Goal: Task Accomplishment & Management: Complete application form

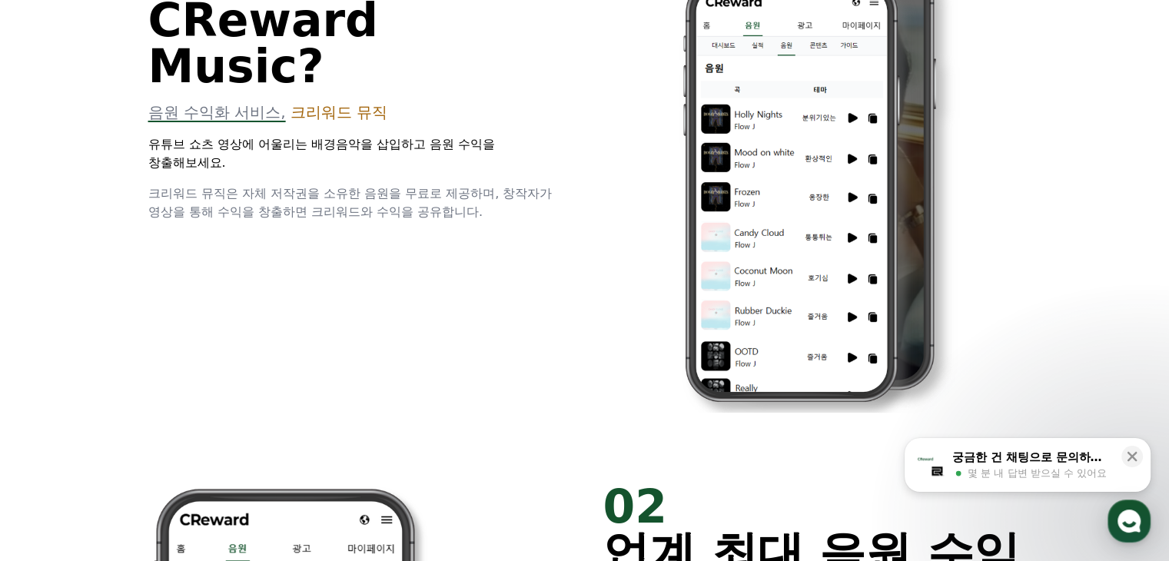
scroll to position [922, 0]
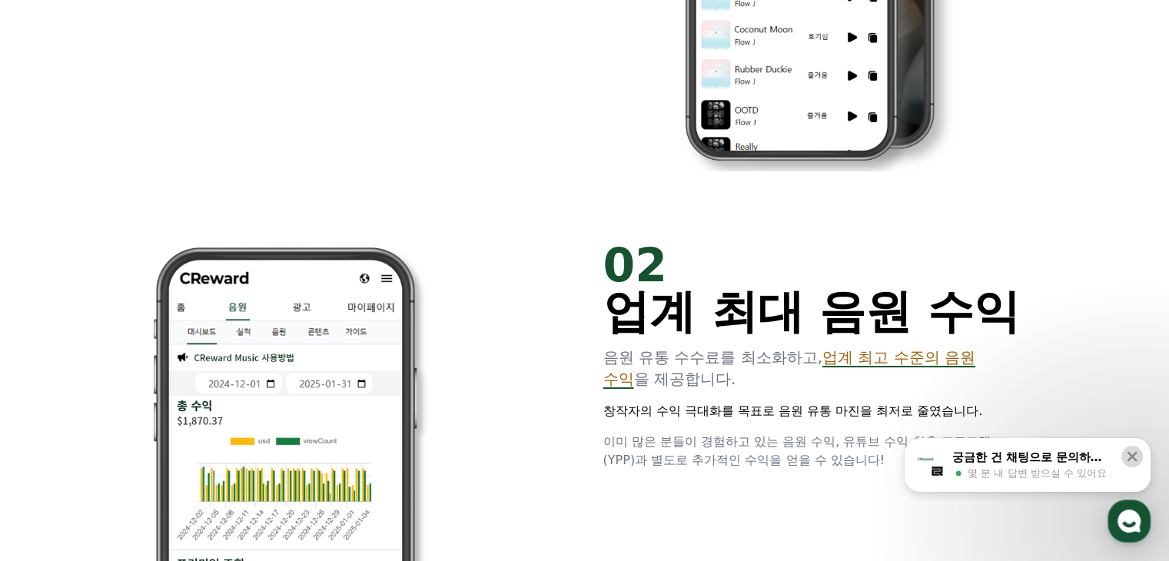
drag, startPoint x: 1133, startPoint y: 453, endPoint x: 1124, endPoint y: 453, distance: 8.5
click at [1133, 453] on icon at bounding box center [1131, 456] width 15 height 15
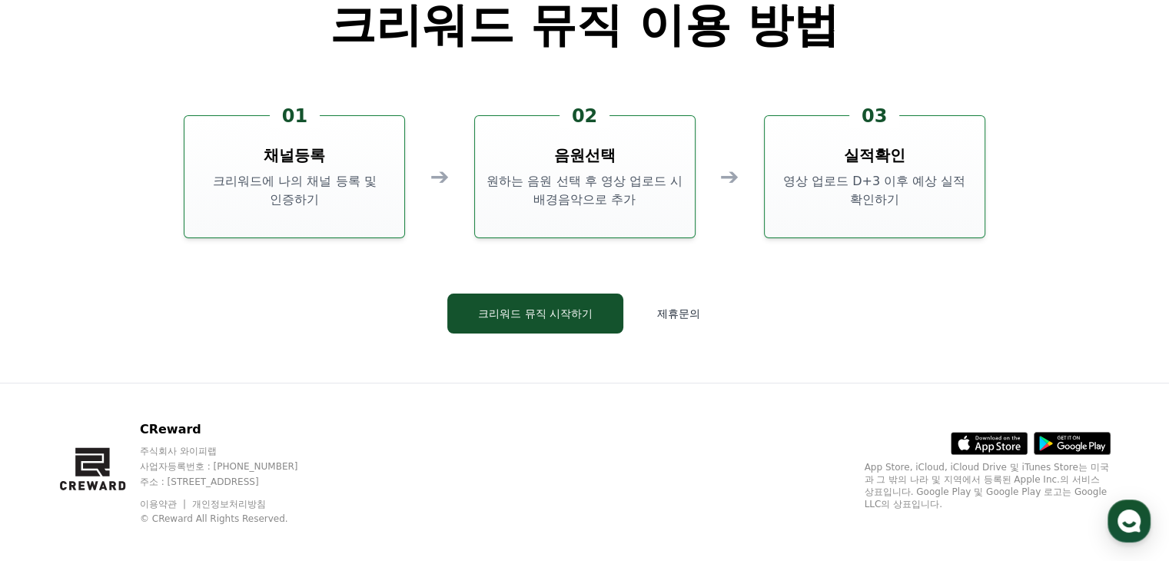
scroll to position [4156, 0]
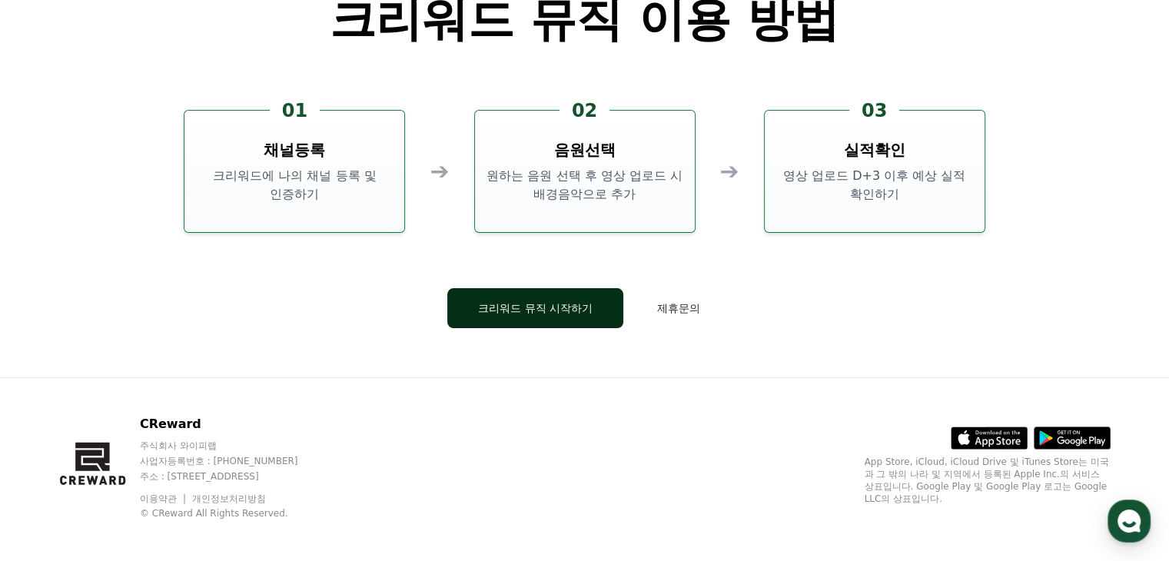
click at [572, 327] on link "크리워드 뮤직 시작하기" at bounding box center [535, 308] width 176 height 40
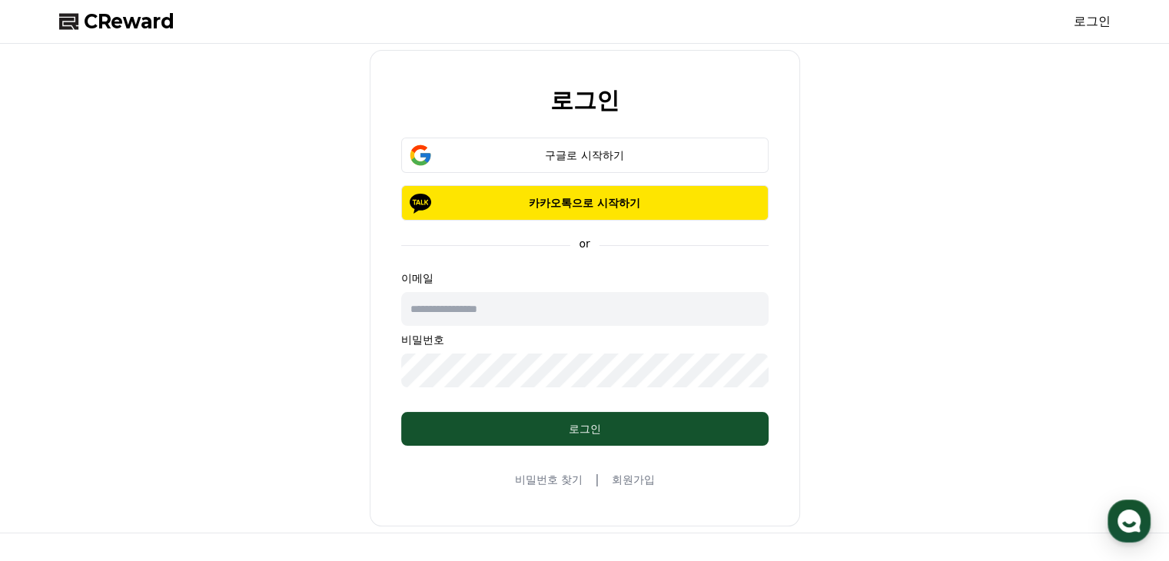
scroll to position [4156, 0]
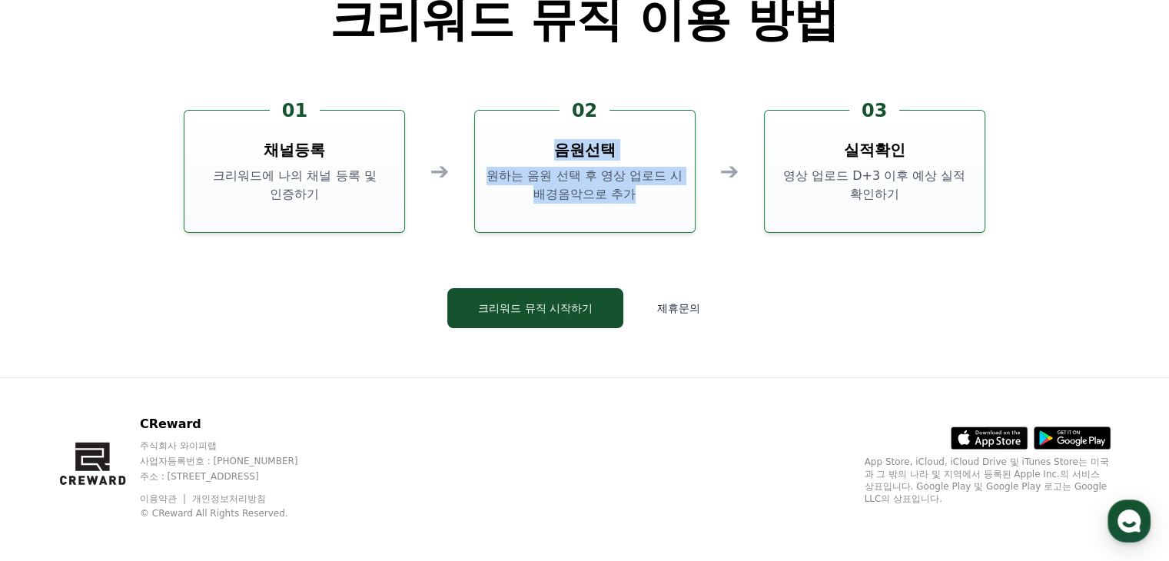
drag, startPoint x: 566, startPoint y: 151, endPoint x: 683, endPoint y: 211, distance: 132.3
click at [683, 211] on div "02 음원선택 원하는 음원 선택 후 영상 업로드 시 배경음악으로 추가" at bounding box center [584, 171] width 221 height 123
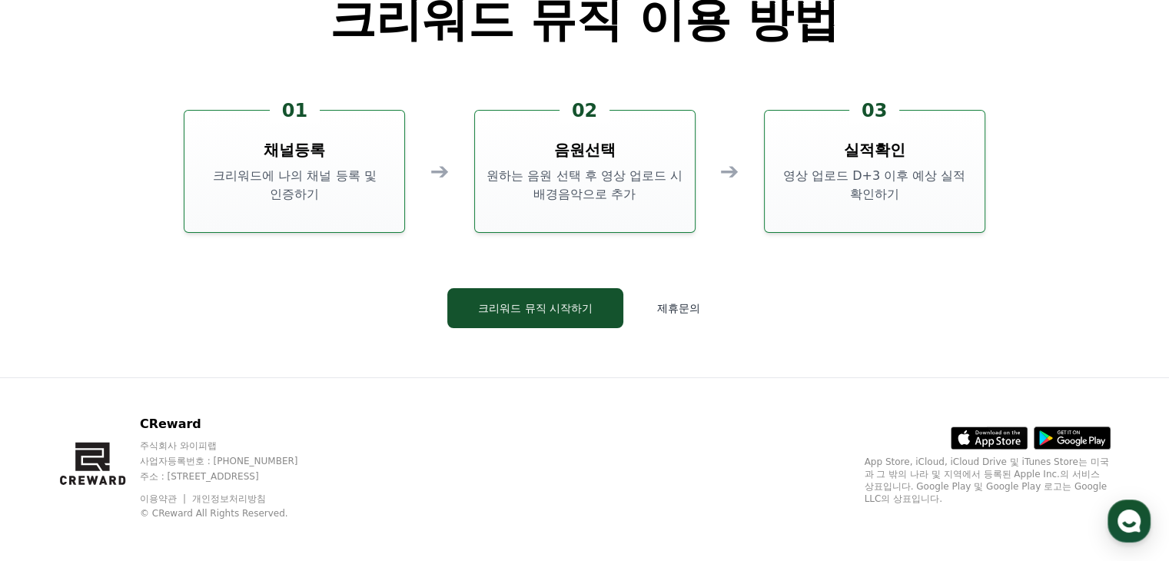
click at [944, 277] on div "CReward 크리워드 뮤직 이용 방법 01 채널등록 크리워드에 나의 채널 등록 및 인증하기 ➔ 02 음원선택 원하는 음원 선택 후 영상 업로…" at bounding box center [585, 145] width 922 height 464
drag, startPoint x: 846, startPoint y: 120, endPoint x: 1027, endPoint y: 240, distance: 216.8
click at [1011, 226] on div "CReward 크리워드 뮤직 이용 방법 01 채널등록 크리워드에 나의 채널 등록 및 인증하기 ➔ 02 음원선택 원하는 음원 선택 후 영상 업로…" at bounding box center [585, 145] width 922 height 464
click at [1027, 240] on div "CReward 크리워드 뮤직 이용 방법 01 채널등록 크리워드에 나의 채널 등록 및 인증하기 ➔ 02 음원선택 원하는 음원 선택 후 영상 업로…" at bounding box center [585, 145] width 922 height 464
click at [599, 292] on button "크리워드 뮤직 시작하기" at bounding box center [535, 308] width 176 height 40
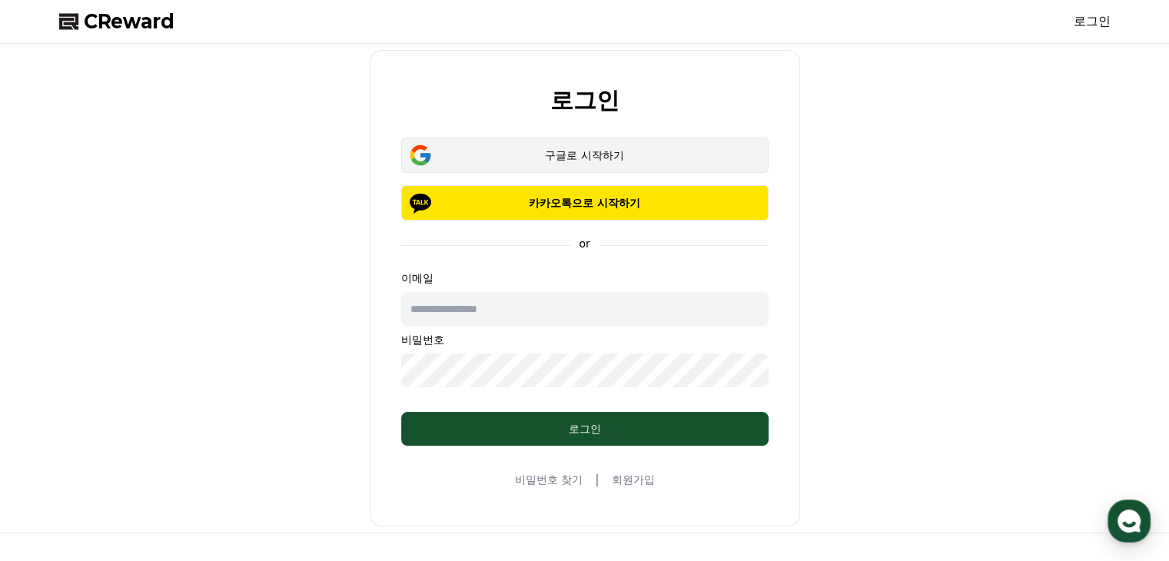
click at [579, 151] on div "구글로 시작하기" at bounding box center [584, 155] width 323 height 15
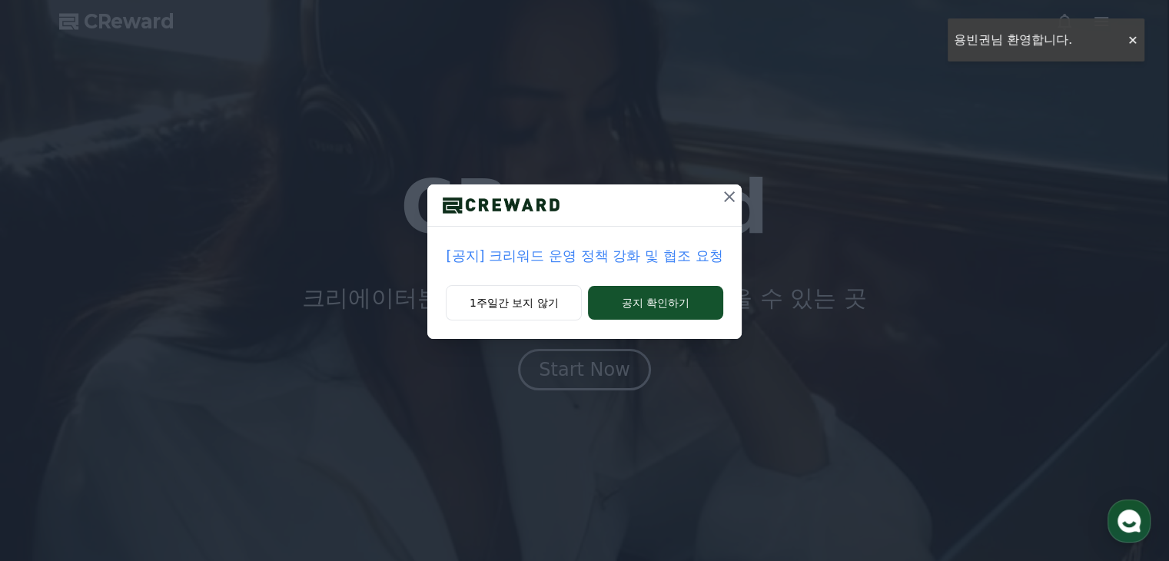
click at [677, 265] on p "[공지] 크리워드 운영 정책 강화 및 협조 요청" at bounding box center [584, 256] width 277 height 22
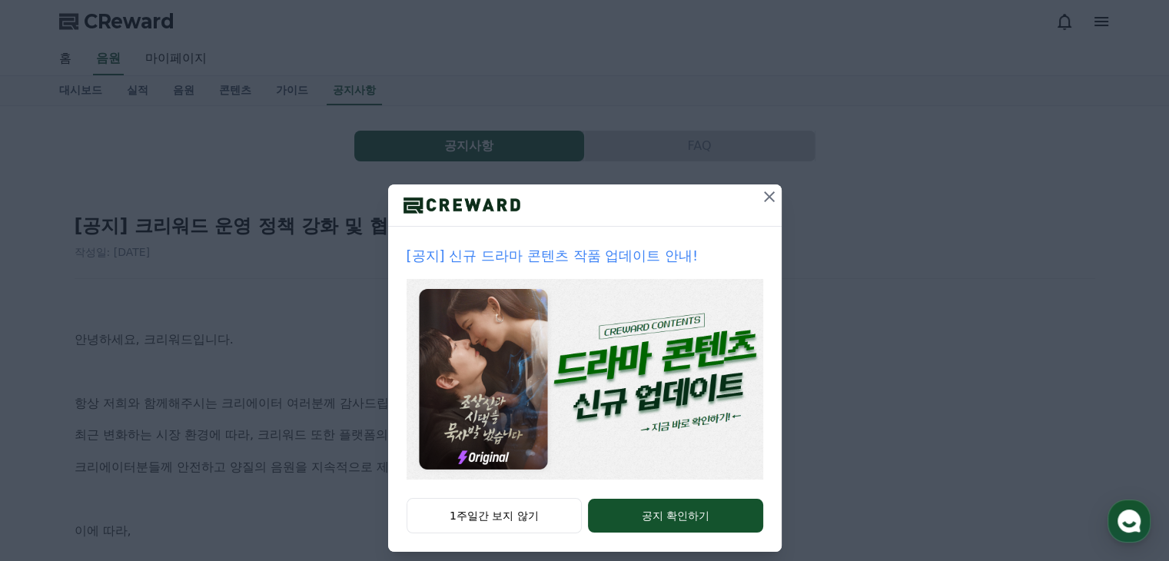
click at [764, 196] on icon at bounding box center [769, 196] width 11 height 11
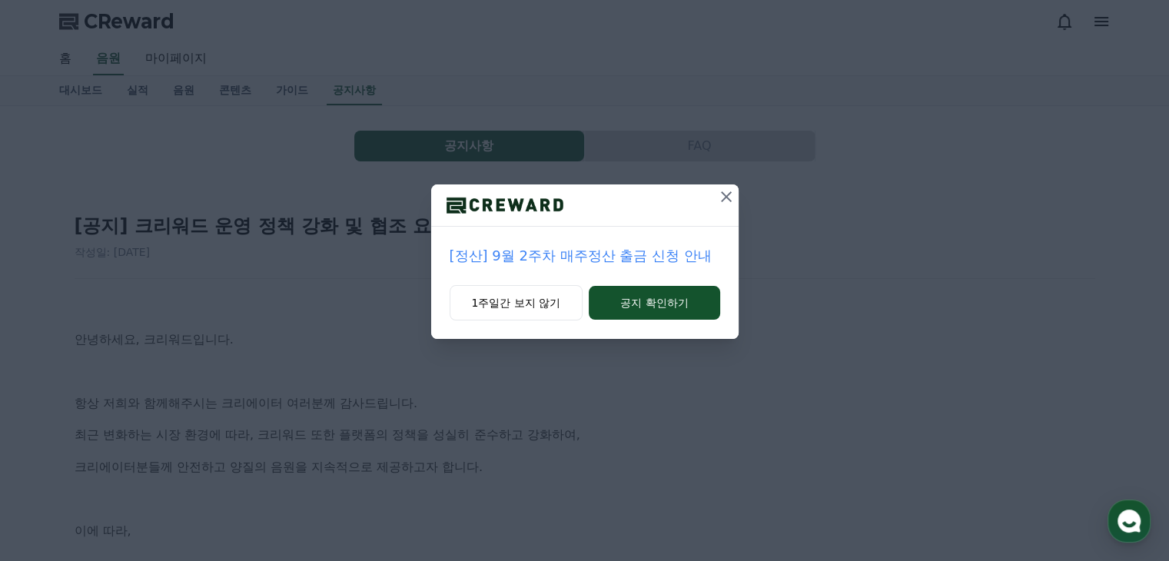
click at [719, 200] on icon at bounding box center [726, 197] width 18 height 18
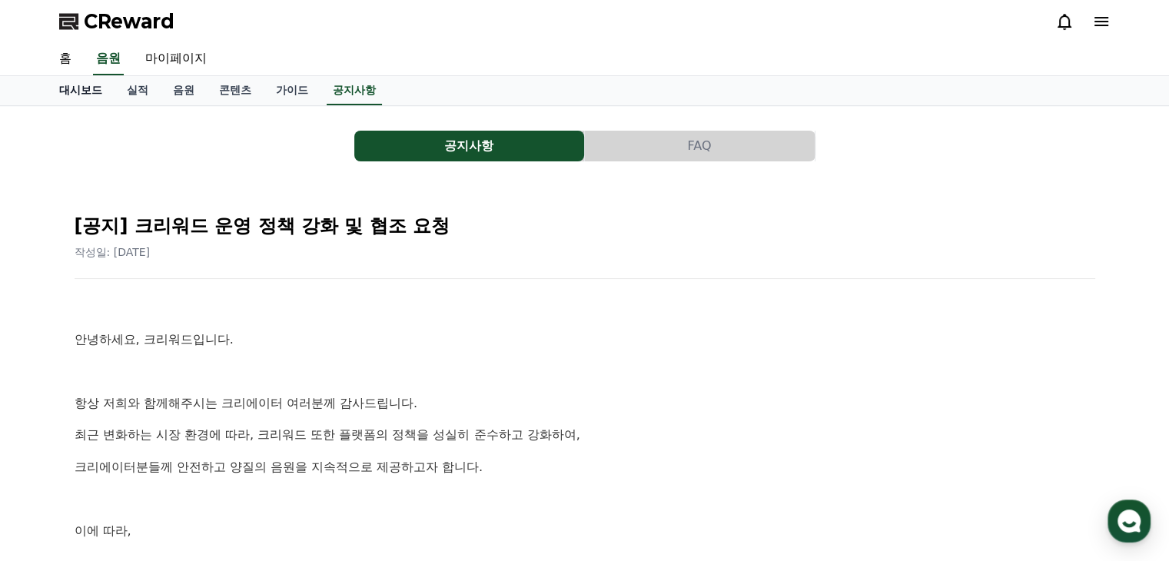
click at [91, 96] on link "대시보드" at bounding box center [81, 90] width 68 height 29
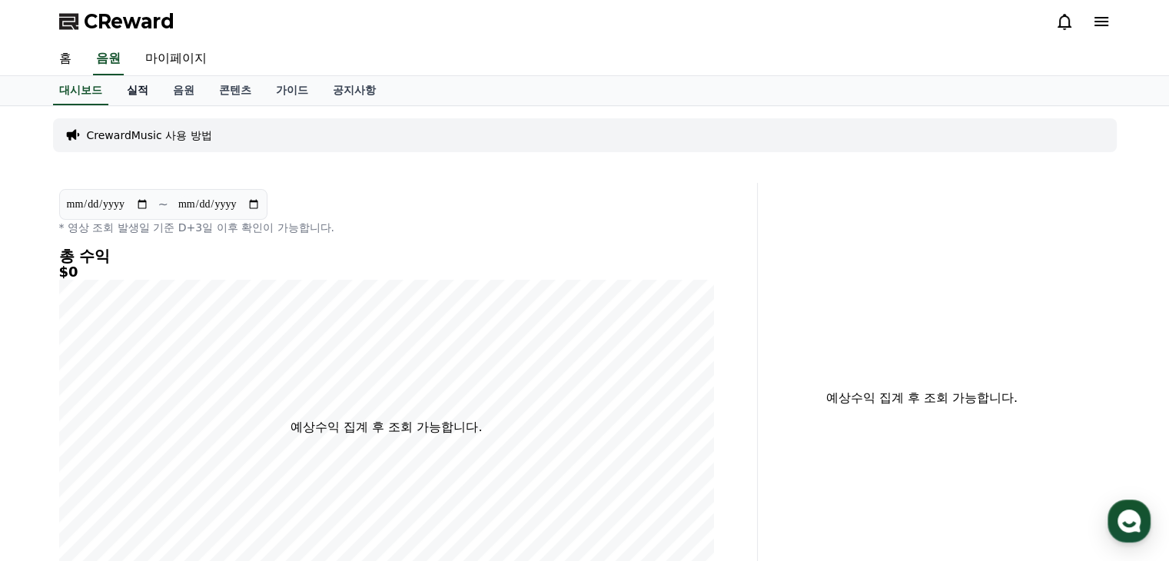
click at [142, 81] on link "실적" at bounding box center [138, 90] width 46 height 29
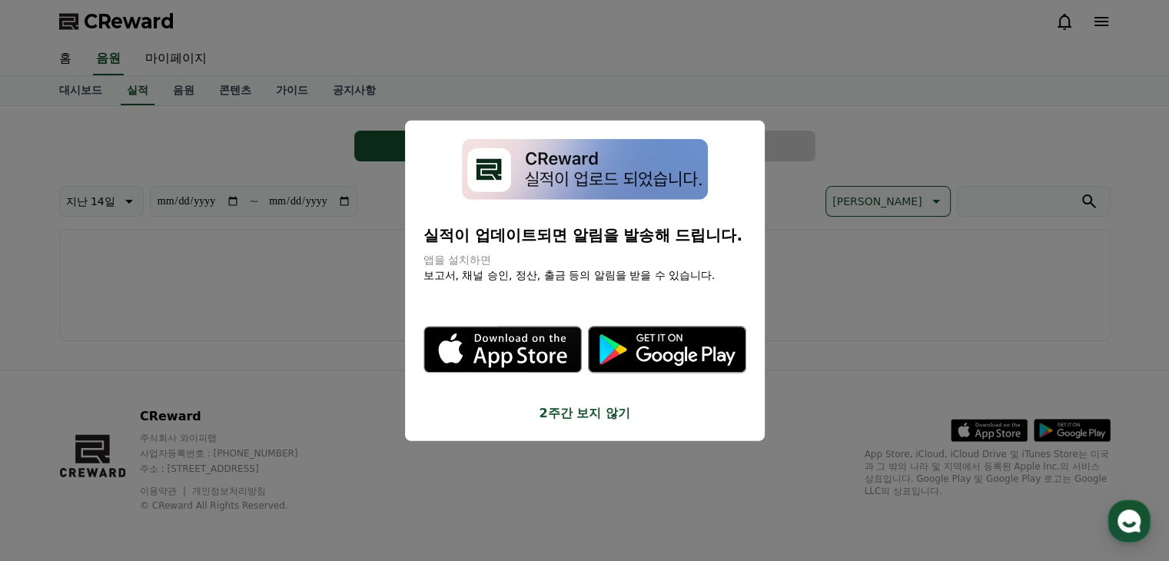
click at [584, 413] on button "2주간 보지 않기" at bounding box center [584, 413] width 323 height 18
click at [170, 92] on link "음원" at bounding box center [184, 90] width 46 height 29
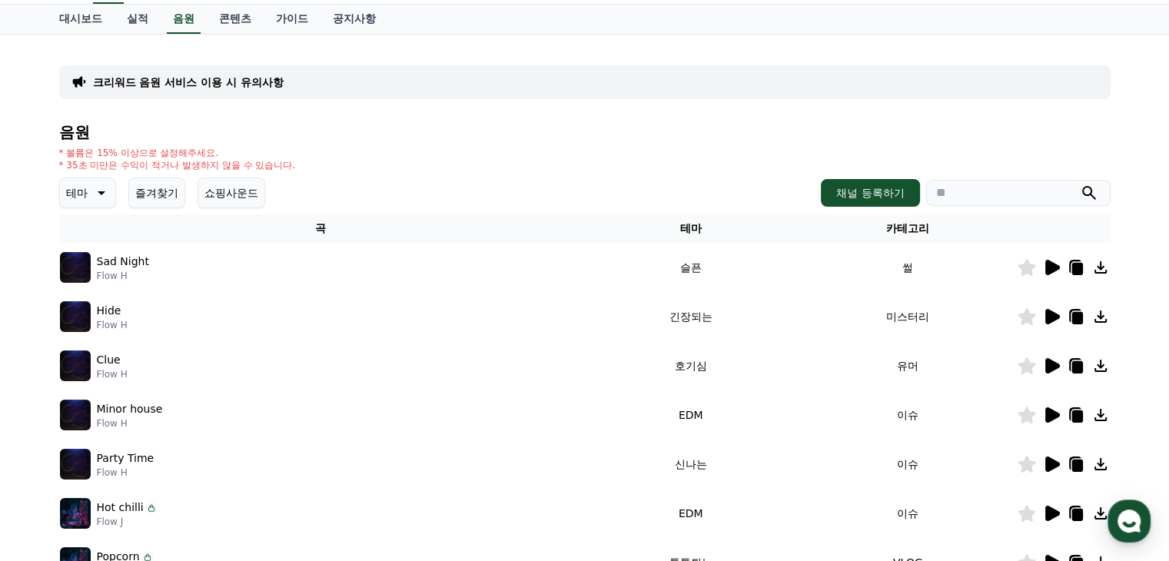
scroll to position [77, 0]
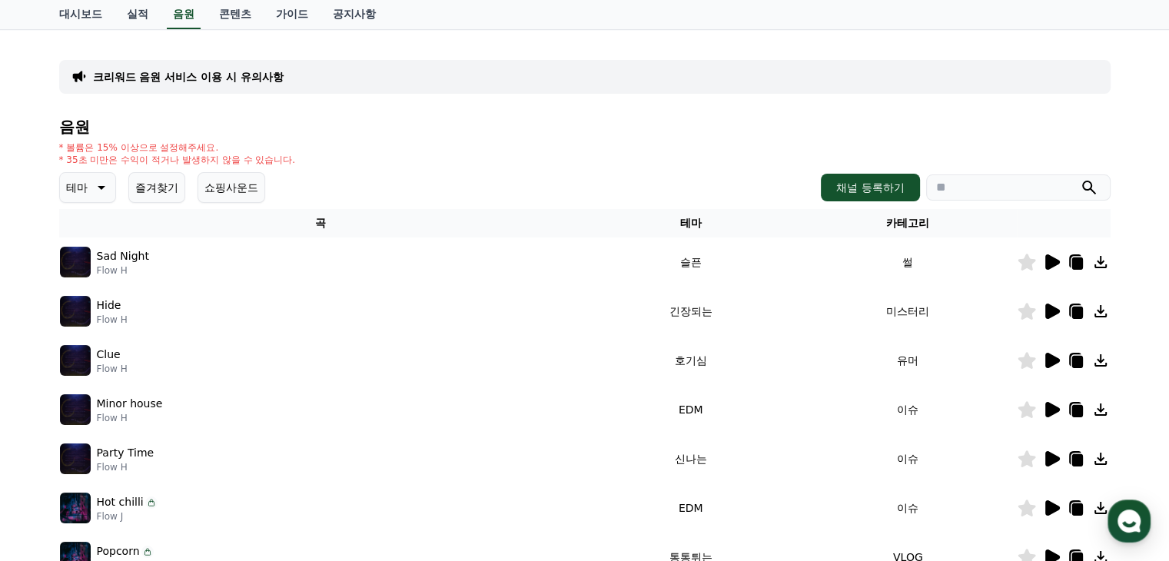
click at [1042, 261] on icon at bounding box center [1051, 262] width 18 height 18
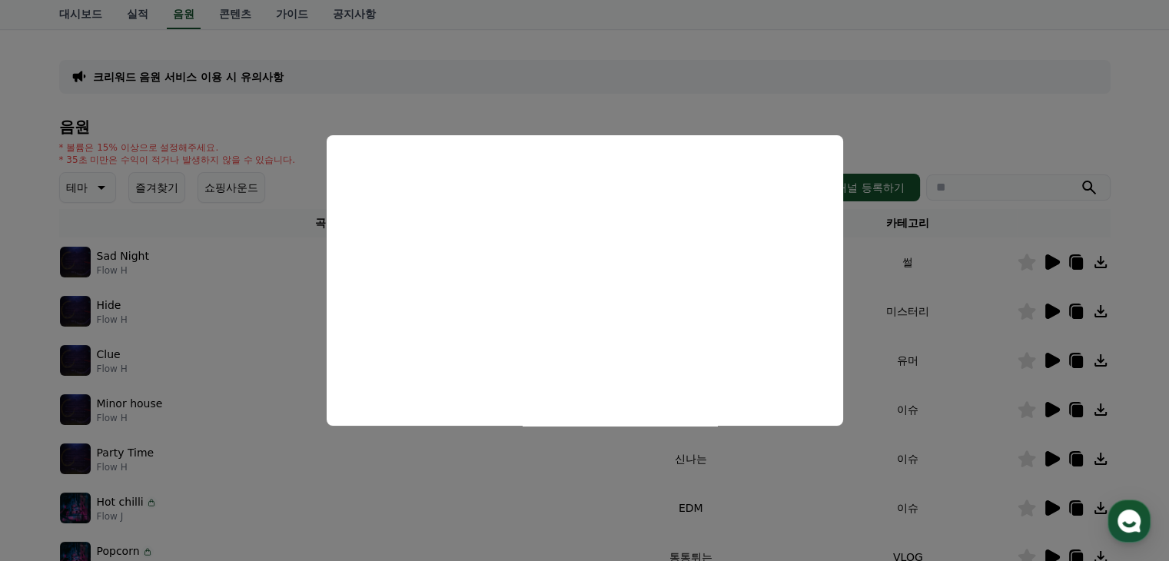
click at [274, 242] on button "close modal" at bounding box center [584, 280] width 1169 height 561
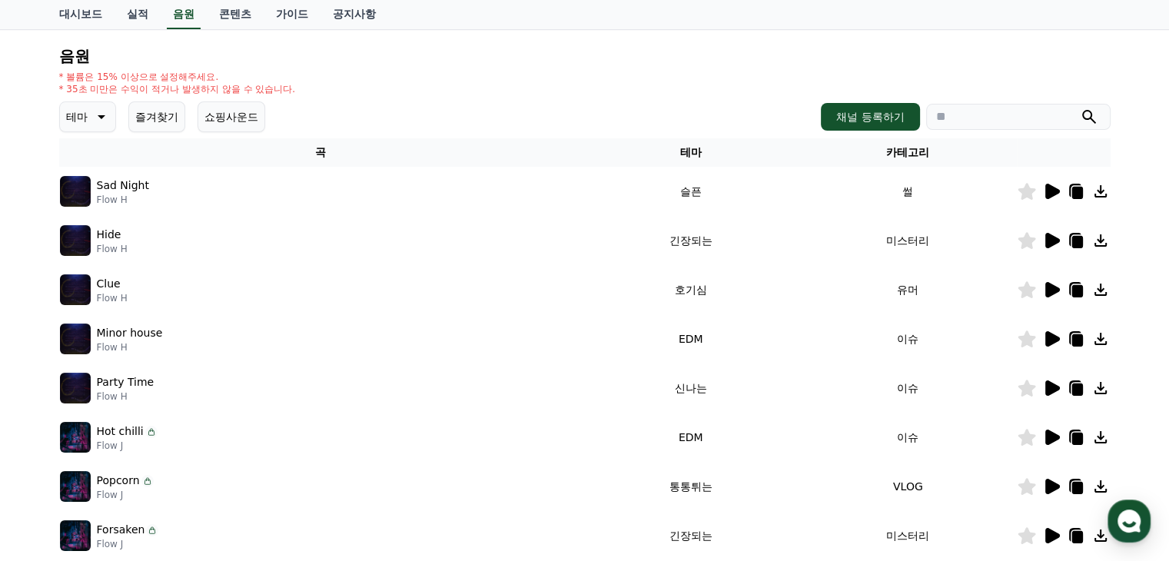
scroll to position [154, 0]
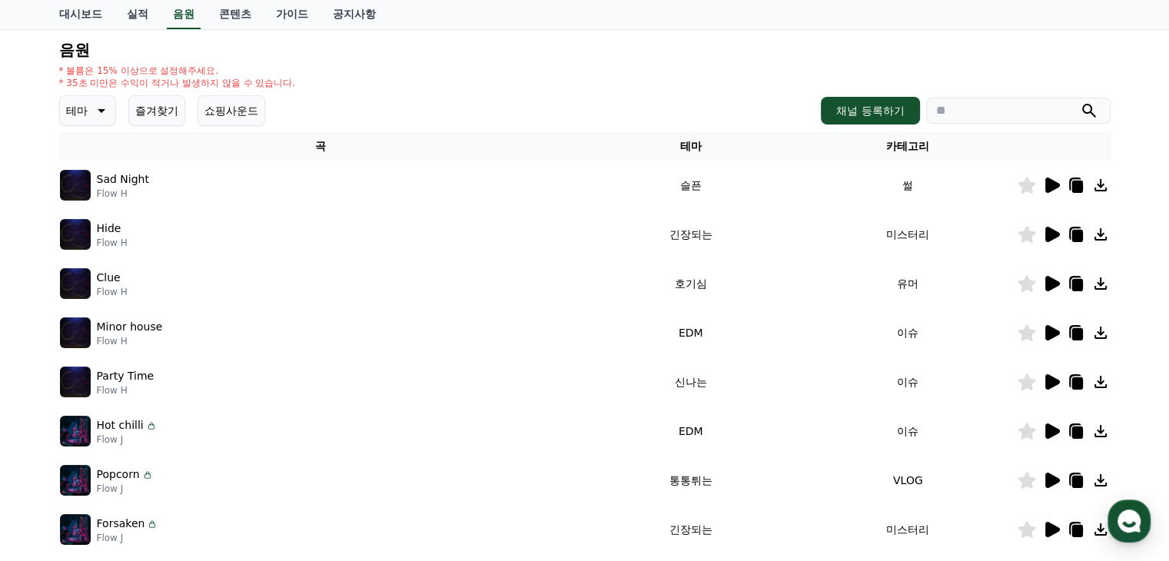
click at [1051, 281] on icon at bounding box center [1052, 283] width 15 height 15
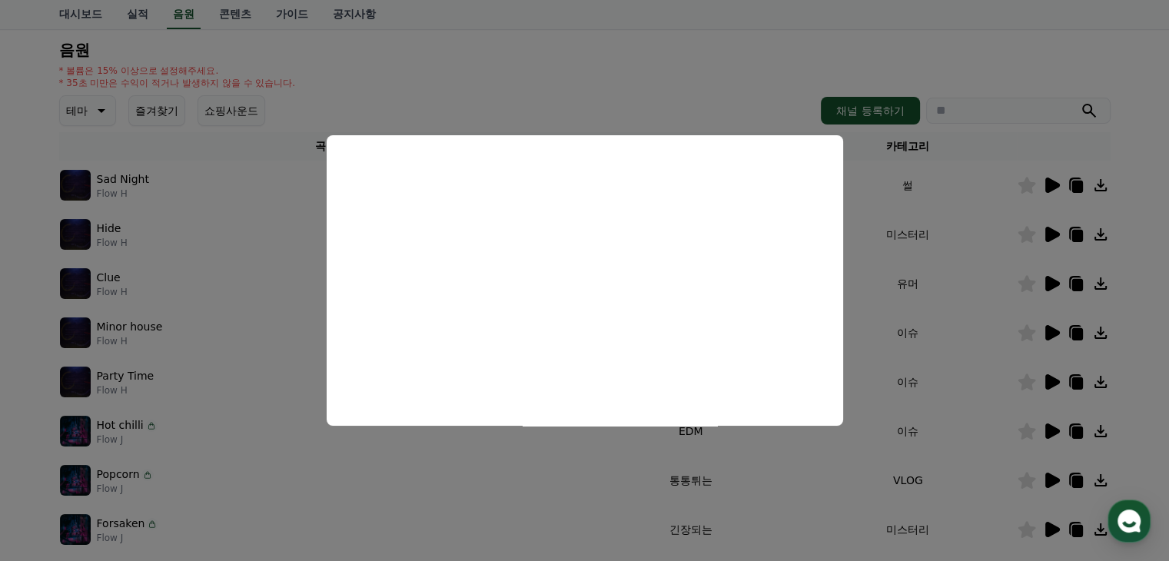
click at [918, 255] on button "close modal" at bounding box center [584, 280] width 1169 height 561
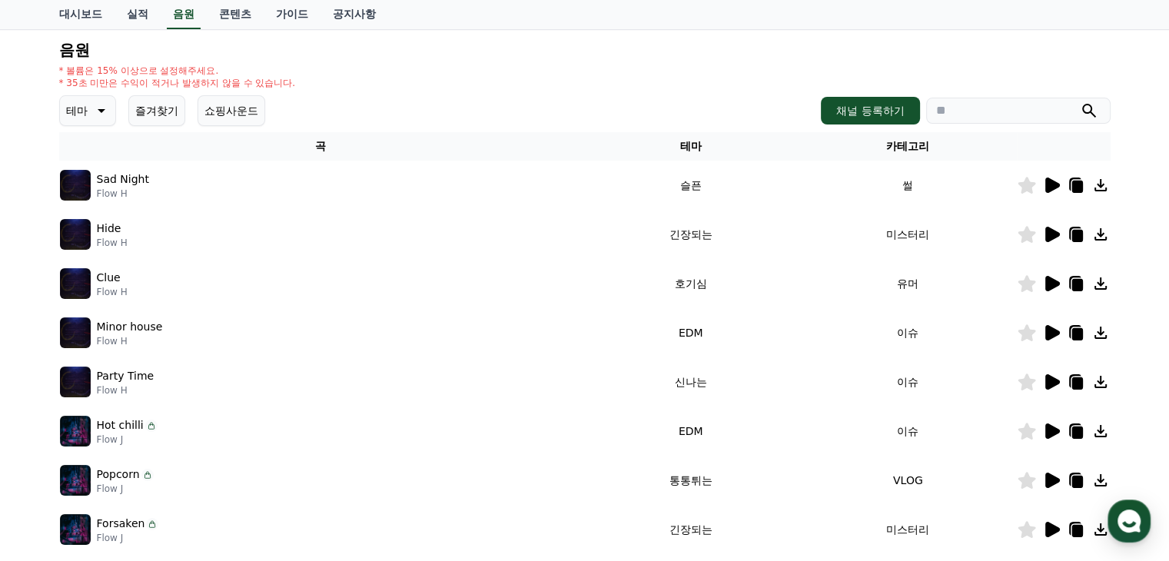
click at [1047, 338] on icon at bounding box center [1052, 332] width 15 height 15
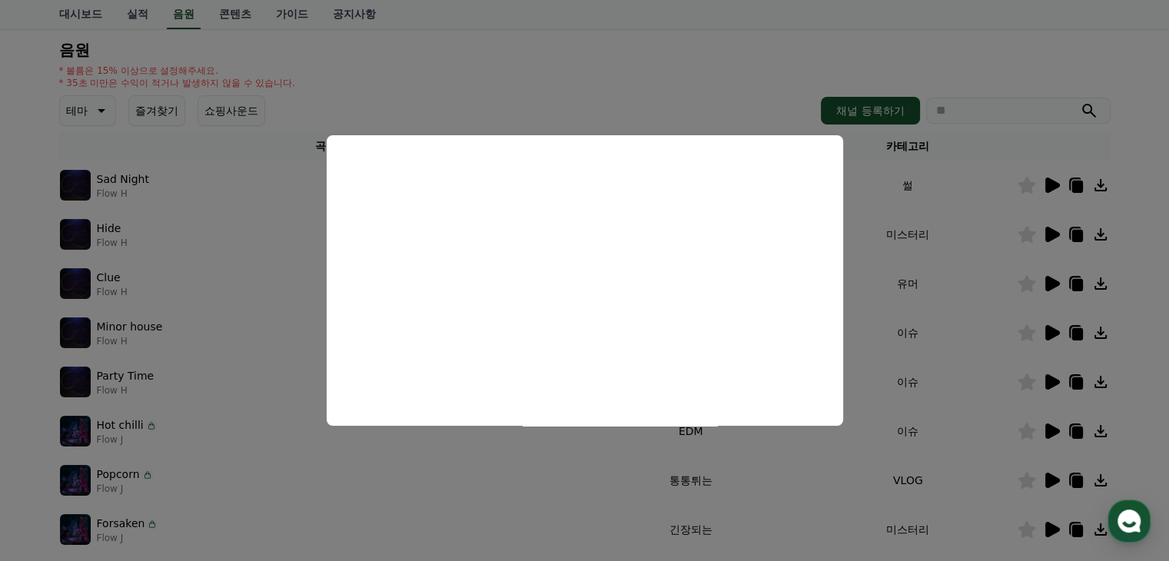
click at [904, 213] on button "close modal" at bounding box center [584, 280] width 1169 height 561
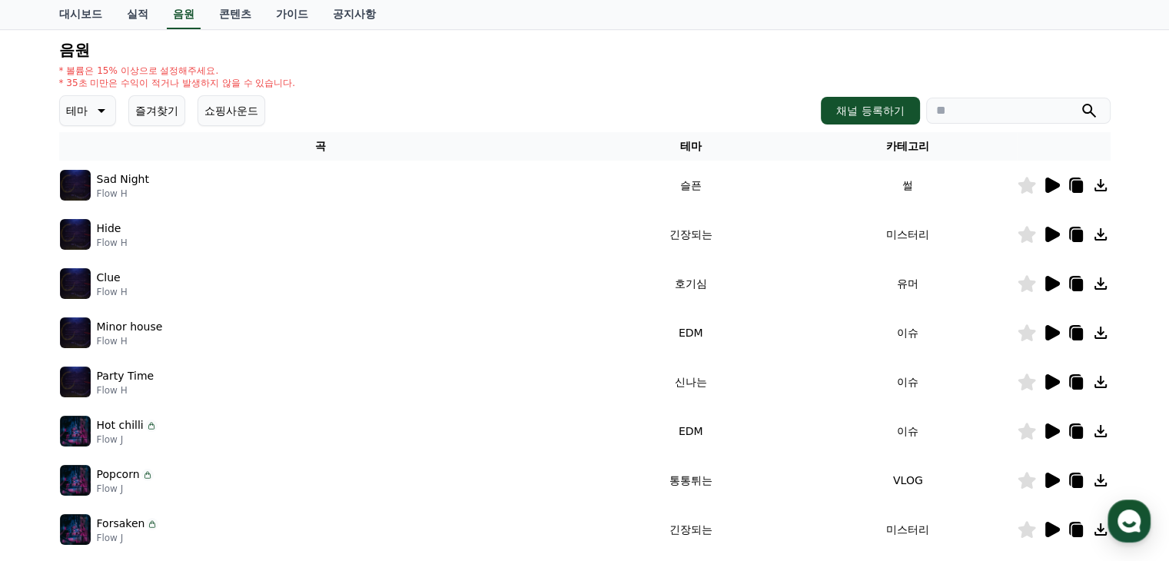
click at [1045, 284] on icon at bounding box center [1052, 283] width 15 height 15
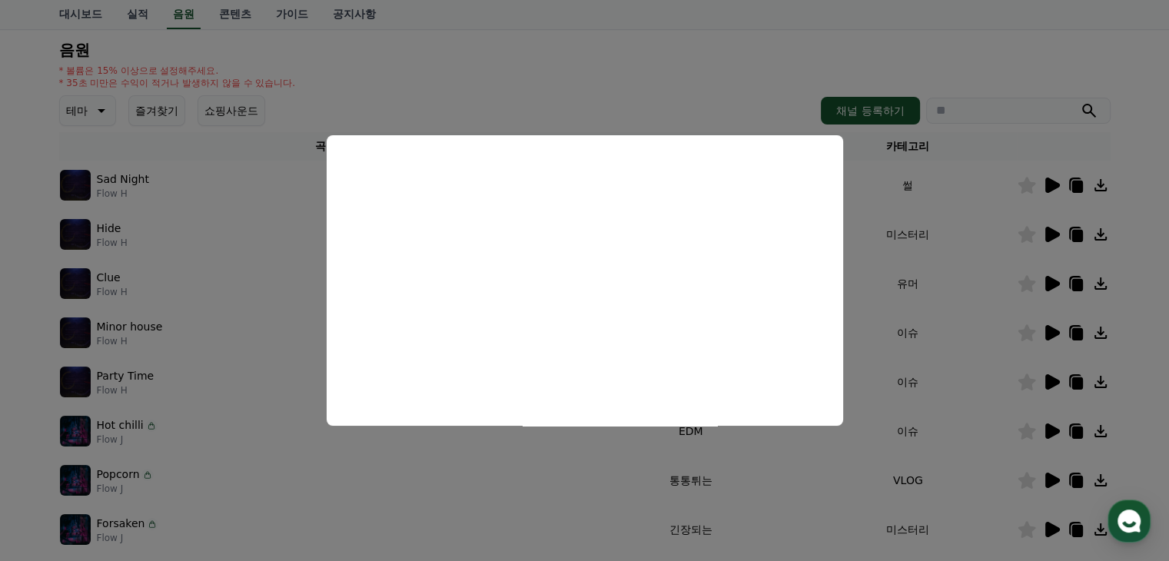
click at [916, 267] on button "close modal" at bounding box center [584, 280] width 1169 height 561
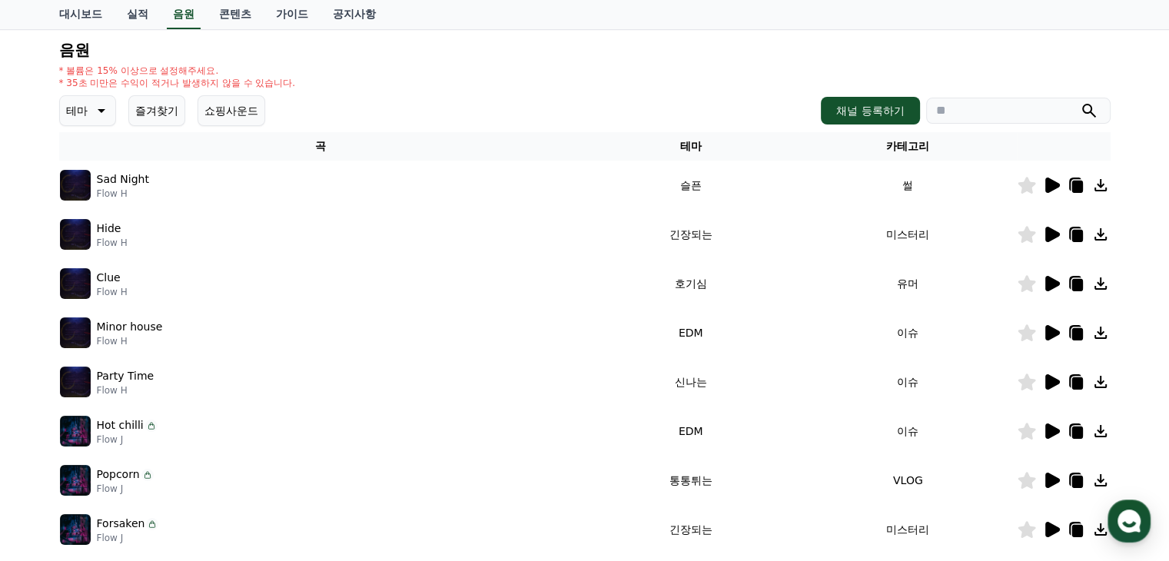
click at [1049, 477] on icon at bounding box center [1052, 480] width 15 height 15
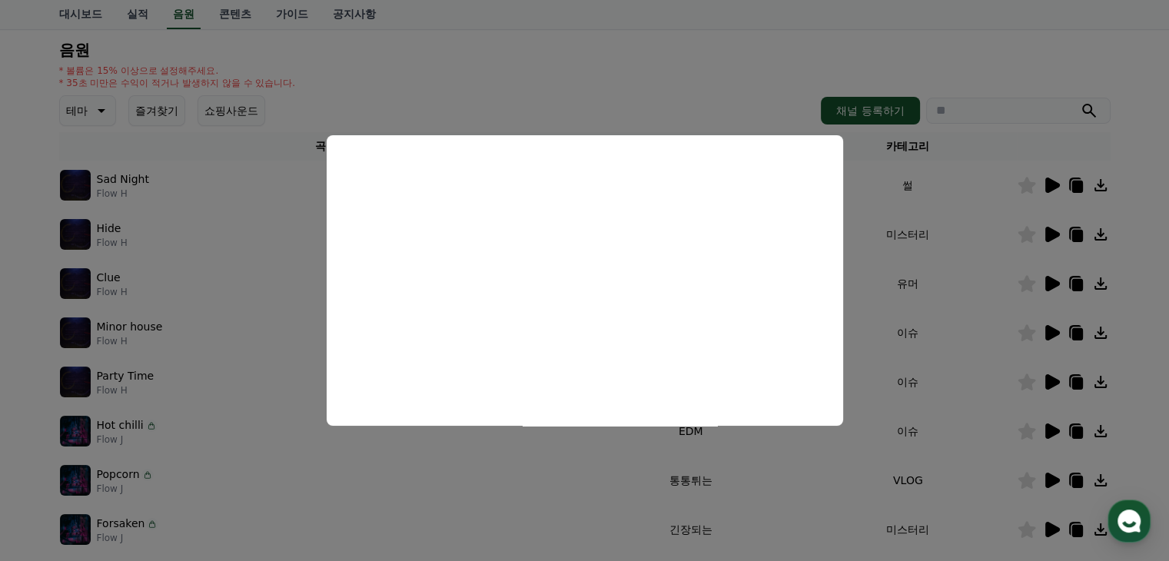
click at [938, 341] on button "close modal" at bounding box center [584, 280] width 1169 height 561
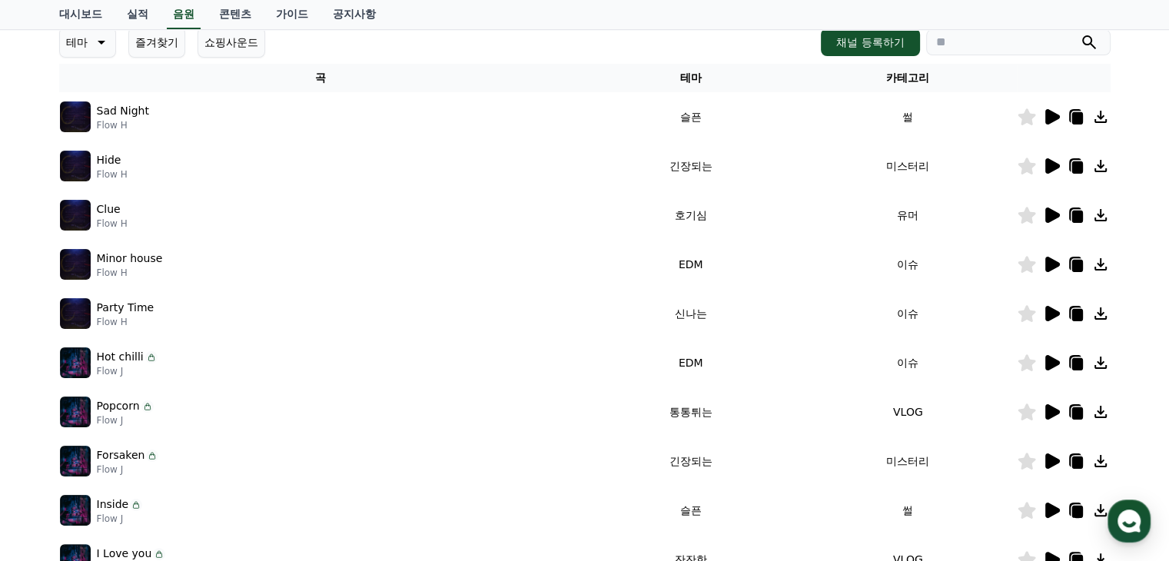
scroll to position [231, 0]
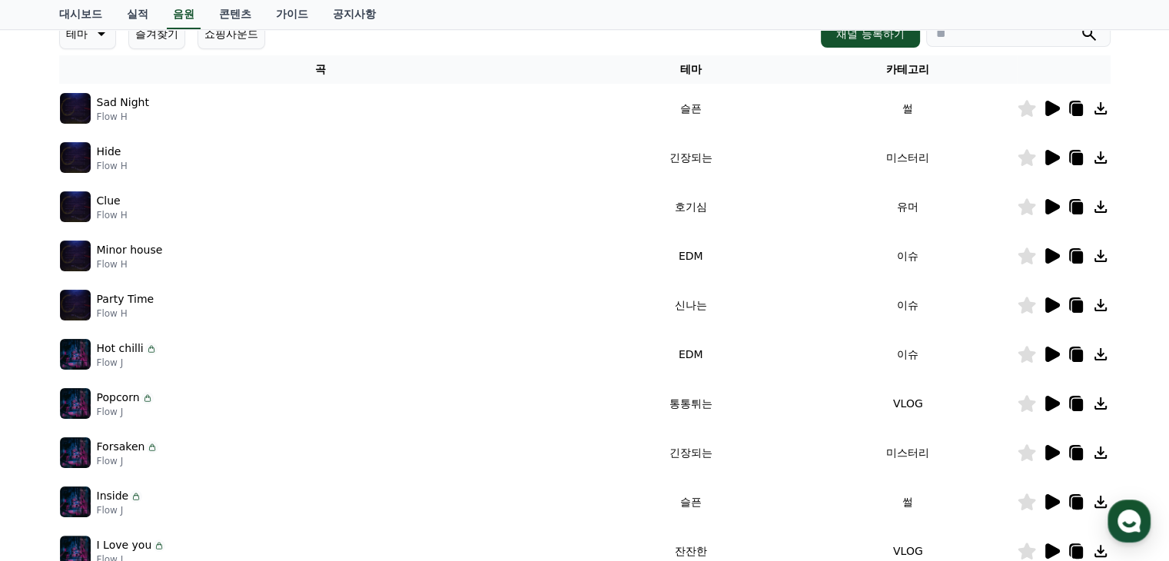
click at [1051, 302] on icon at bounding box center [1052, 304] width 15 height 15
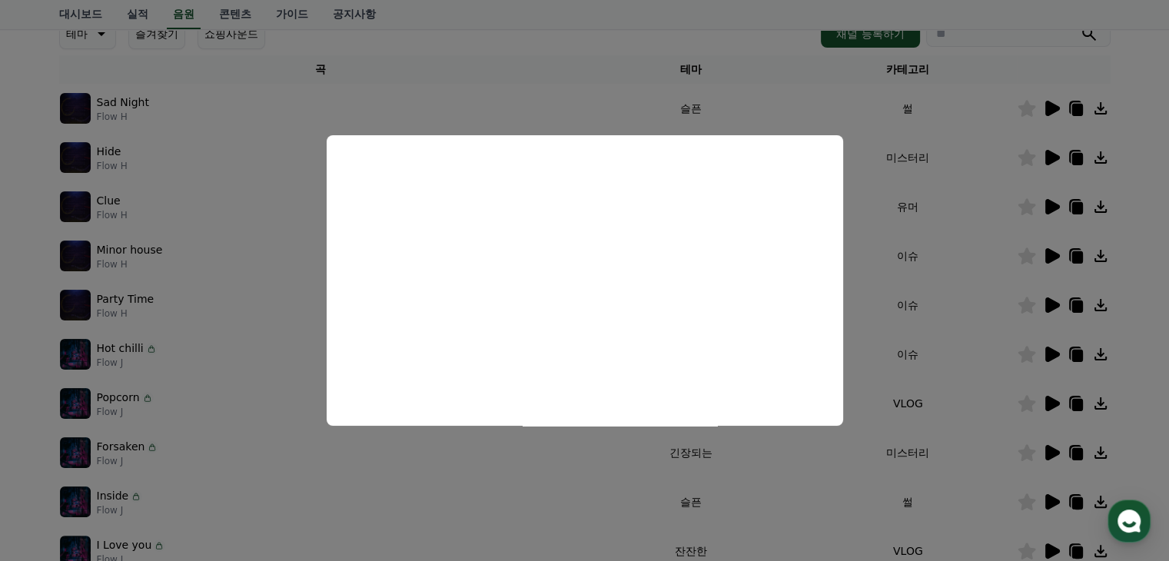
click at [893, 321] on button "close modal" at bounding box center [584, 280] width 1169 height 561
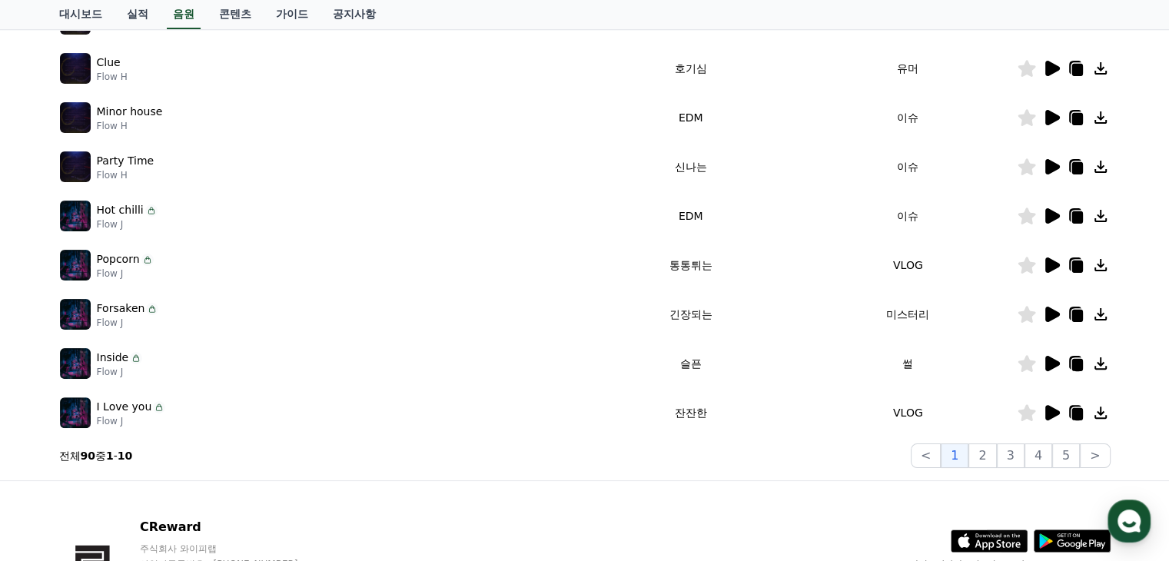
scroll to position [384, 0]
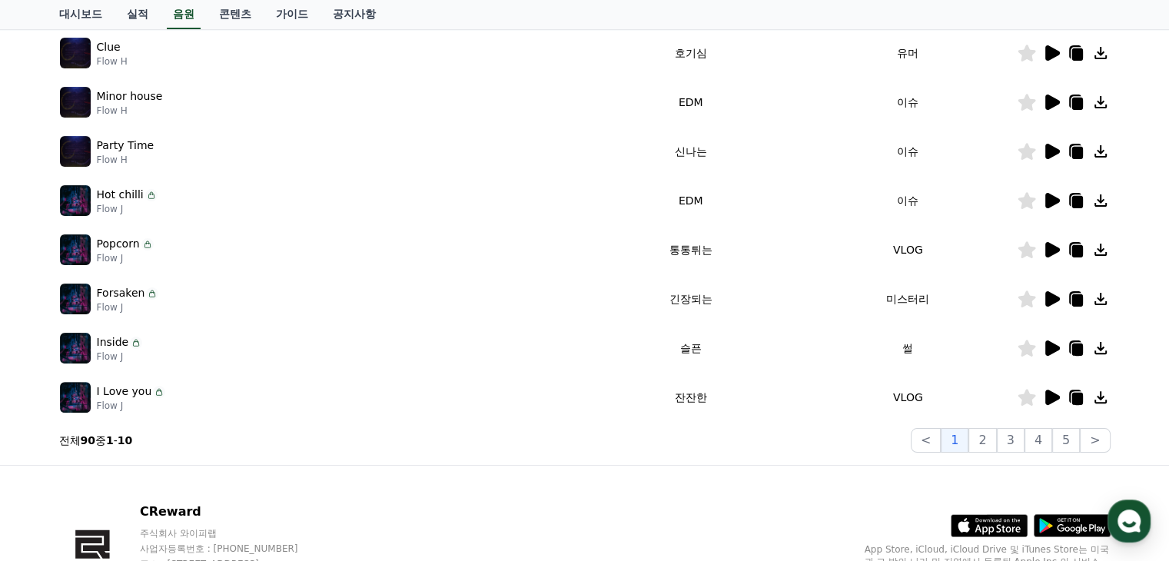
click at [1047, 349] on icon at bounding box center [1052, 347] width 15 height 15
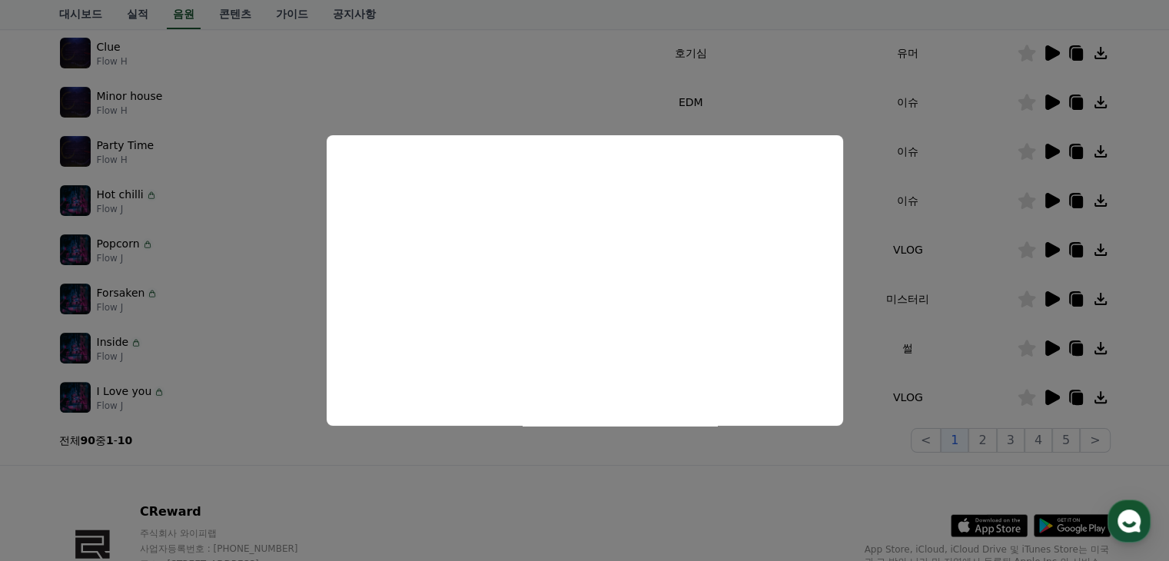
click at [884, 274] on button "close modal" at bounding box center [584, 280] width 1169 height 561
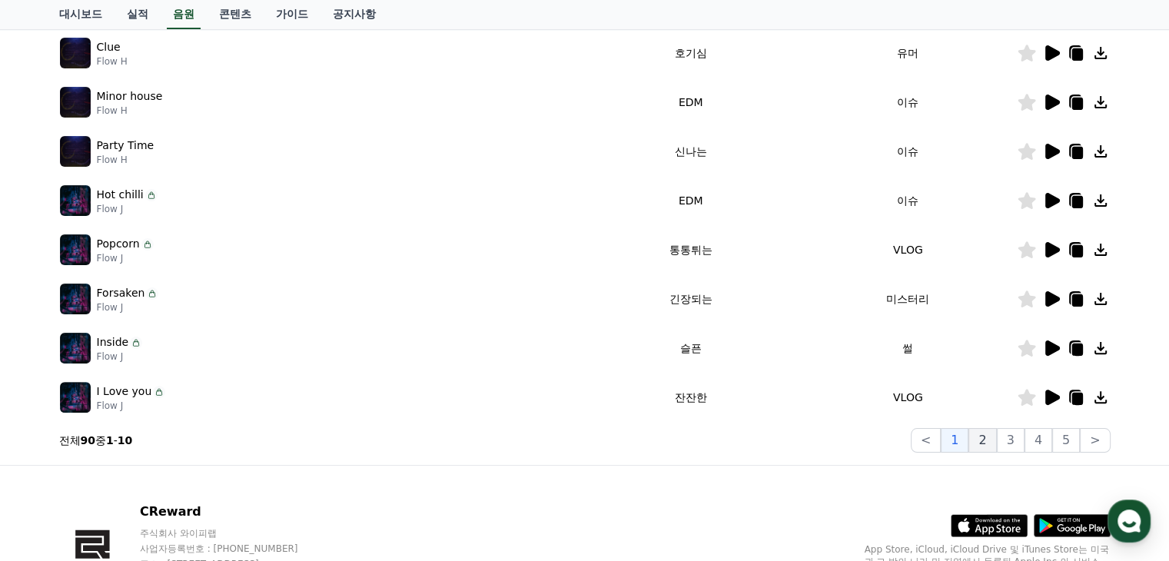
click at [984, 440] on button "2" at bounding box center [982, 440] width 28 height 25
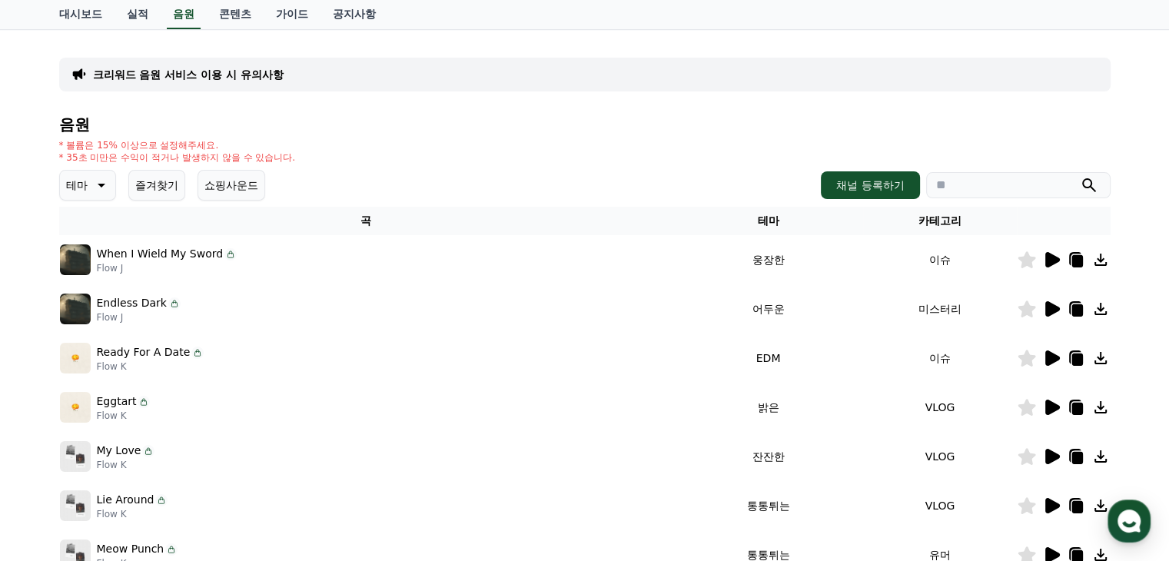
scroll to position [77, 0]
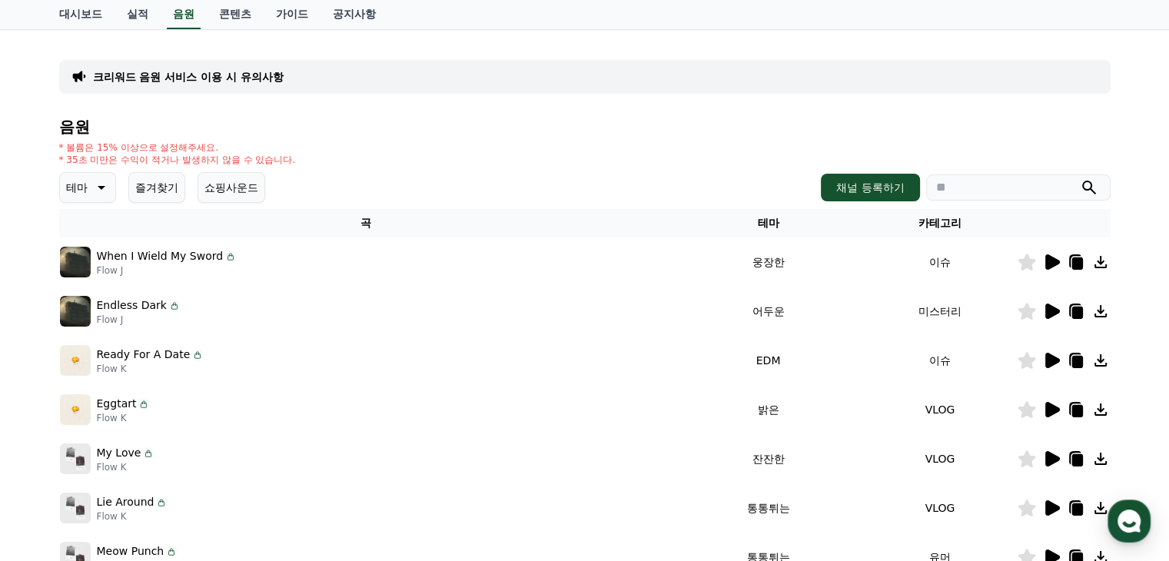
click at [941, 223] on th "카테고리" at bounding box center [939, 223] width 153 height 28
click at [962, 195] on input "search" at bounding box center [1018, 187] width 184 height 26
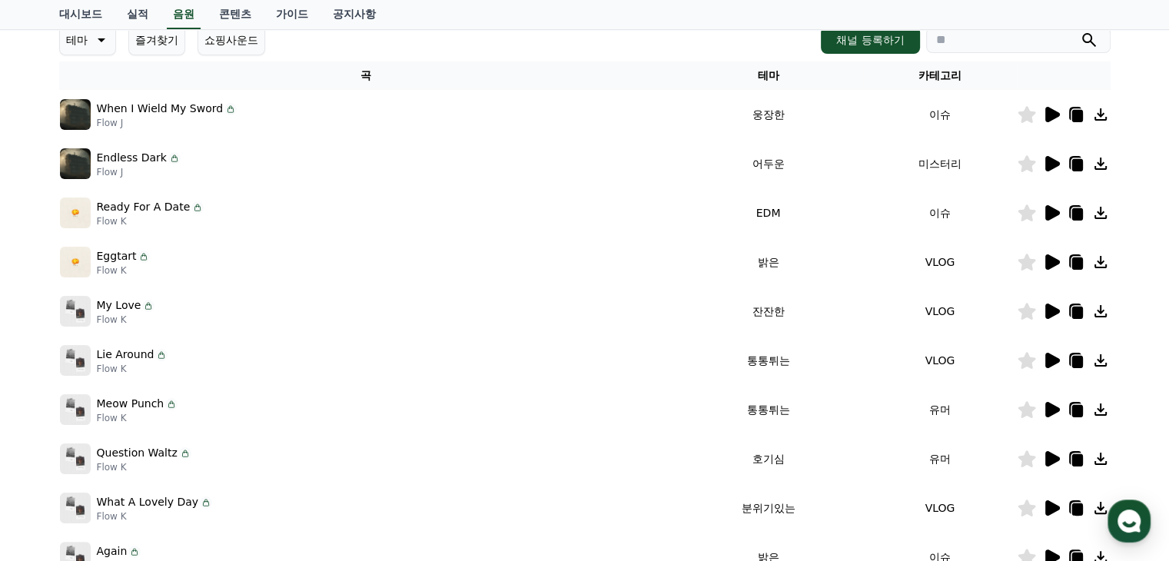
scroll to position [231, 0]
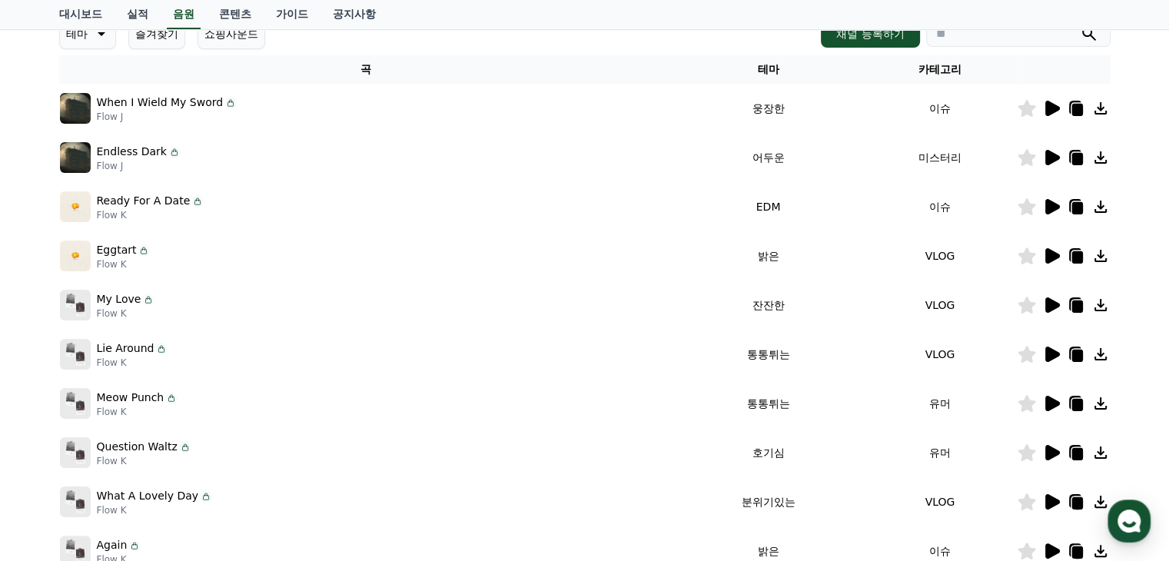
click at [1045, 105] on icon at bounding box center [1052, 108] width 15 height 15
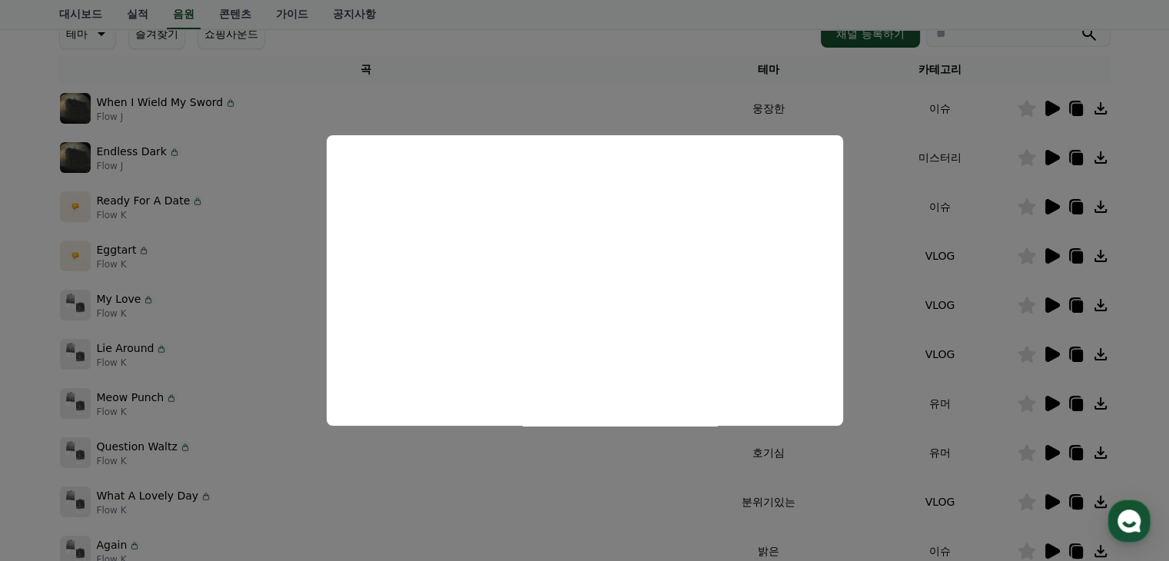
click at [872, 216] on button "close modal" at bounding box center [584, 280] width 1169 height 561
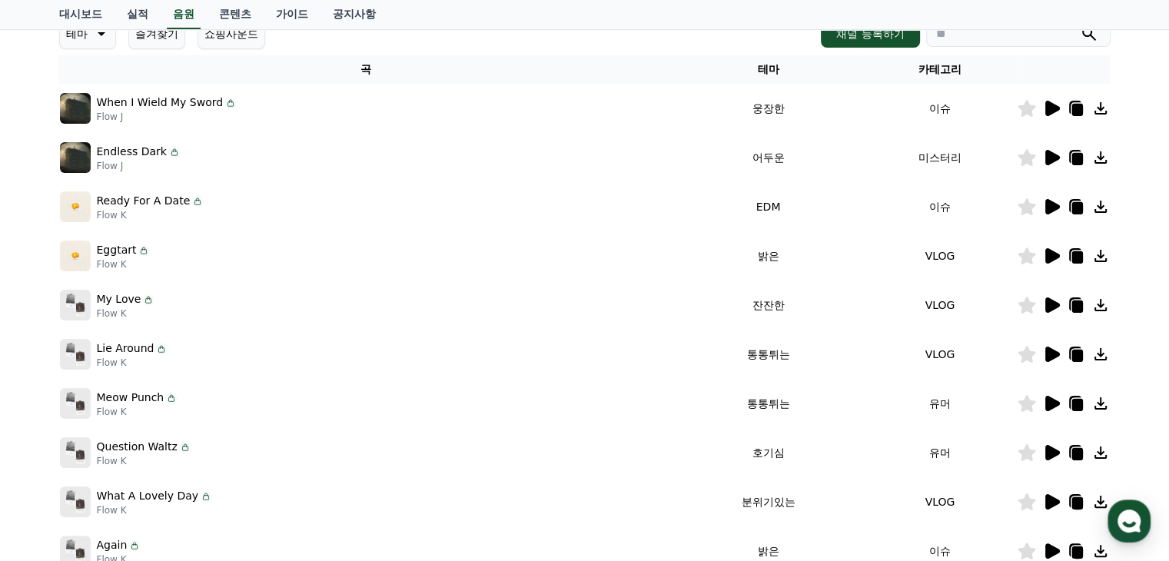
click at [1045, 254] on icon at bounding box center [1052, 255] width 15 height 15
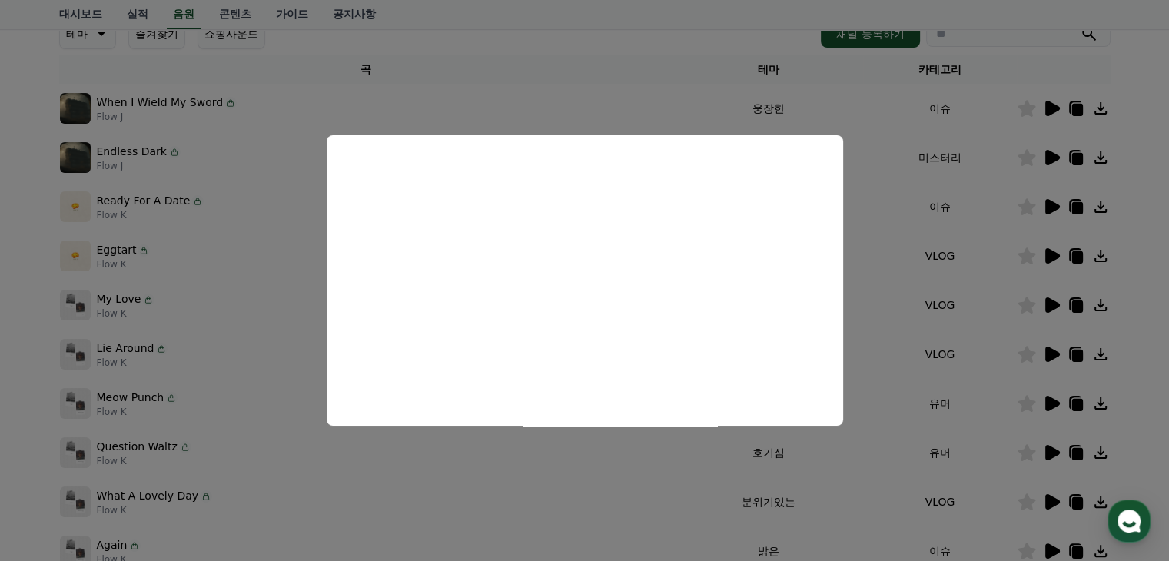
click at [934, 251] on button "close modal" at bounding box center [584, 280] width 1169 height 561
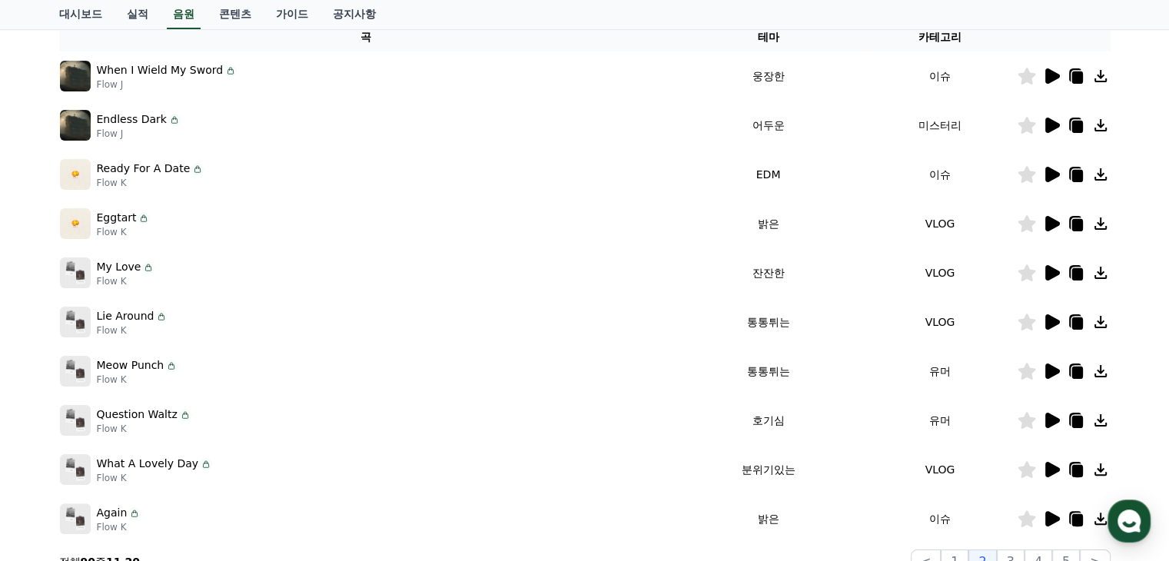
scroll to position [307, 0]
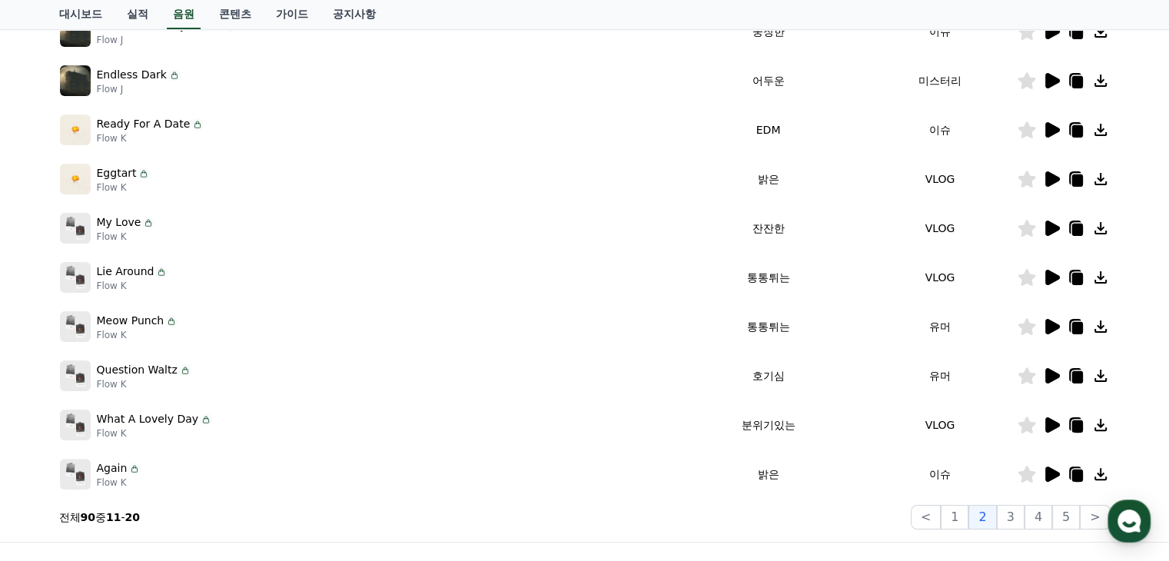
click at [1051, 374] on icon at bounding box center [1052, 375] width 15 height 15
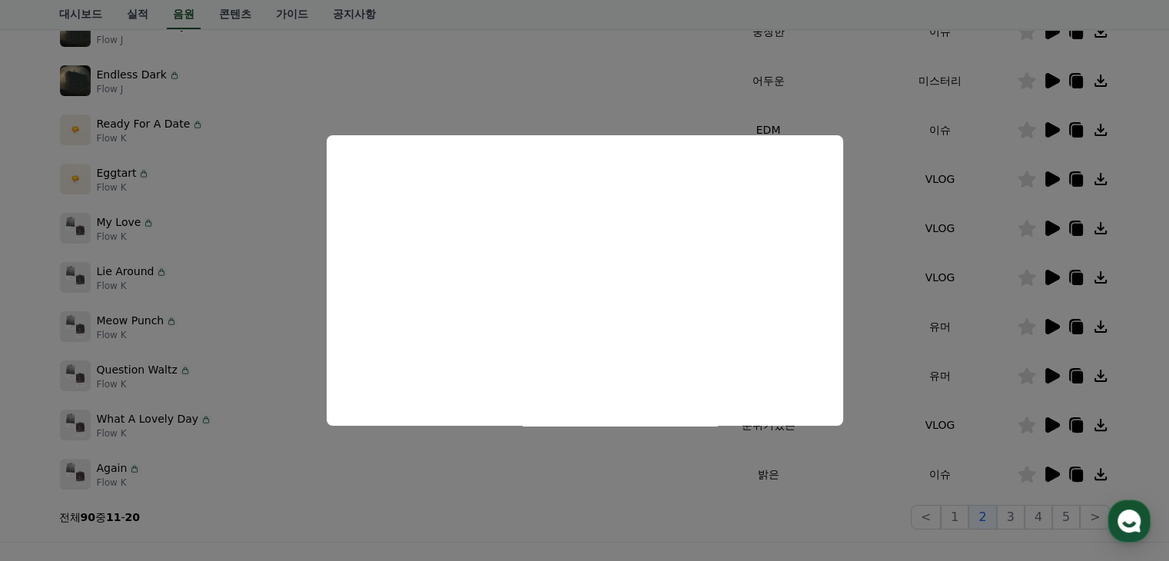
click at [901, 348] on button "close modal" at bounding box center [584, 280] width 1169 height 561
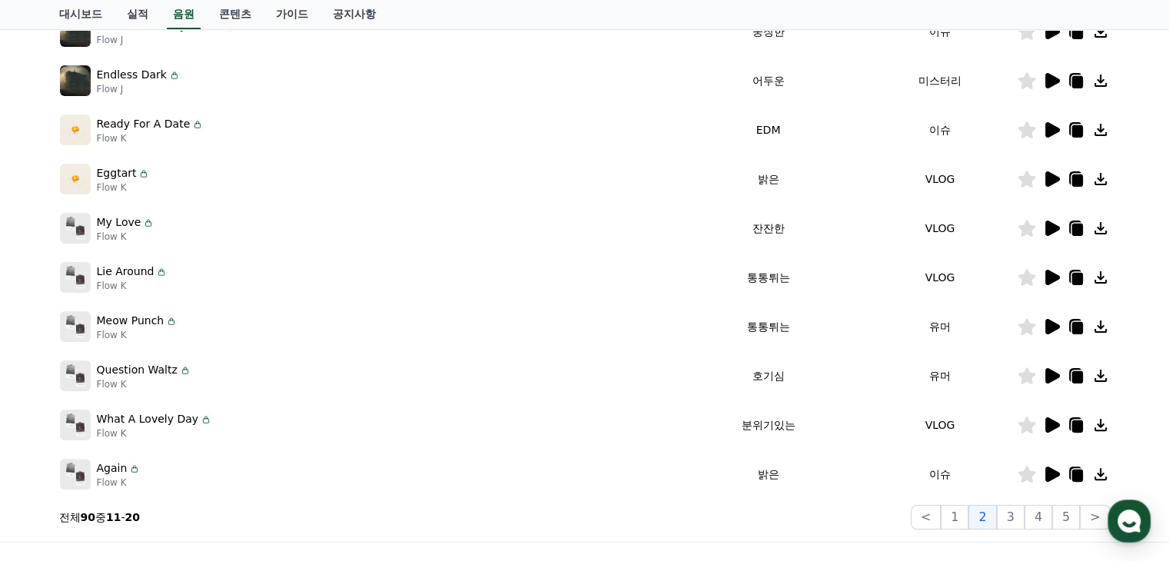
click at [1048, 320] on icon at bounding box center [1052, 326] width 15 height 15
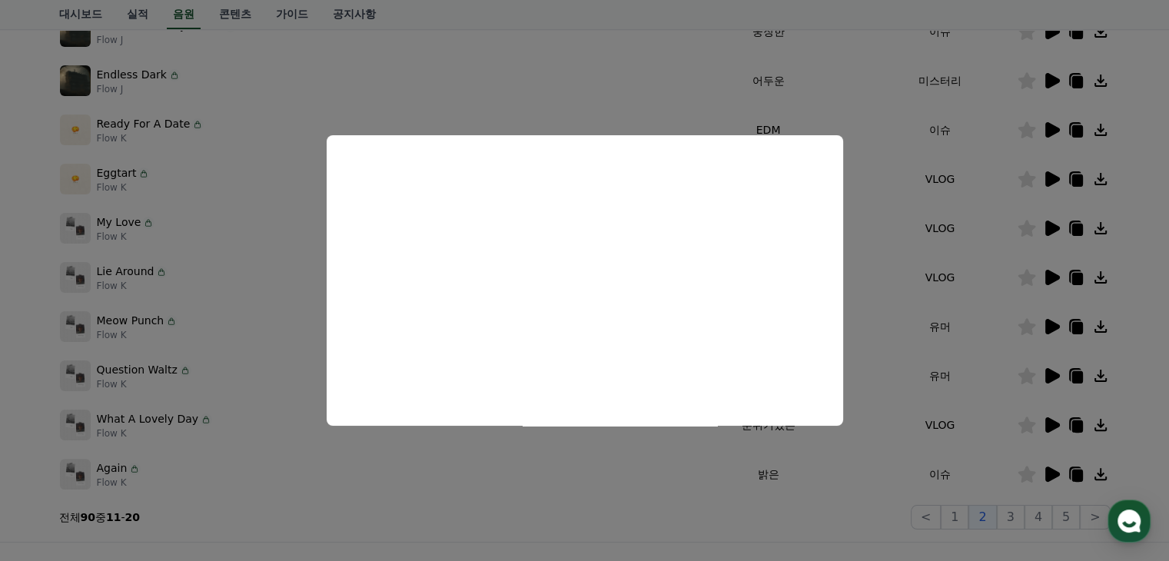
click at [903, 294] on button "close modal" at bounding box center [584, 280] width 1169 height 561
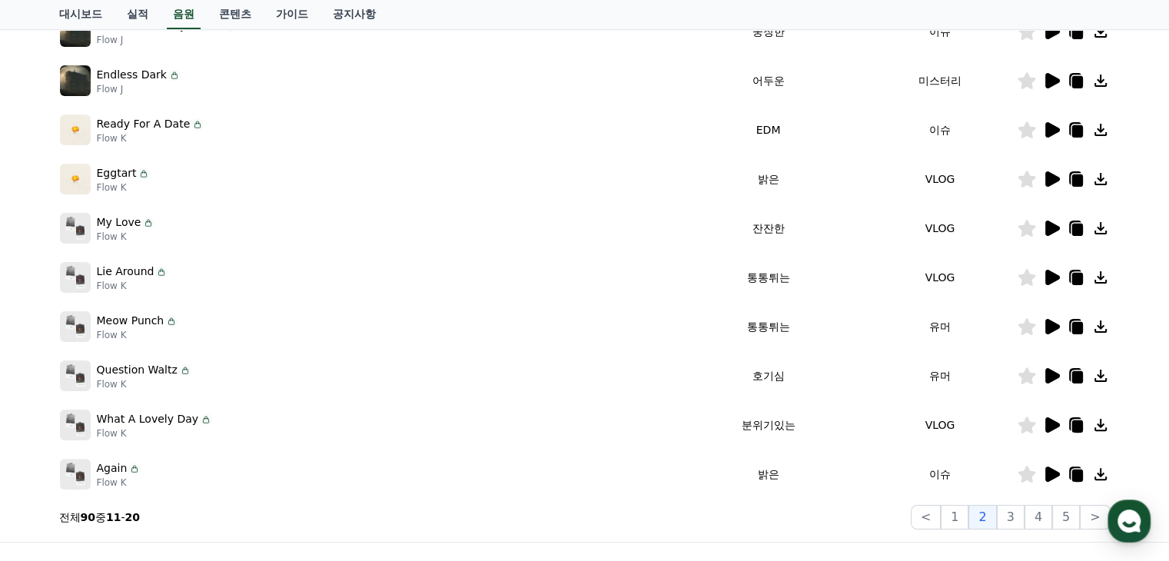
click at [1051, 425] on icon at bounding box center [1052, 424] width 15 height 15
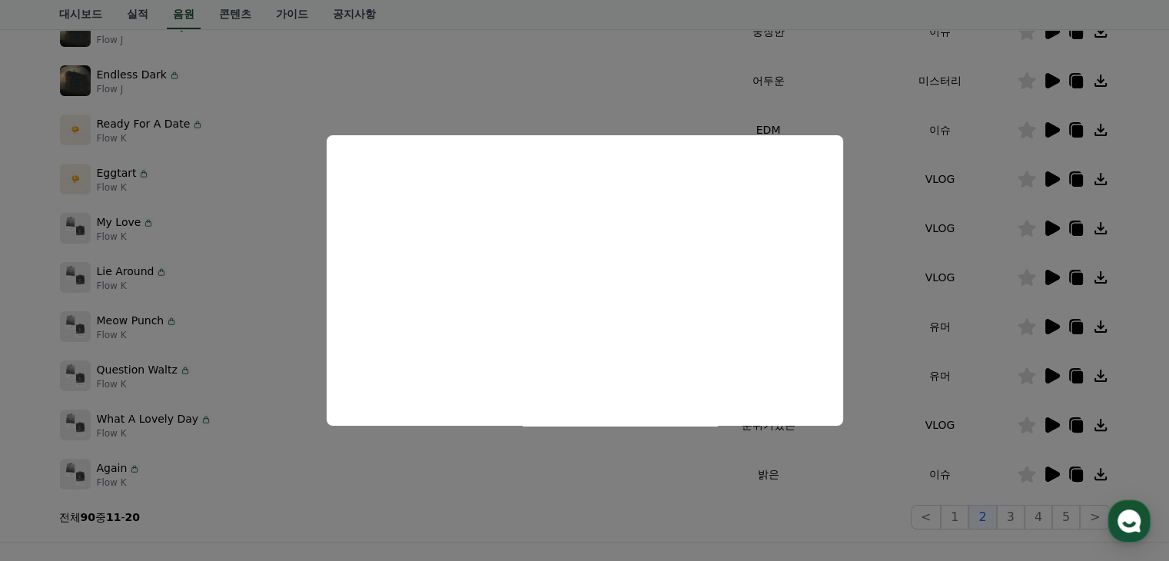
click at [925, 332] on button "close modal" at bounding box center [584, 280] width 1169 height 561
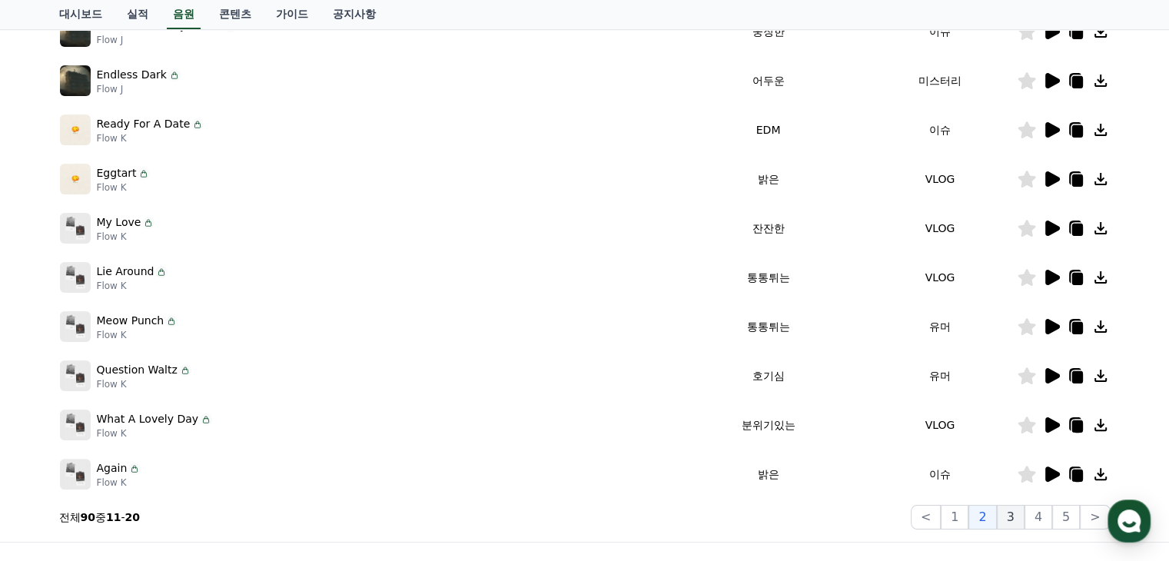
click at [1018, 520] on button "3" at bounding box center [1011, 517] width 28 height 25
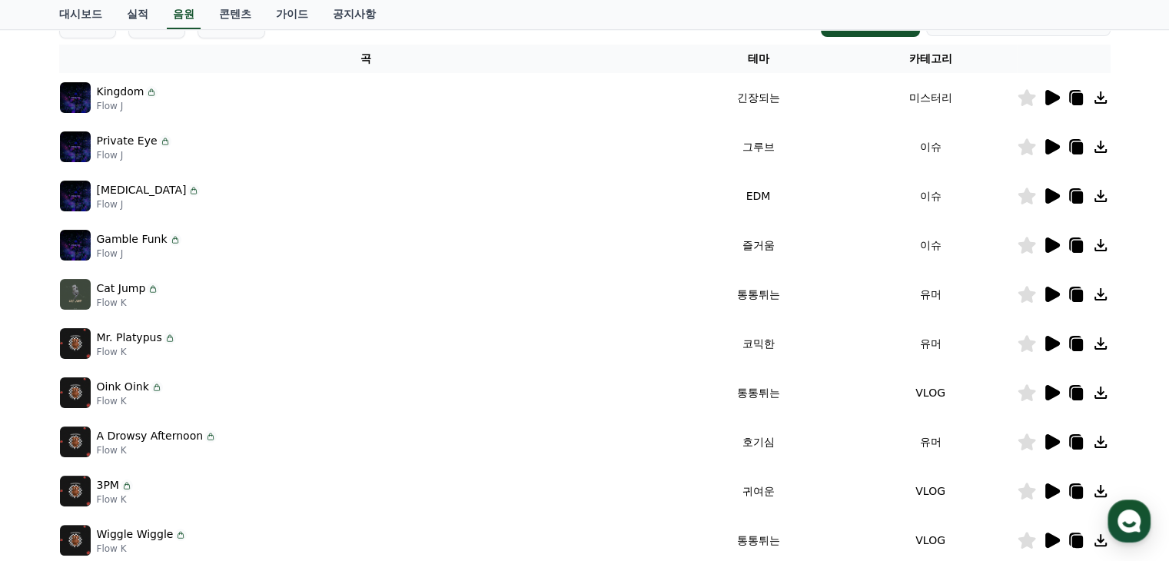
scroll to position [77, 0]
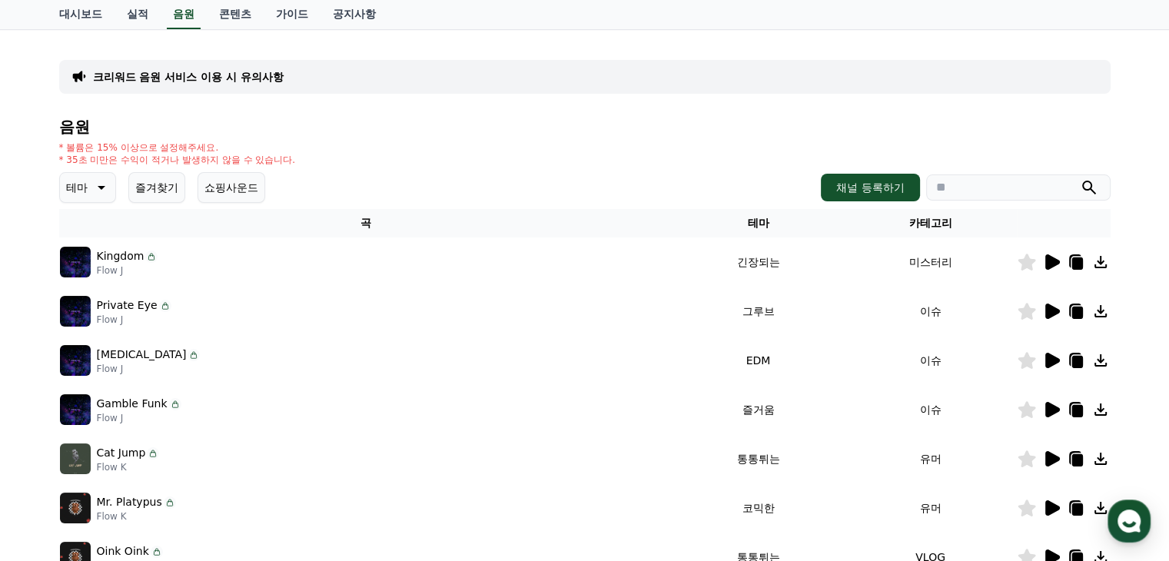
click at [1052, 305] on icon at bounding box center [1052, 311] width 15 height 15
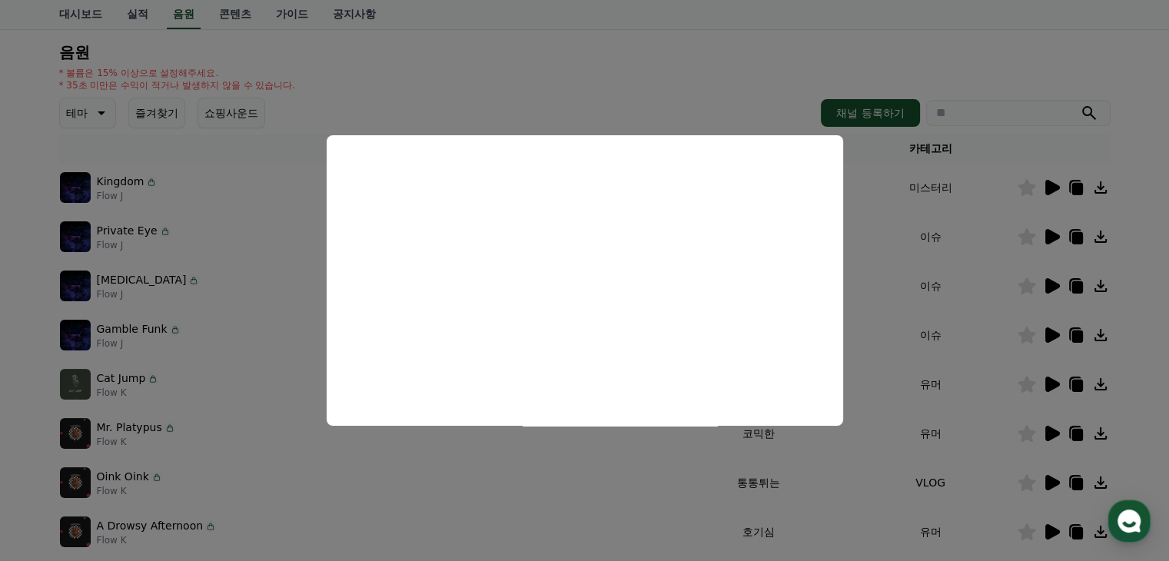
scroll to position [154, 0]
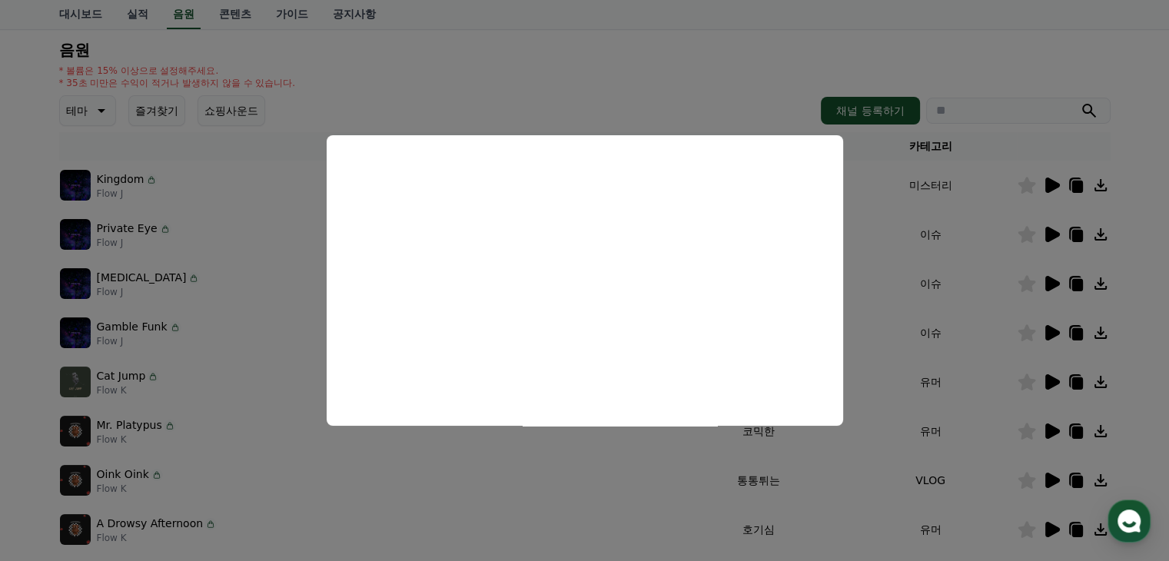
click at [861, 318] on button "close modal" at bounding box center [584, 280] width 1169 height 561
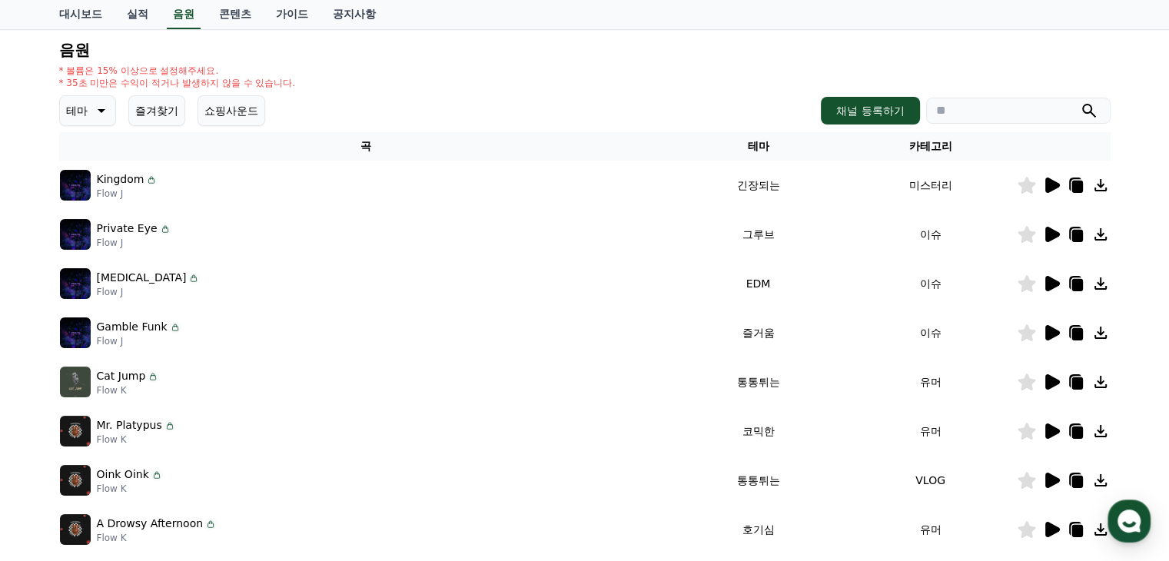
click at [1061, 381] on div at bounding box center [1064, 382] width 92 height 18
click at [1058, 384] on icon at bounding box center [1051, 382] width 18 height 18
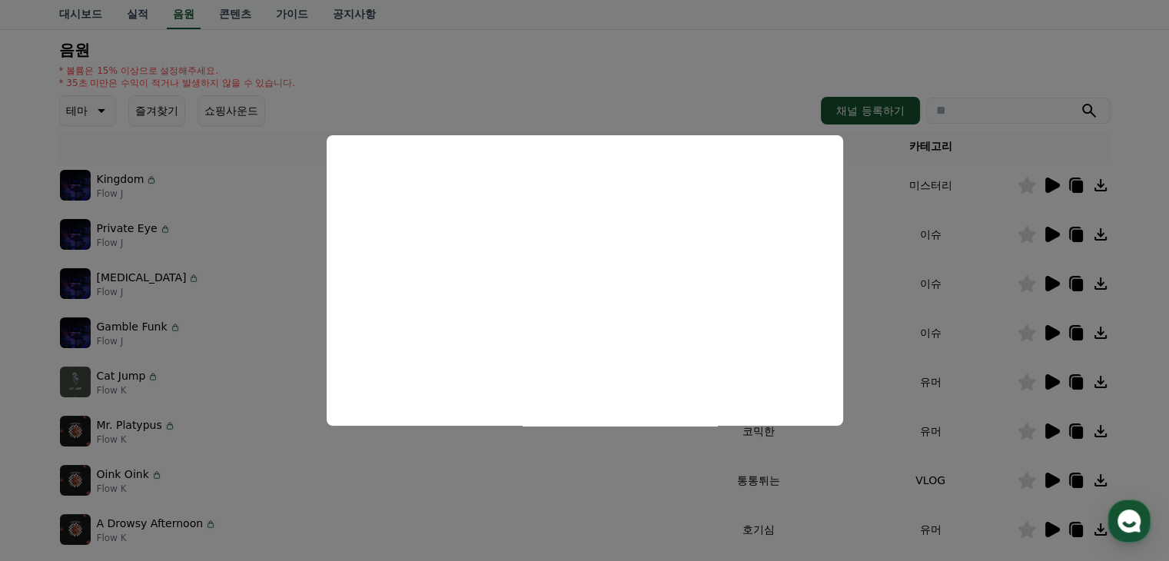
click at [914, 311] on button "close modal" at bounding box center [584, 280] width 1169 height 561
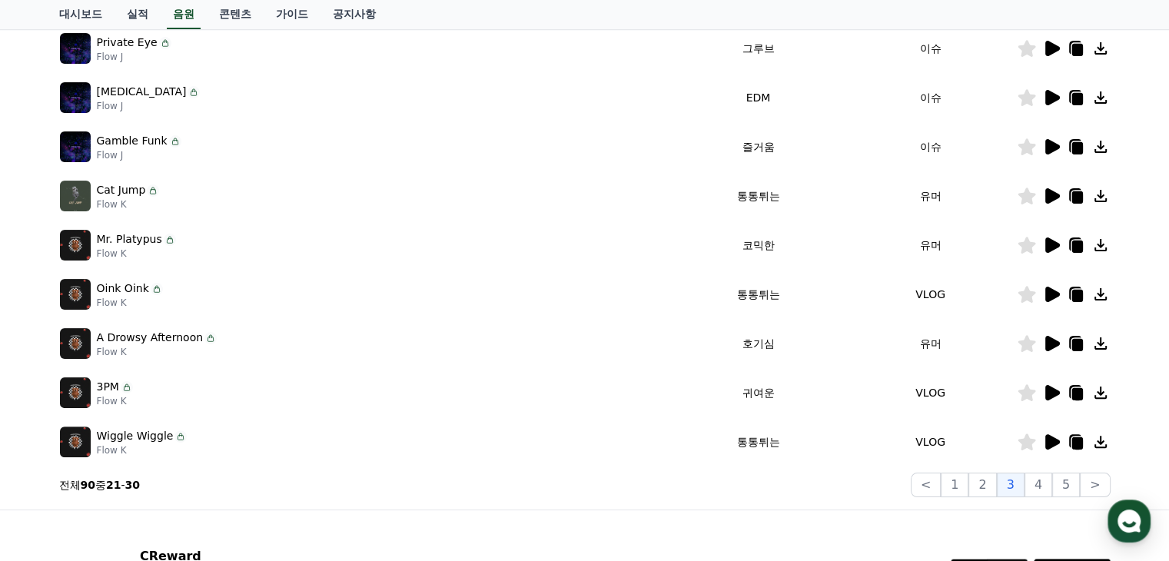
scroll to position [384, 0]
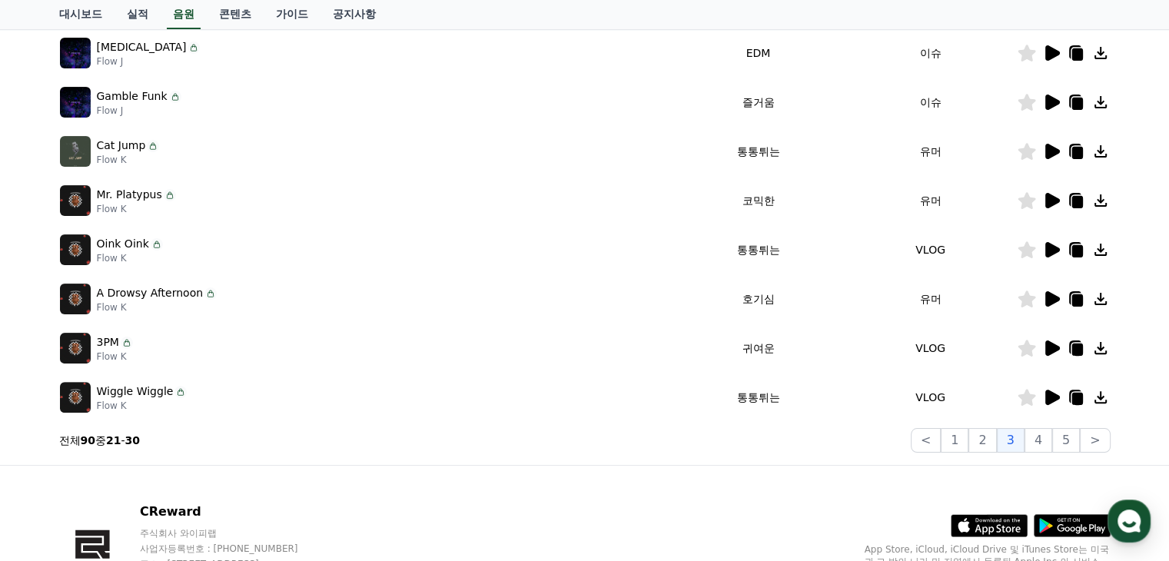
click at [1058, 304] on icon at bounding box center [1051, 299] width 18 height 18
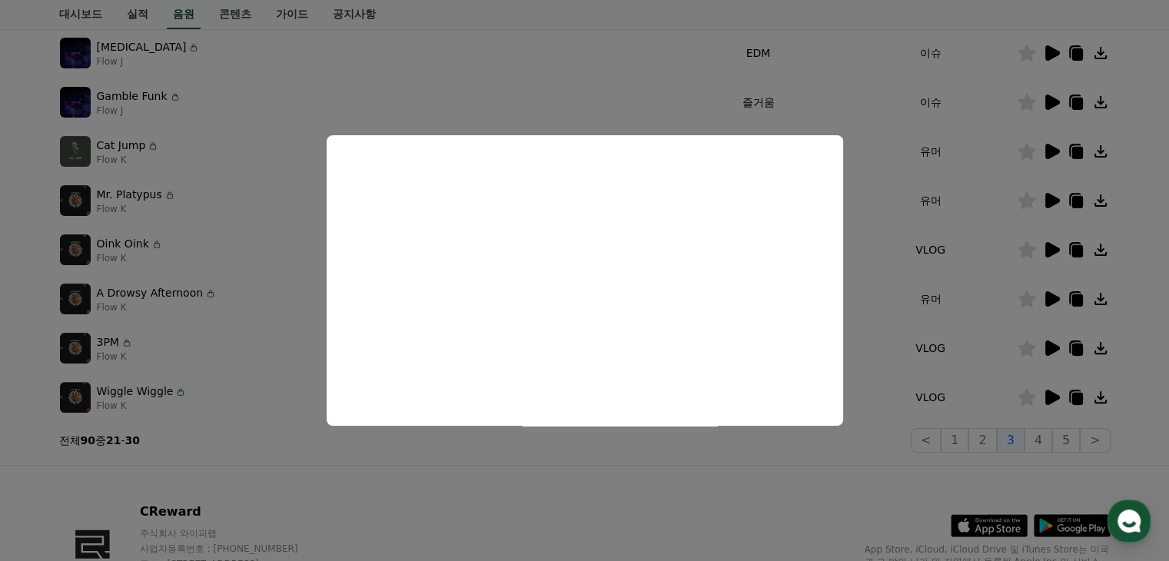
click at [885, 329] on button "close modal" at bounding box center [584, 280] width 1169 height 561
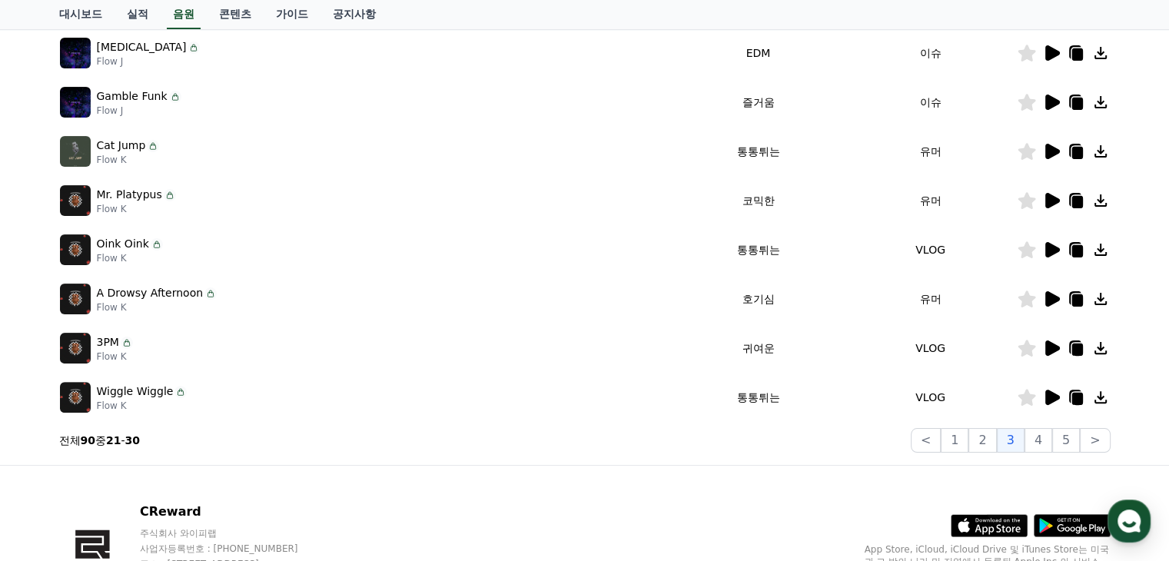
click at [1045, 303] on icon at bounding box center [1052, 298] width 15 height 15
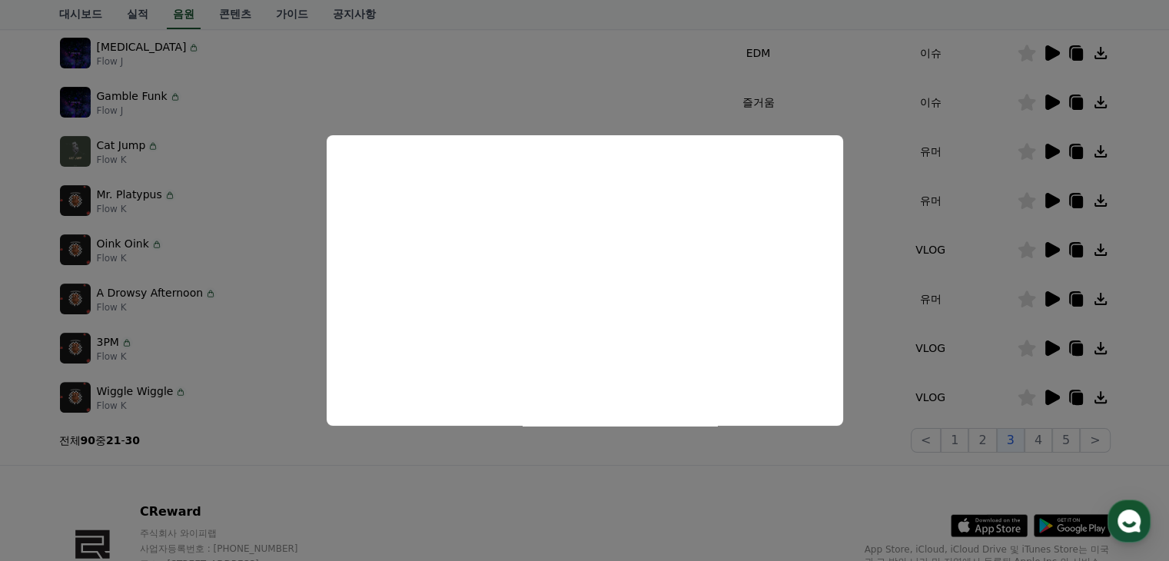
click at [818, 470] on button "close modal" at bounding box center [584, 280] width 1169 height 561
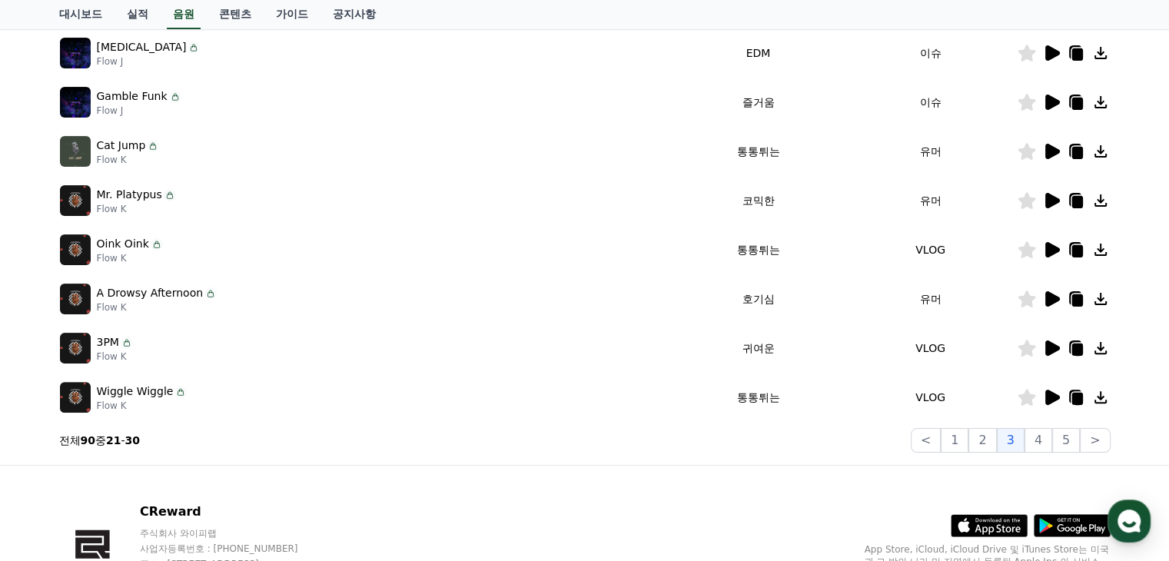
click at [1038, 293] on div at bounding box center [1064, 299] width 92 height 18
click at [1045, 295] on icon at bounding box center [1051, 299] width 18 height 18
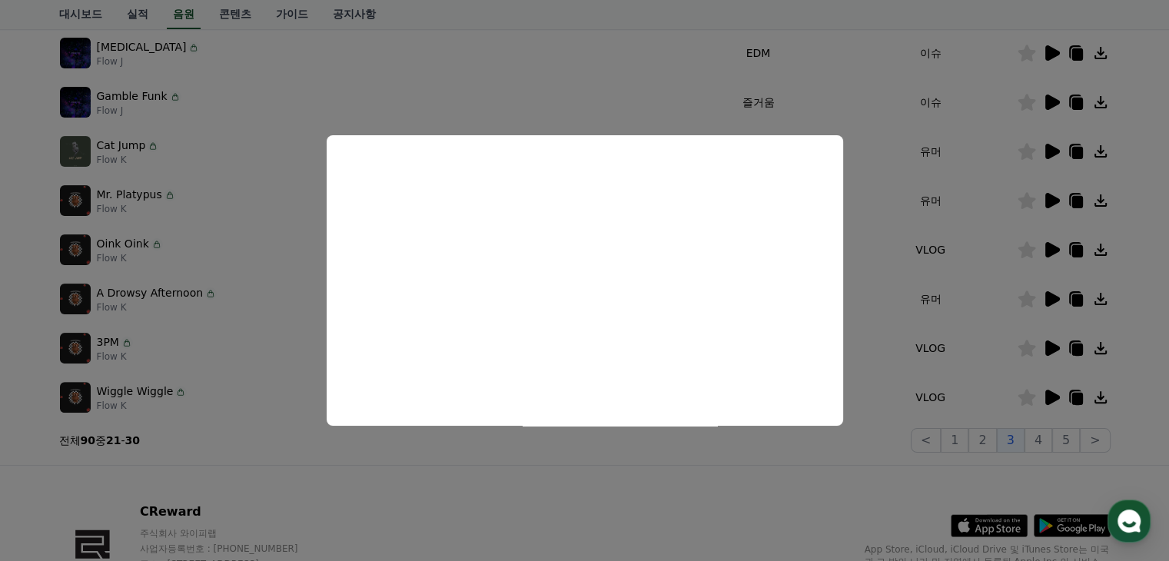
click at [587, 476] on button "close modal" at bounding box center [584, 280] width 1169 height 561
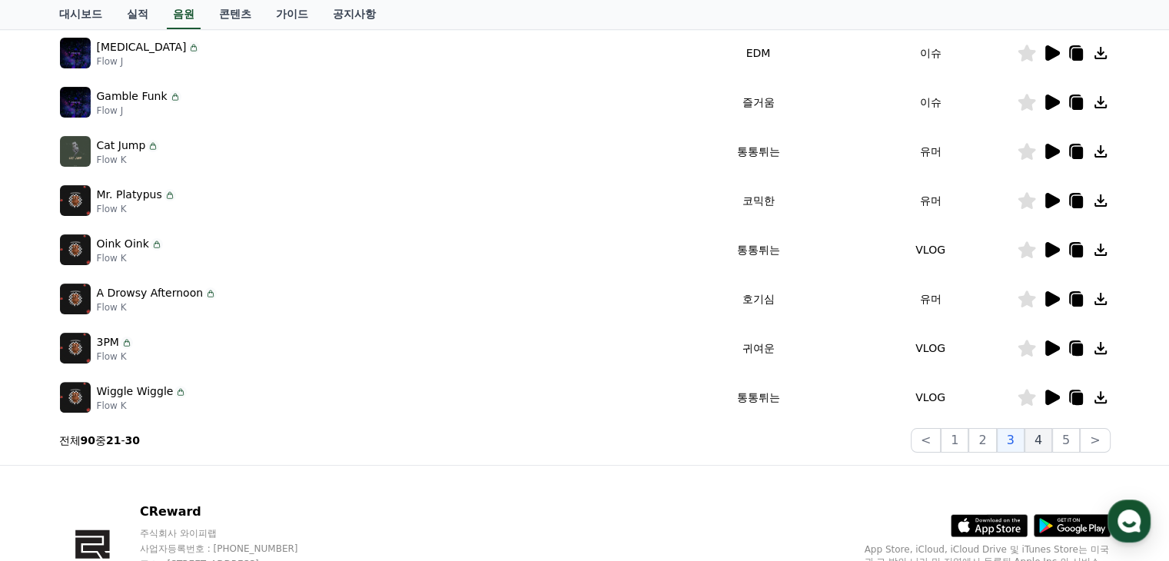
click at [1052, 441] on button "4" at bounding box center [1039, 440] width 28 height 25
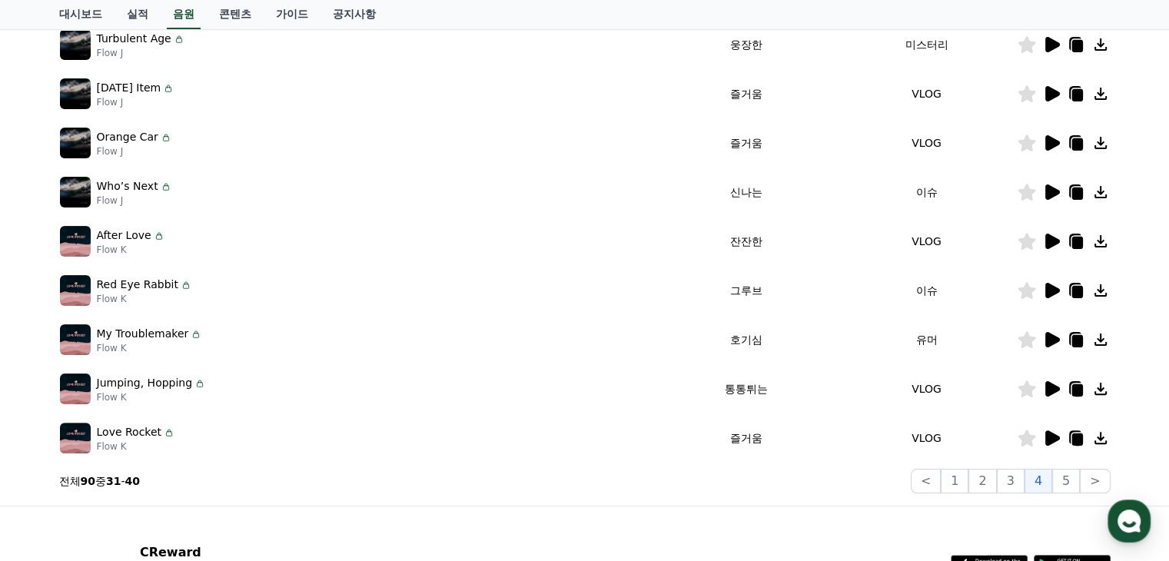
scroll to position [231, 0]
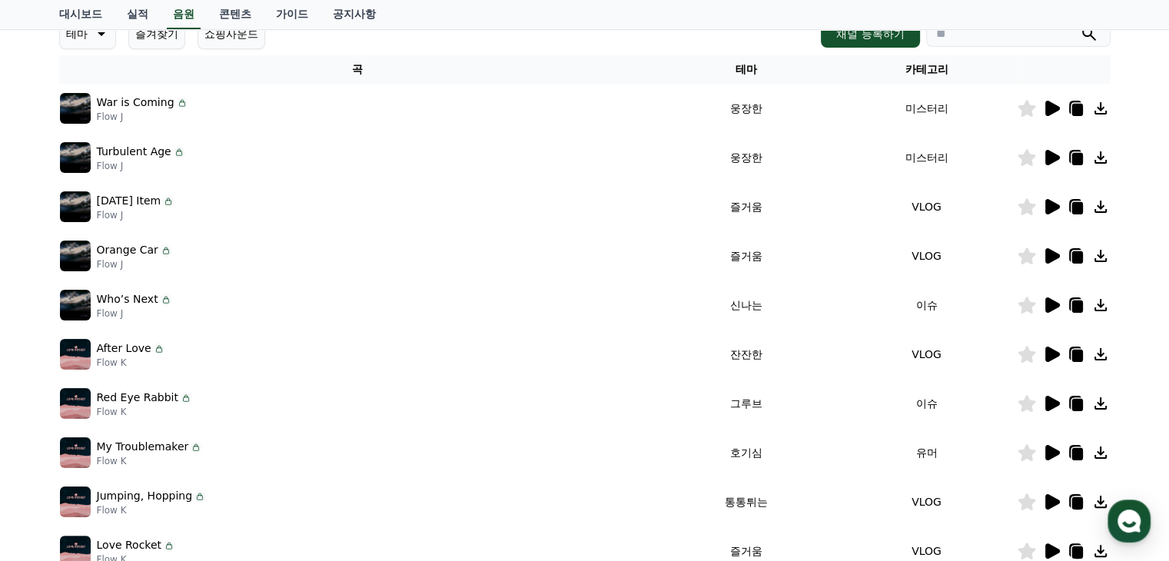
click at [1054, 453] on icon at bounding box center [1052, 452] width 15 height 15
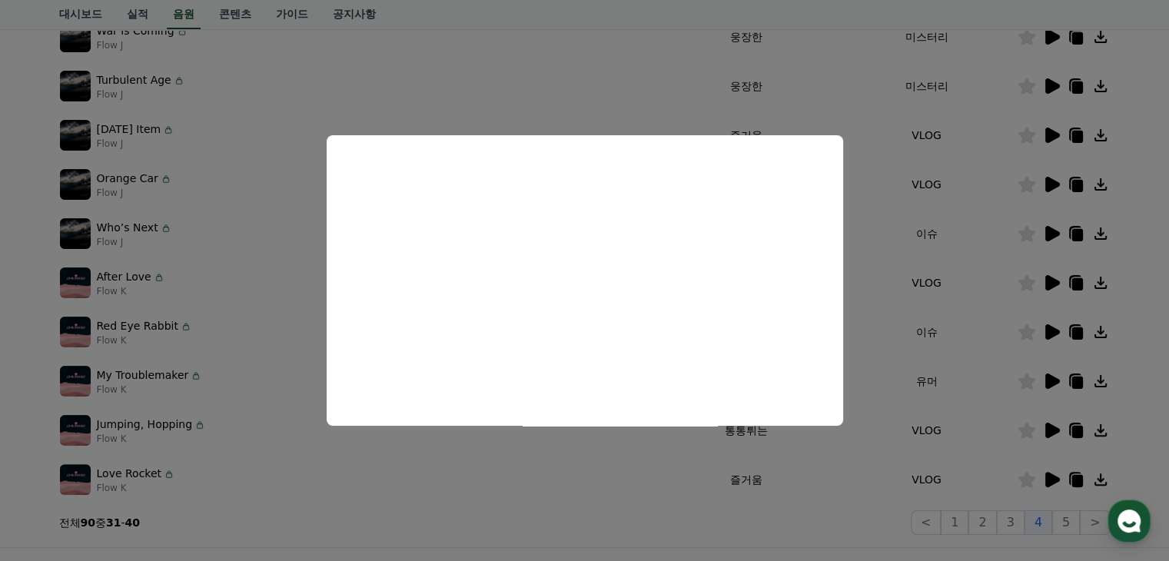
scroll to position [307, 0]
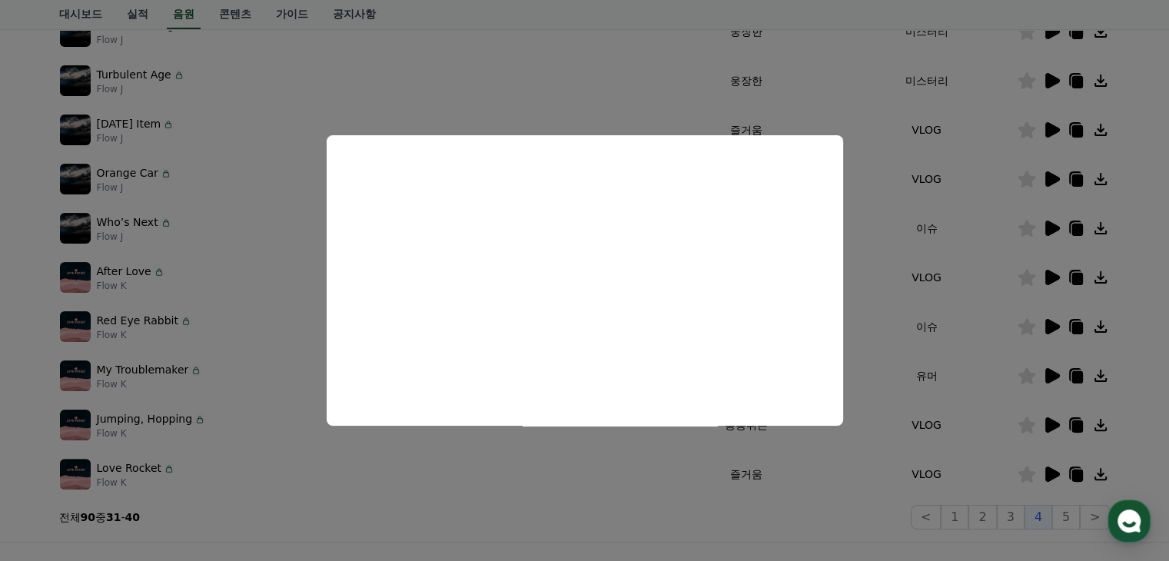
click at [944, 298] on button "close modal" at bounding box center [584, 280] width 1169 height 561
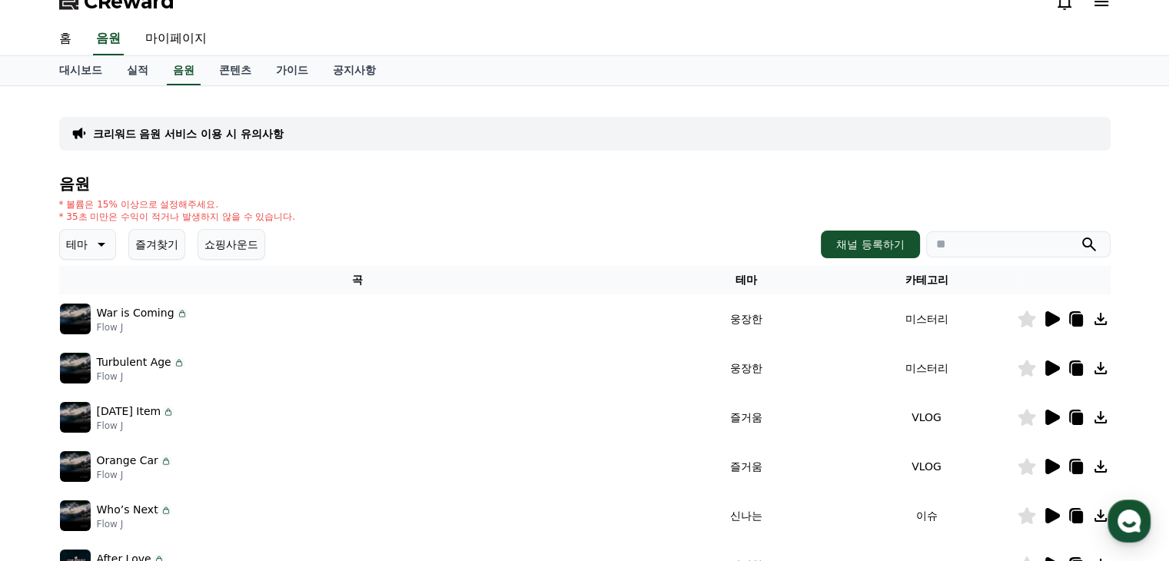
scroll to position [0, 0]
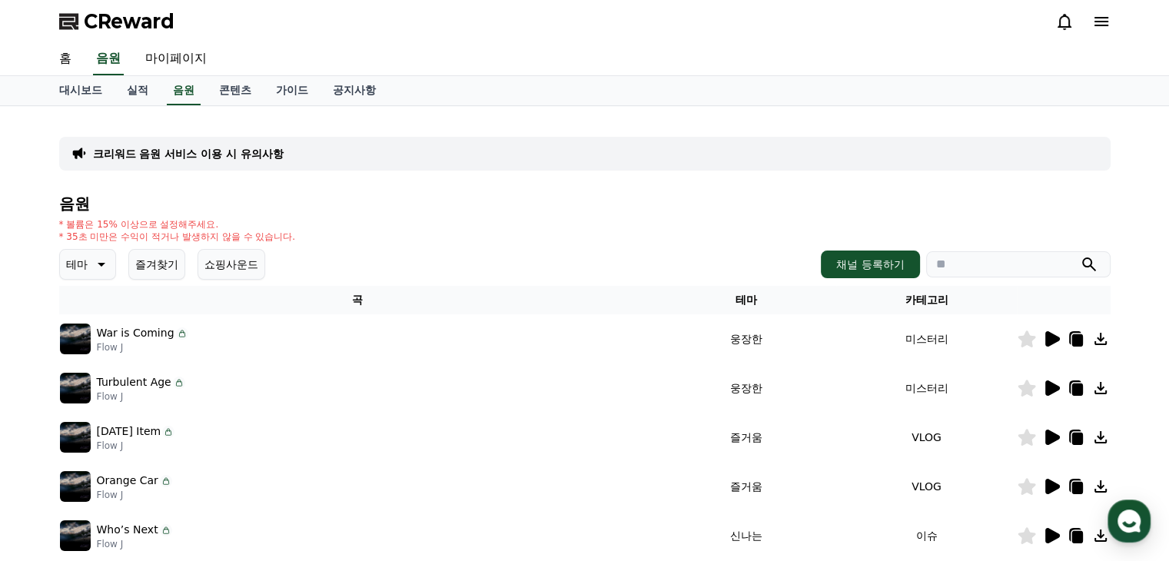
click at [111, 271] on button "테마" at bounding box center [87, 264] width 57 height 31
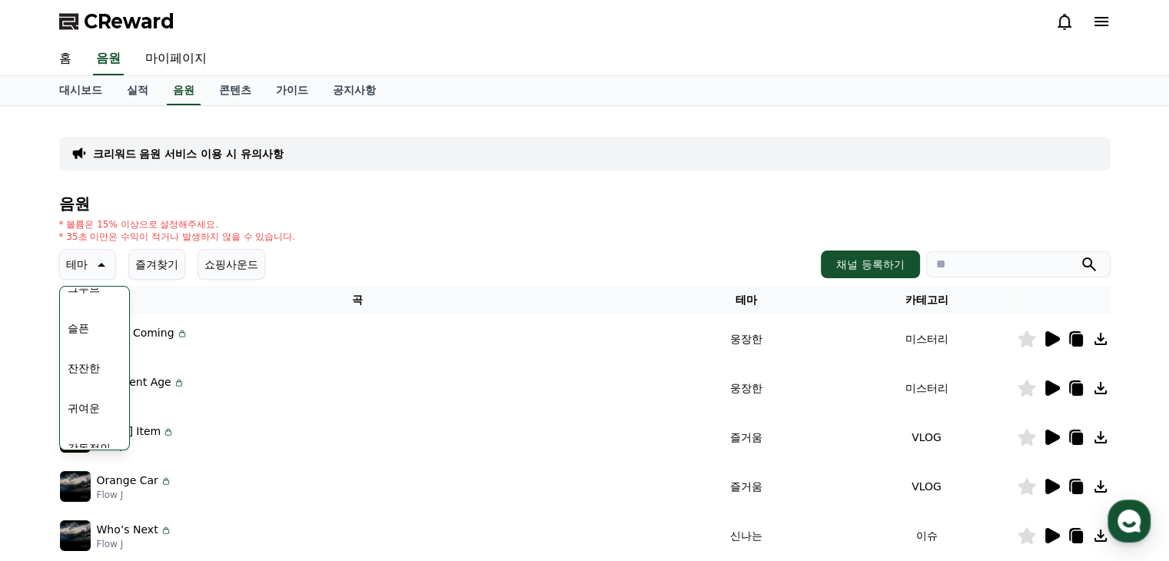
scroll to position [538, 0]
click at [373, 231] on div "* 볼륨은 15% 이상으로 설정해주세요. * 35초 미만은 수익이 적거나 발생하지 않을 수 있습니다." at bounding box center [584, 230] width 1051 height 25
click at [427, 232] on div "* 볼륨은 15% 이상으로 설정해주세요. * 35초 미만은 수익이 적거나 발생하지 않을 수 있습니다." at bounding box center [584, 230] width 1051 height 25
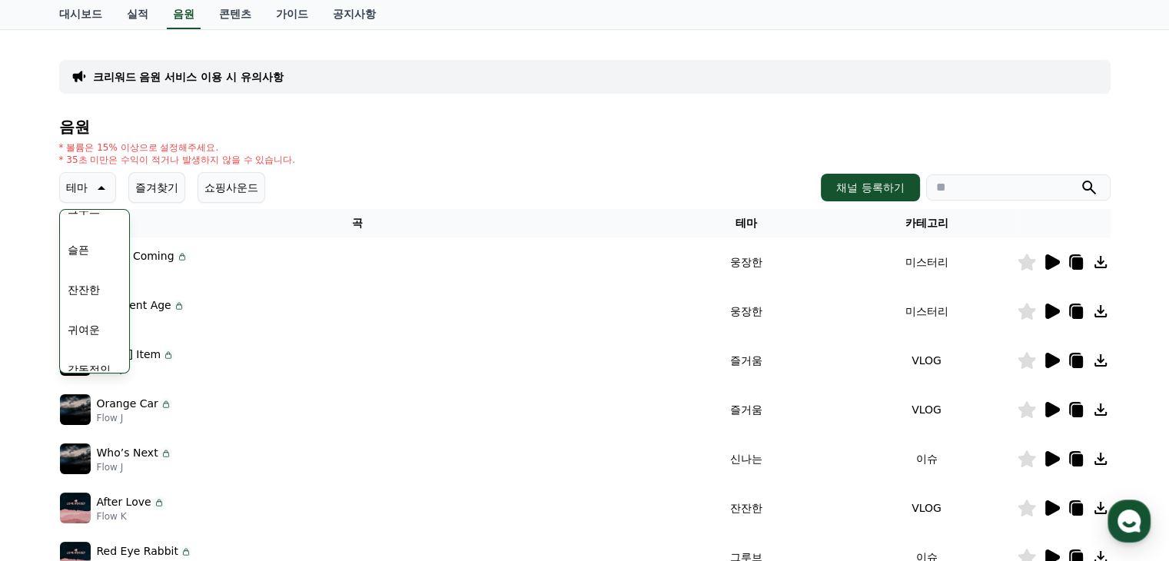
scroll to position [479, 0]
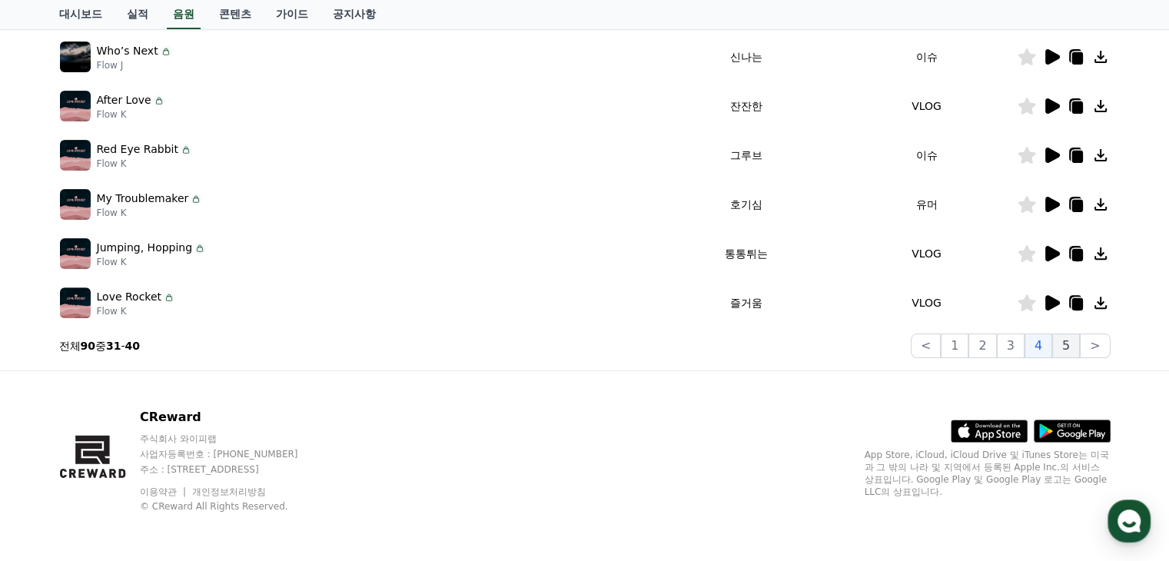
click at [1067, 351] on button "5" at bounding box center [1066, 346] width 28 height 25
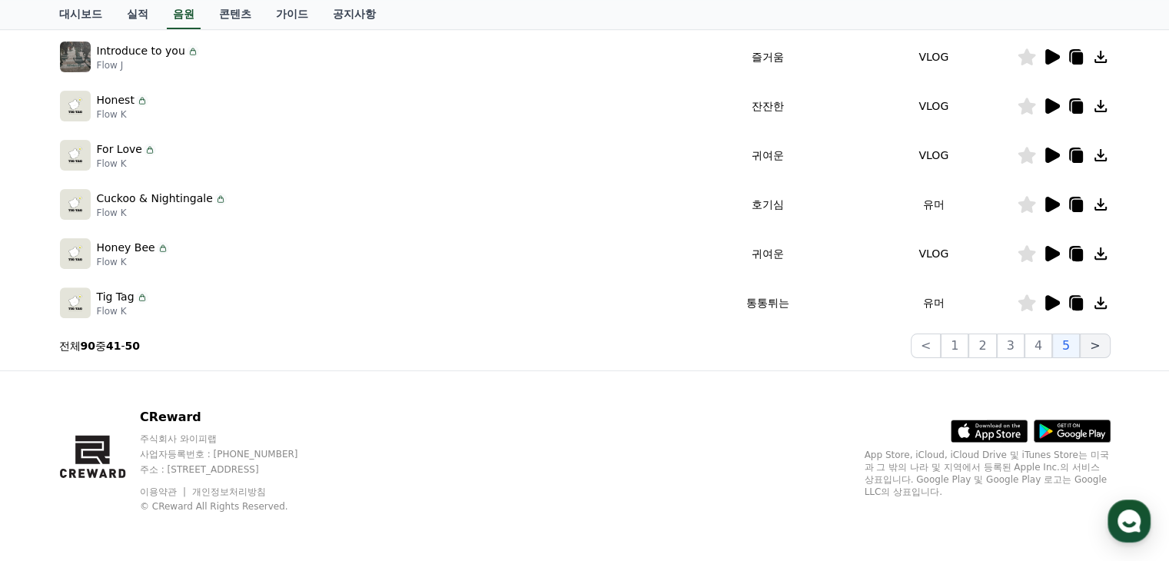
click at [1091, 346] on button ">" at bounding box center [1095, 346] width 30 height 25
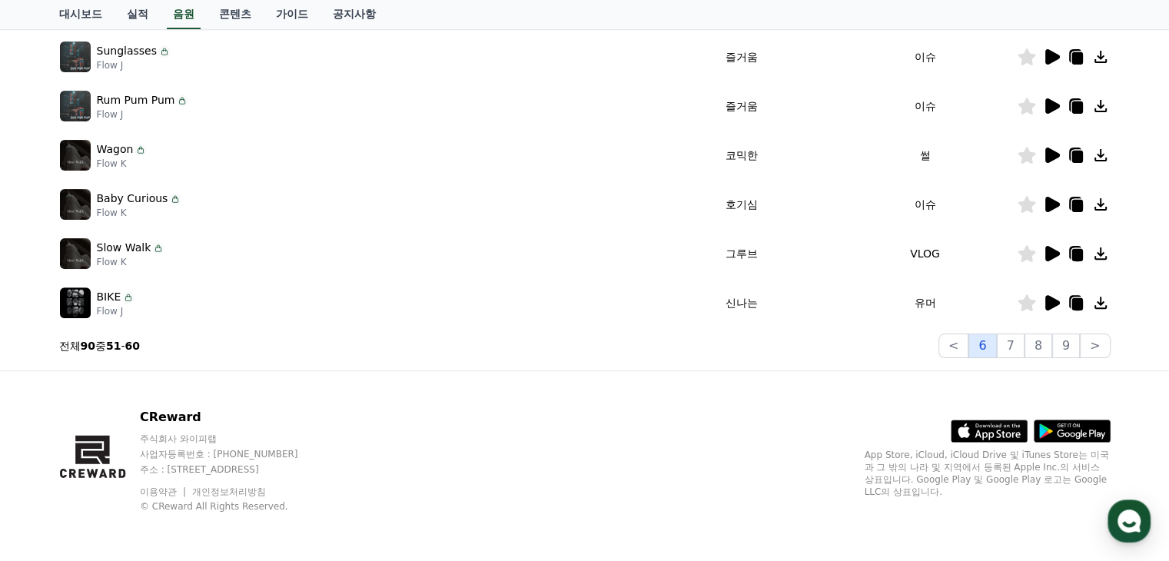
click at [989, 355] on button "6" at bounding box center [982, 346] width 28 height 25
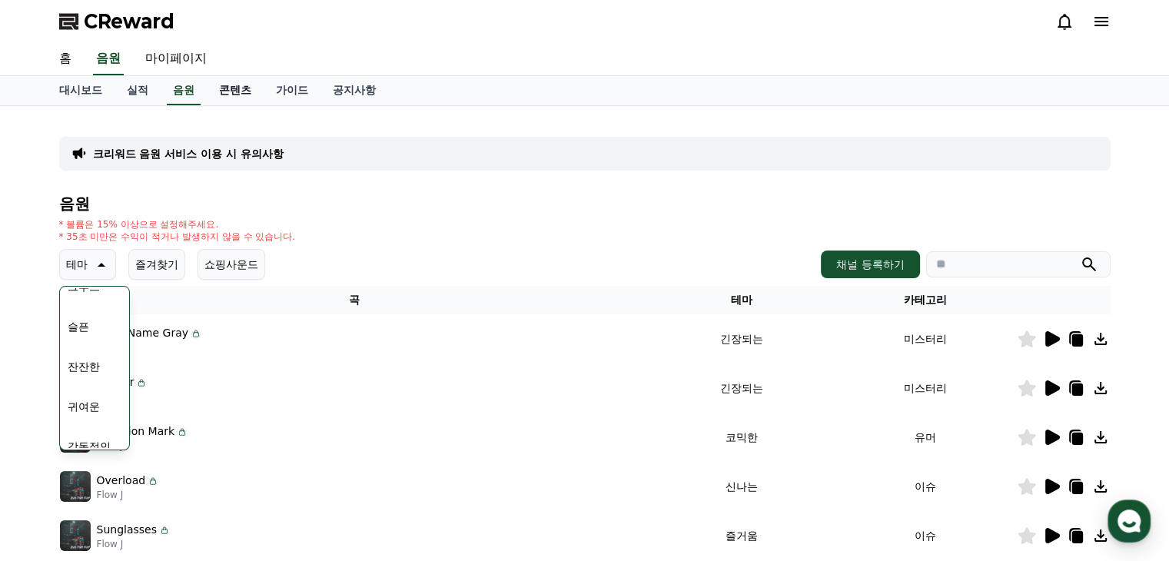
click at [246, 86] on link "콘텐츠" at bounding box center [235, 90] width 57 height 29
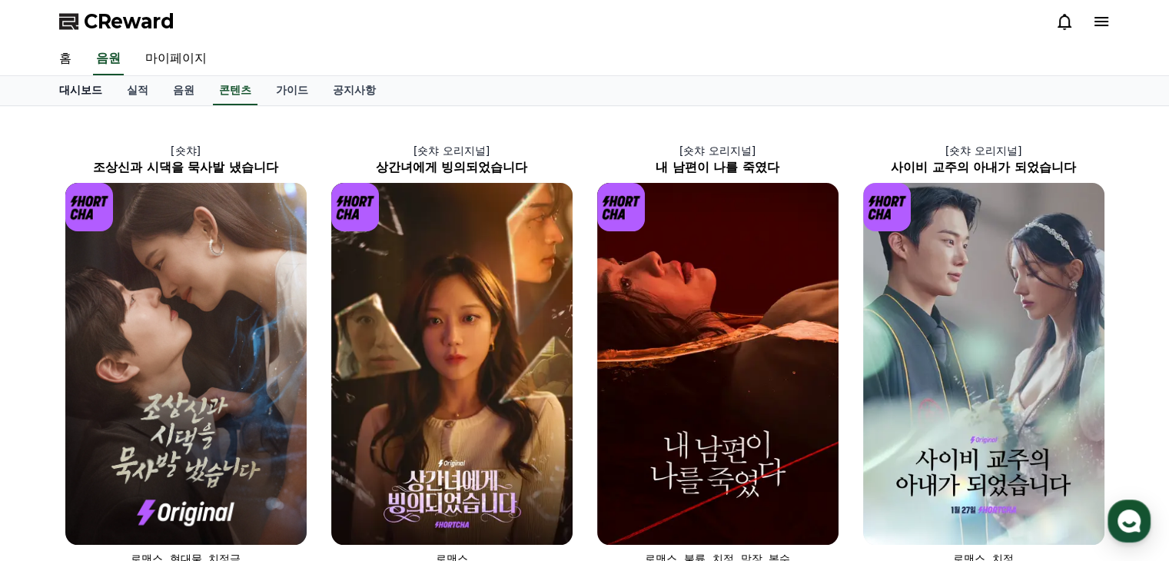
click at [96, 95] on link "대시보드" at bounding box center [81, 90] width 68 height 29
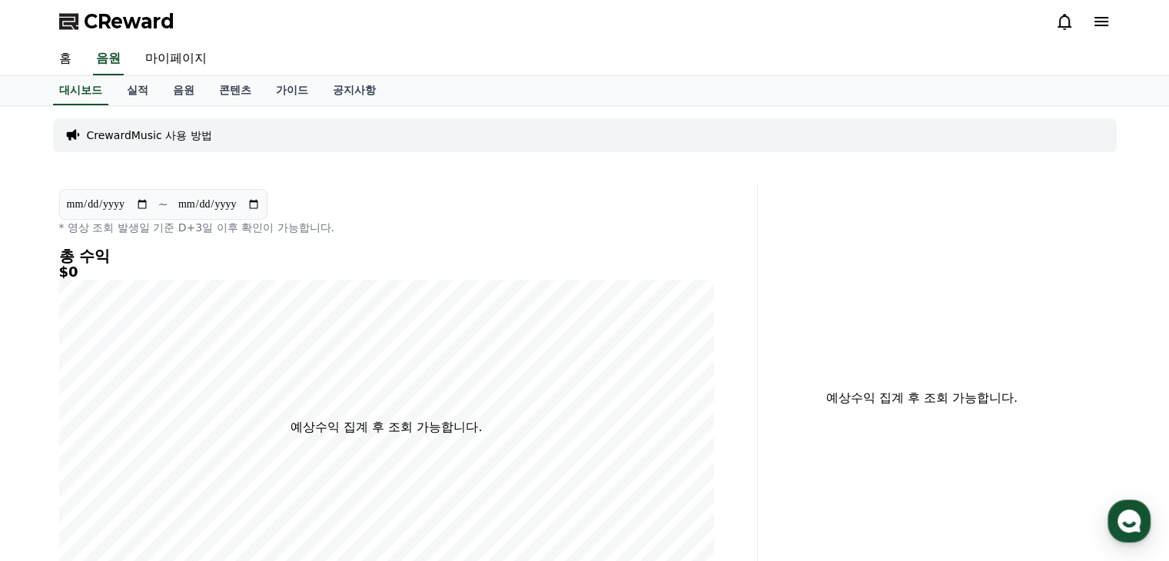
click at [59, 265] on h5 "$0" at bounding box center [386, 271] width 655 height 15
click at [141, 84] on link "실적" at bounding box center [138, 90] width 46 height 29
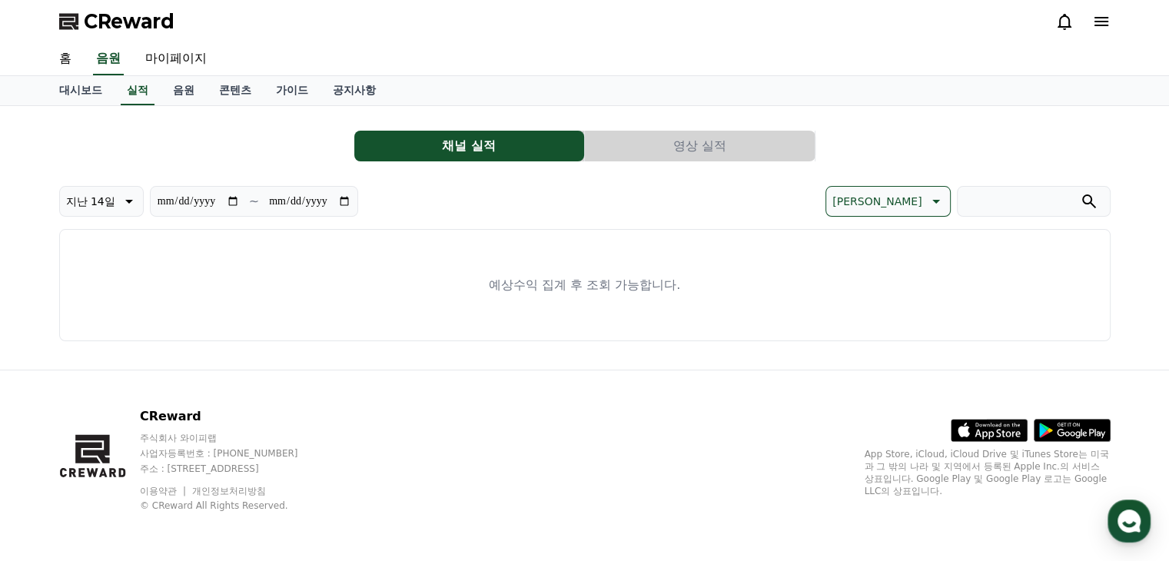
click at [726, 147] on button "영상 실적" at bounding box center [700, 146] width 230 height 31
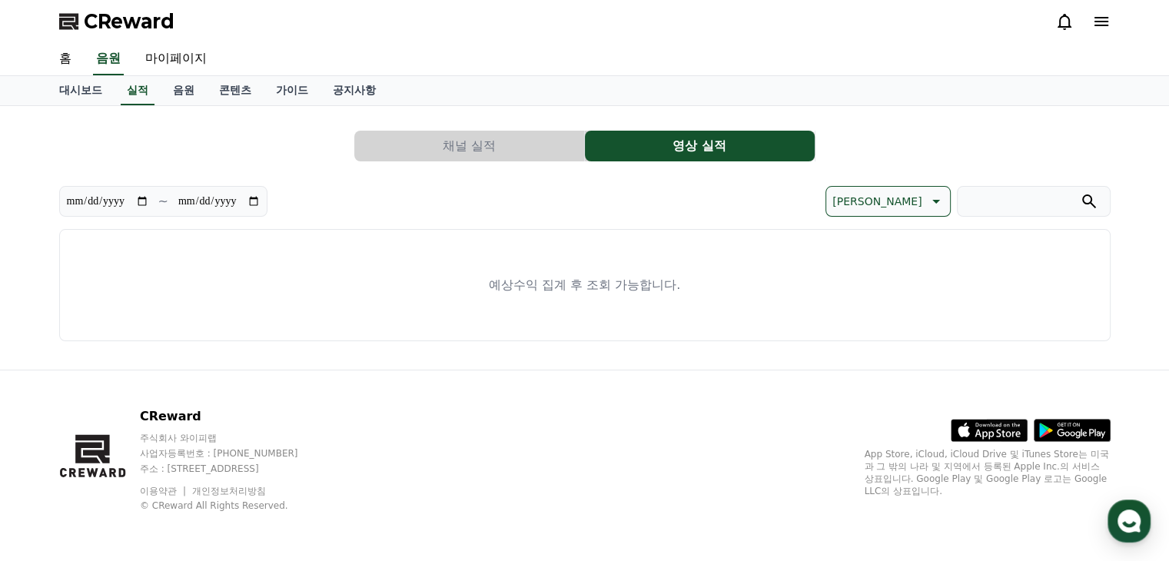
click at [535, 145] on button "채널 실적" at bounding box center [469, 146] width 230 height 31
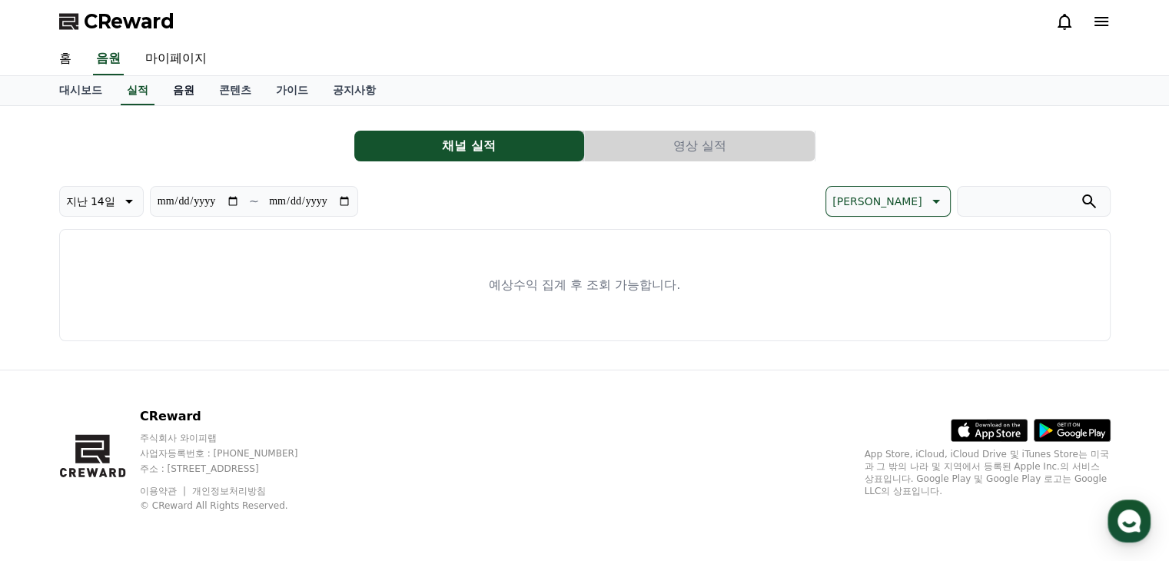
click at [198, 96] on link "음원" at bounding box center [184, 90] width 46 height 29
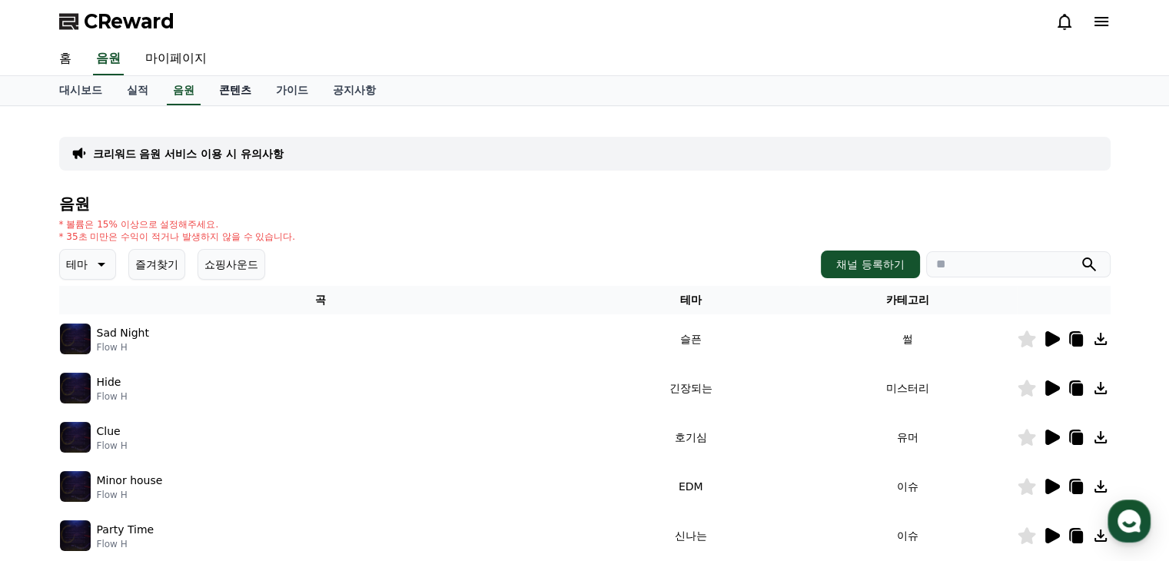
click at [217, 94] on link "콘텐츠" at bounding box center [235, 90] width 57 height 29
click at [255, 95] on link "콘텐츠" at bounding box center [235, 90] width 45 height 29
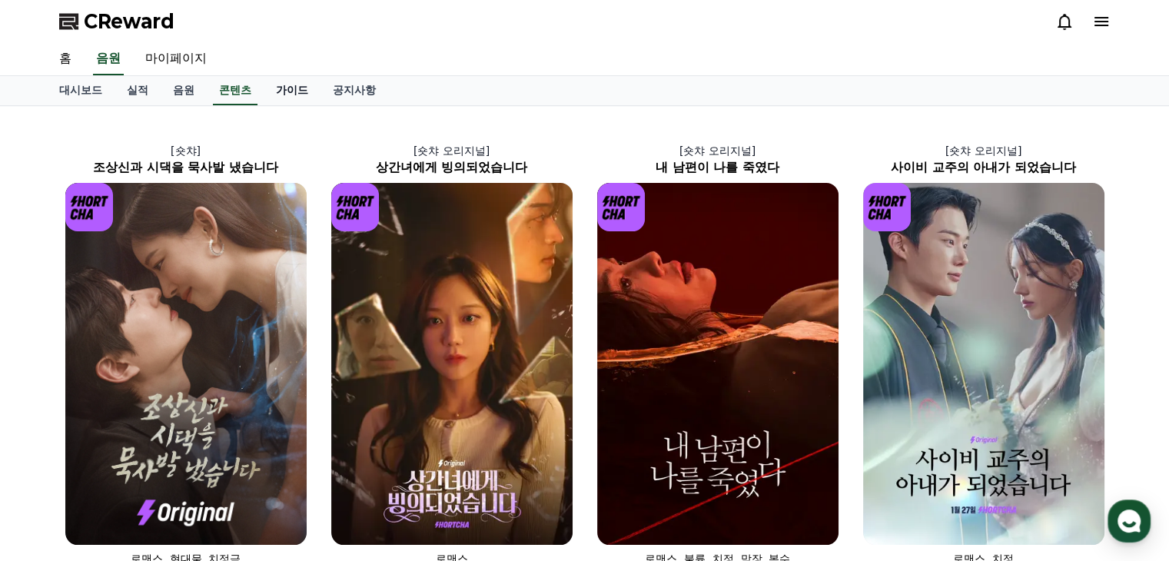
click at [311, 96] on link "가이드" at bounding box center [292, 90] width 57 height 29
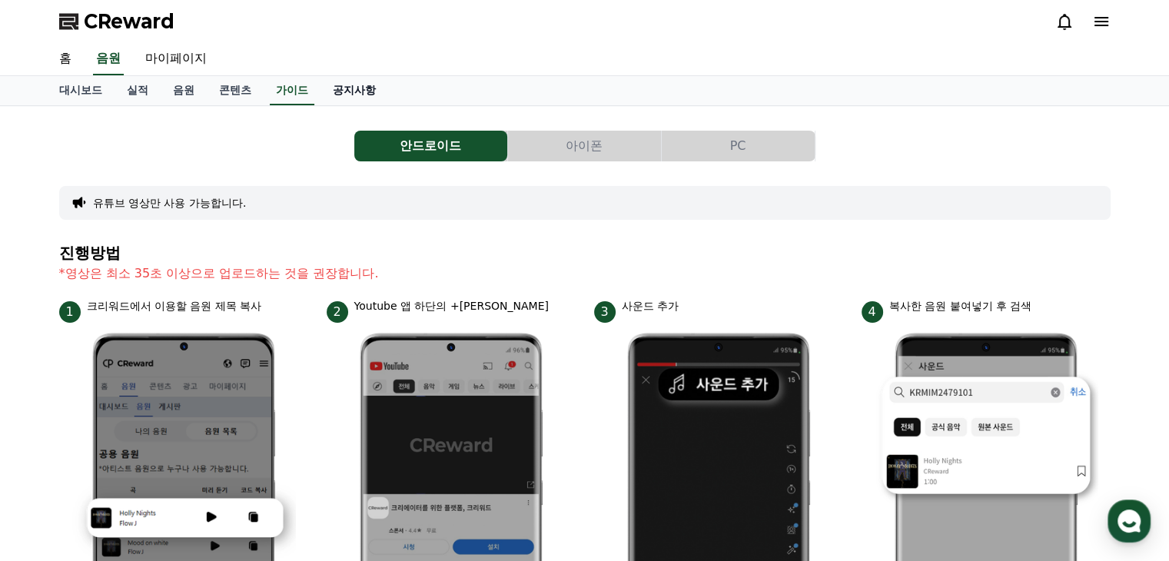
click at [330, 92] on link "공지사항" at bounding box center [354, 90] width 68 height 29
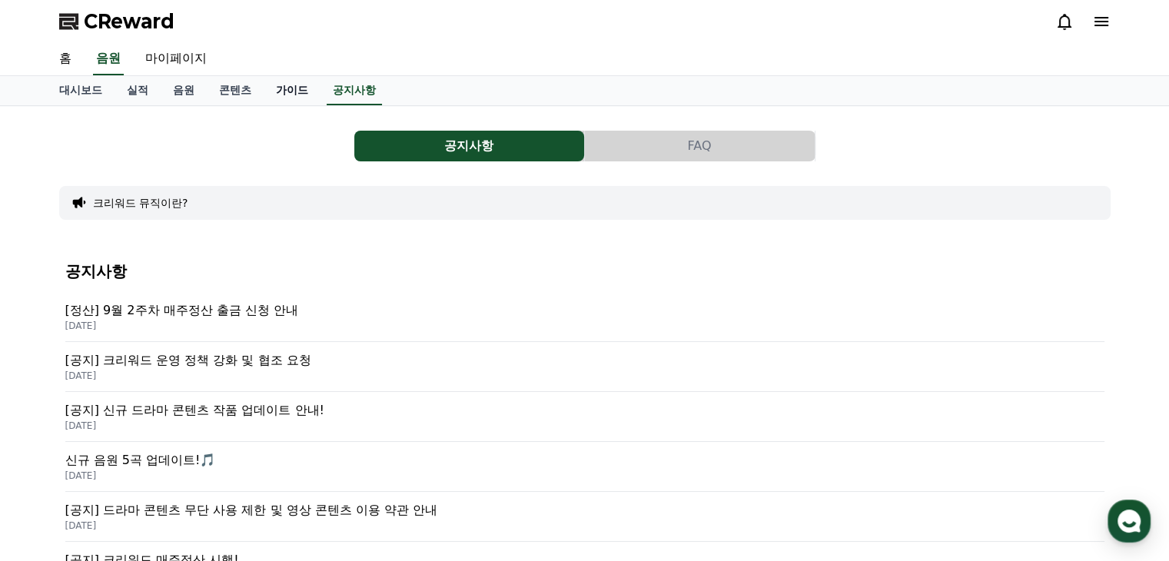
click at [291, 93] on link "가이드" at bounding box center [292, 90] width 57 height 29
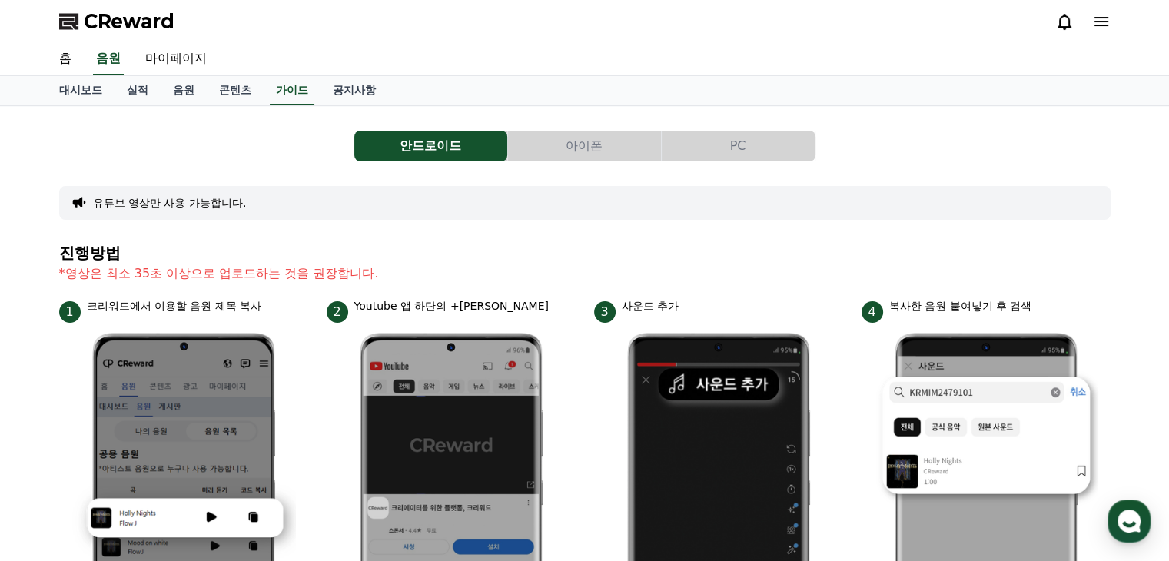
click at [351, 99] on link "공지사항" at bounding box center [354, 90] width 68 height 29
click at [337, 96] on link "공지사항" at bounding box center [354, 90] width 55 height 29
click at [299, 93] on link "가이드" at bounding box center [292, 90] width 57 height 29
click at [338, 85] on link "공지사항" at bounding box center [354, 90] width 68 height 29
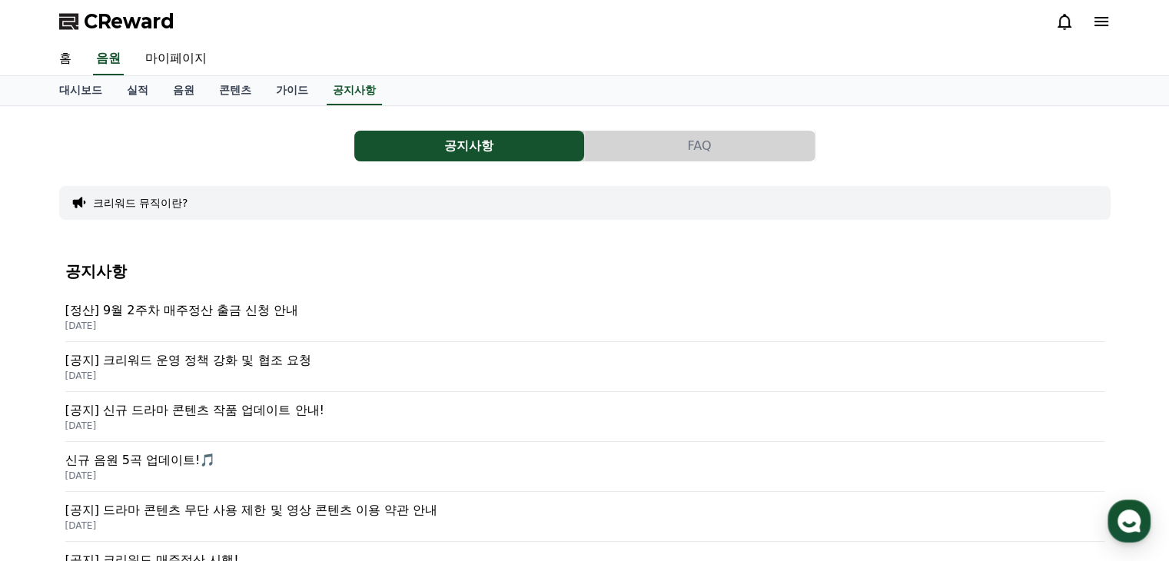
click at [244, 317] on p "[정산] 9월 2주차 매주정산 출금 신청 안내" at bounding box center [584, 310] width 1039 height 18
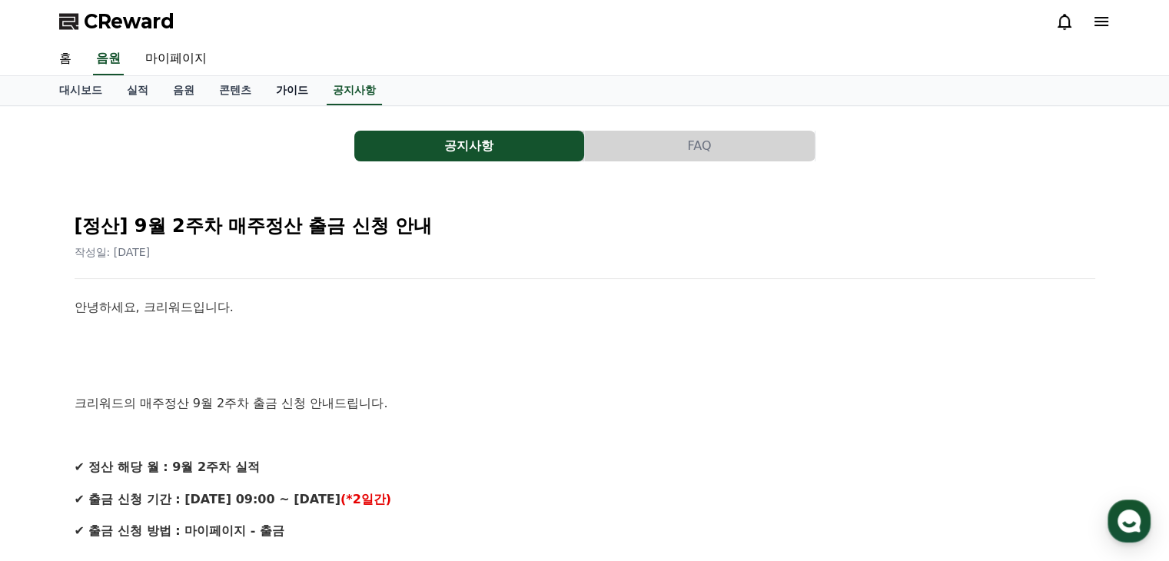
click at [300, 85] on link "가이드" at bounding box center [292, 90] width 57 height 29
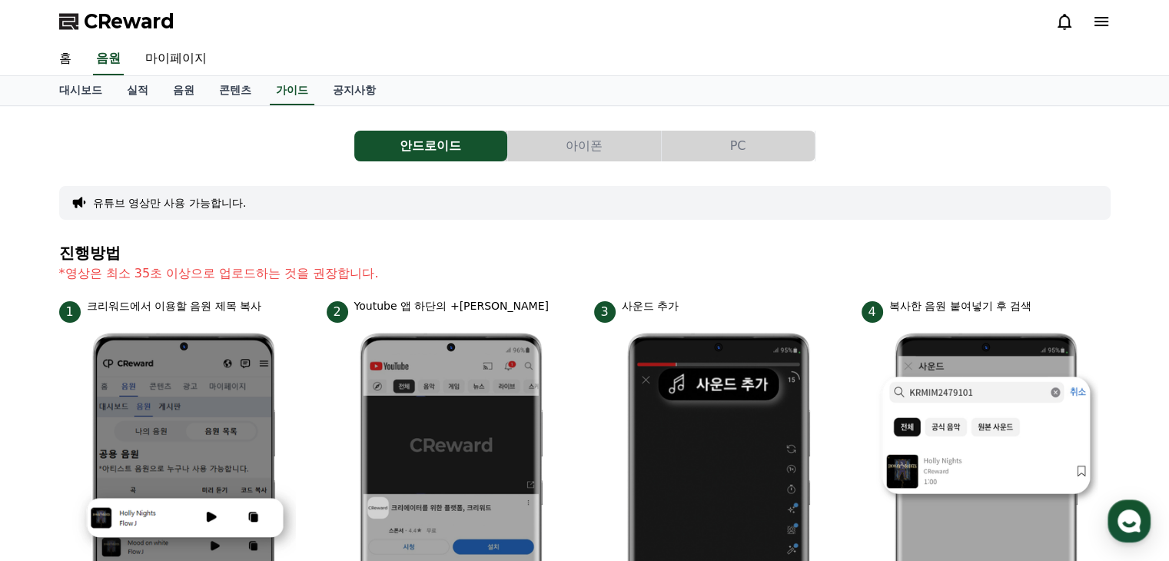
drag, startPoint x: 656, startPoint y: 161, endPoint x: 716, endPoint y: 148, distance: 60.6
click at [736, 142] on button "PC" at bounding box center [738, 146] width 153 height 31
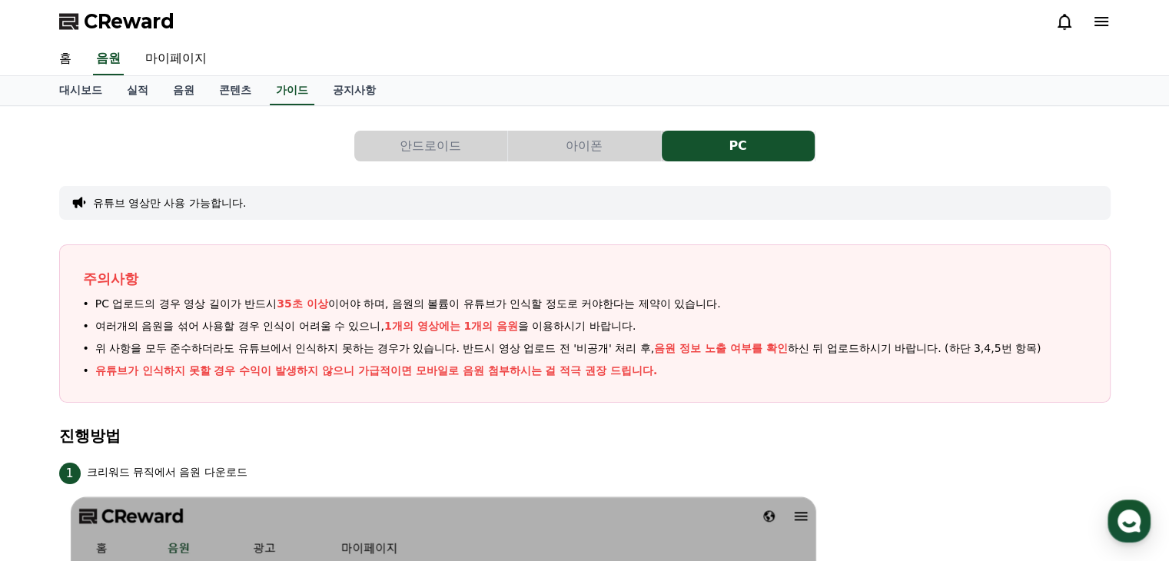
click at [541, 154] on button "아이폰" at bounding box center [584, 146] width 153 height 31
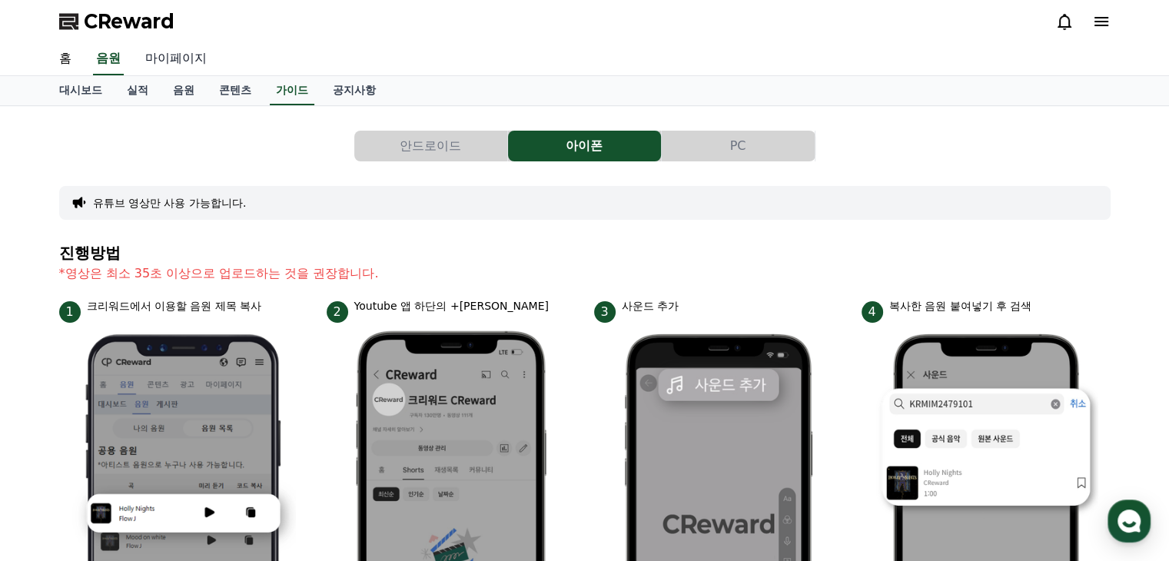
click at [172, 59] on link "마이페이지" at bounding box center [176, 59] width 86 height 32
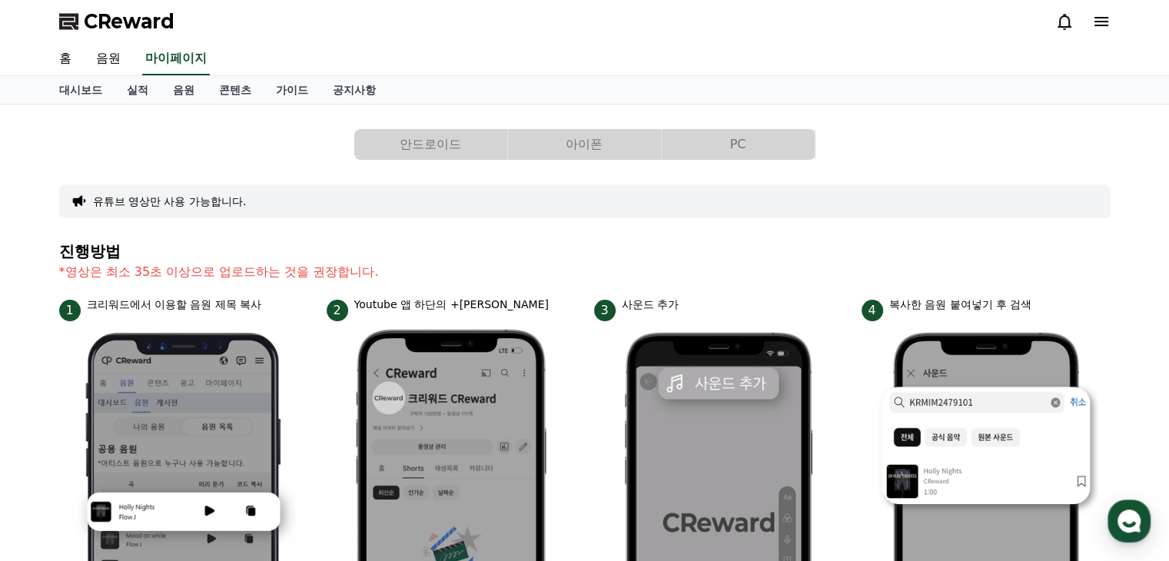
select select "**********"
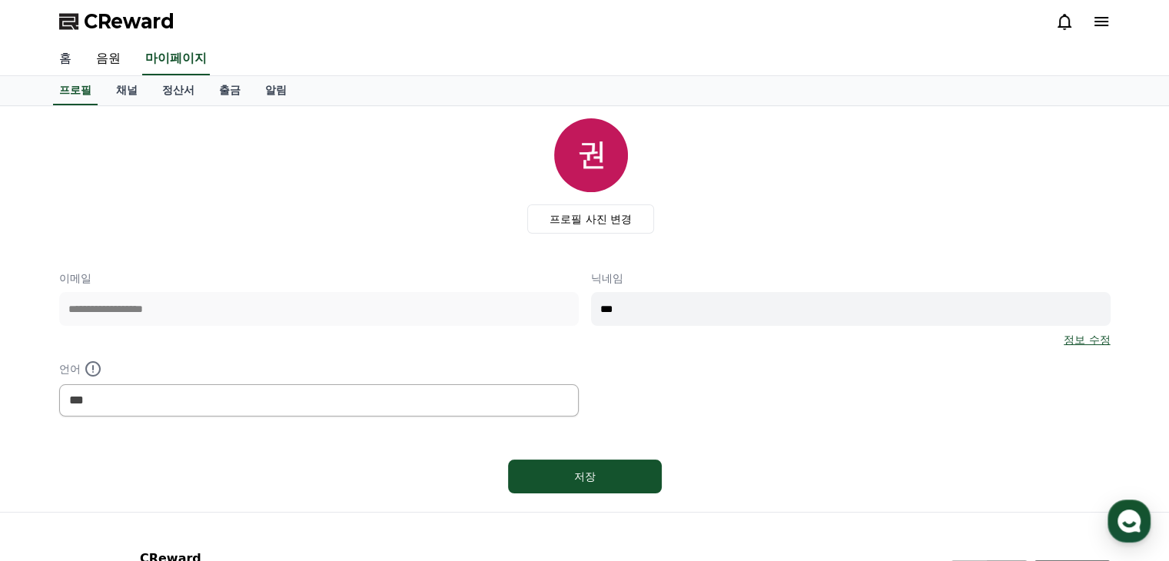
click at [51, 59] on link "홈" at bounding box center [65, 59] width 37 height 32
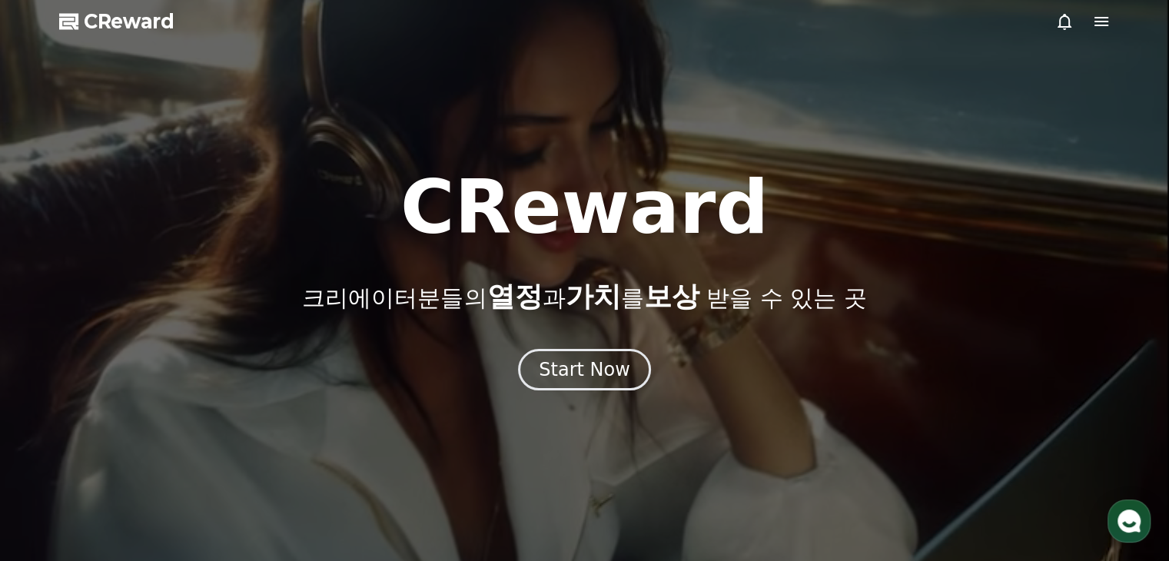
select select "**********"
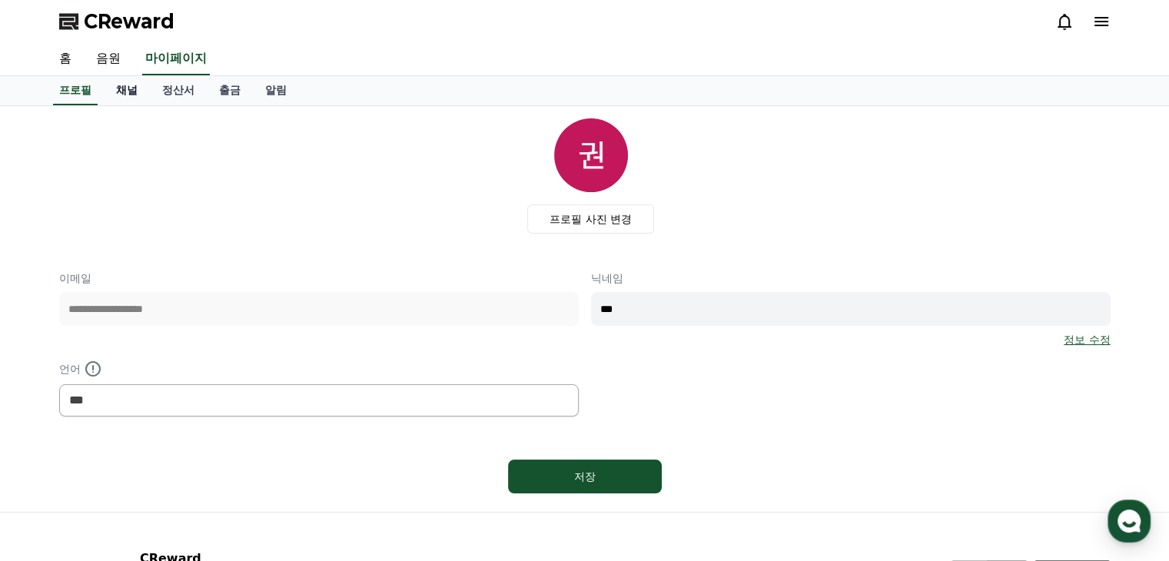
click at [129, 92] on link "채널" at bounding box center [127, 90] width 46 height 29
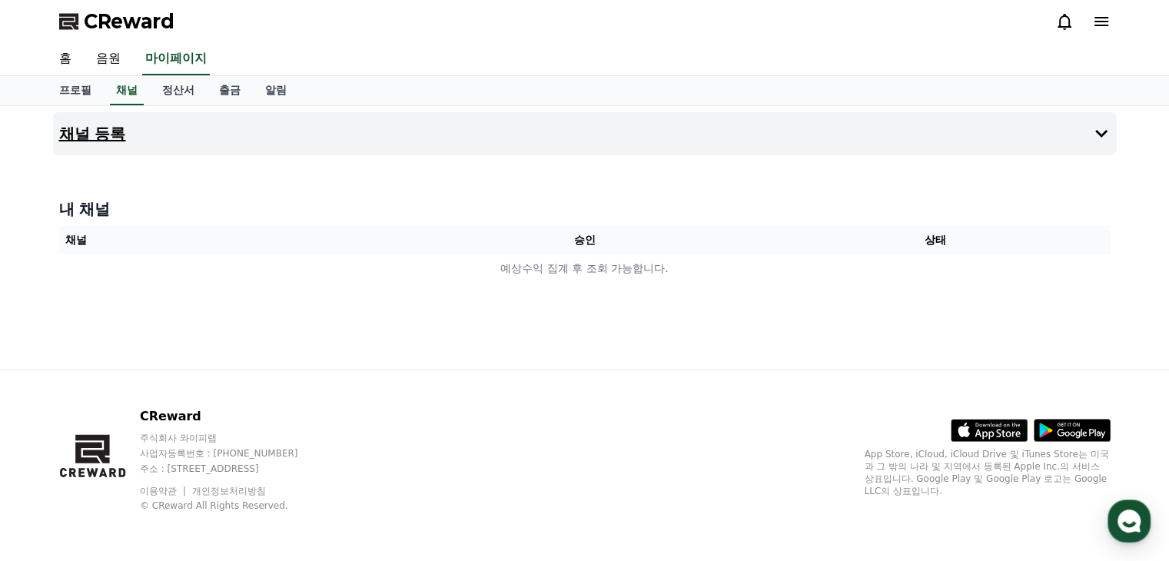
click at [249, 136] on button "채널 등록" at bounding box center [585, 133] width 1064 height 43
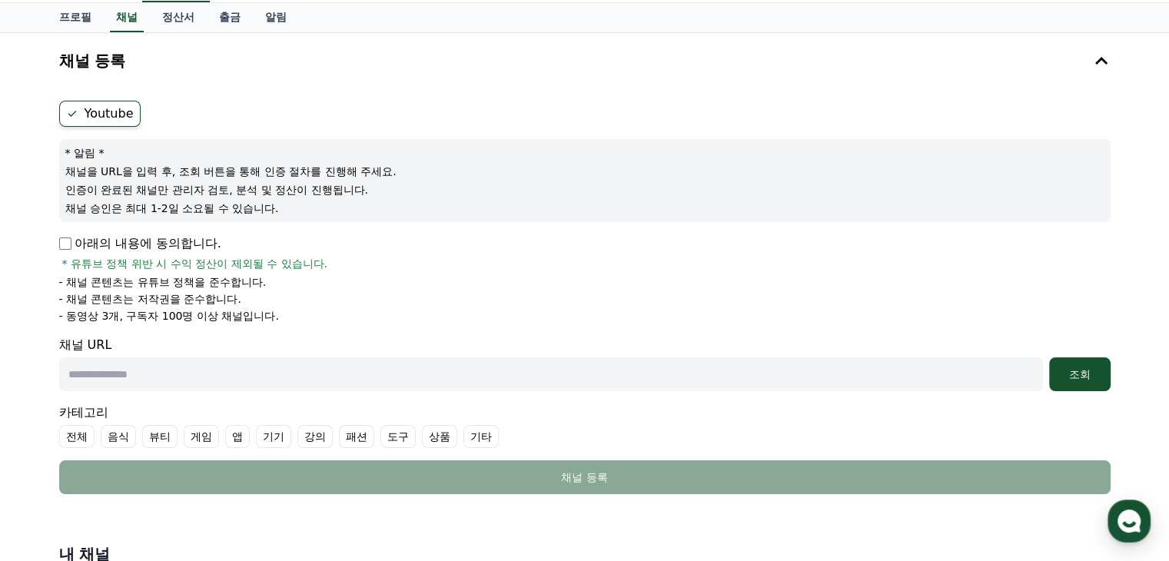
scroll to position [77, 0]
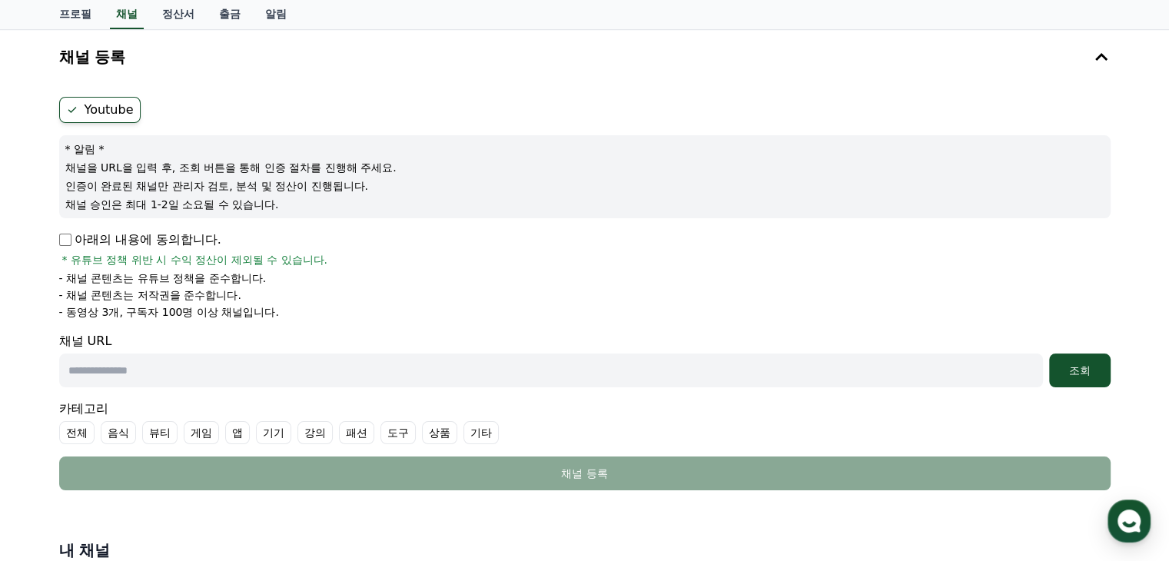
click at [317, 378] on input "text" at bounding box center [551, 371] width 984 height 34
click at [231, 360] on input "text" at bounding box center [551, 371] width 984 height 34
paste input "**********"
type input "**********"
click at [1067, 364] on div "조회" at bounding box center [1079, 370] width 49 height 15
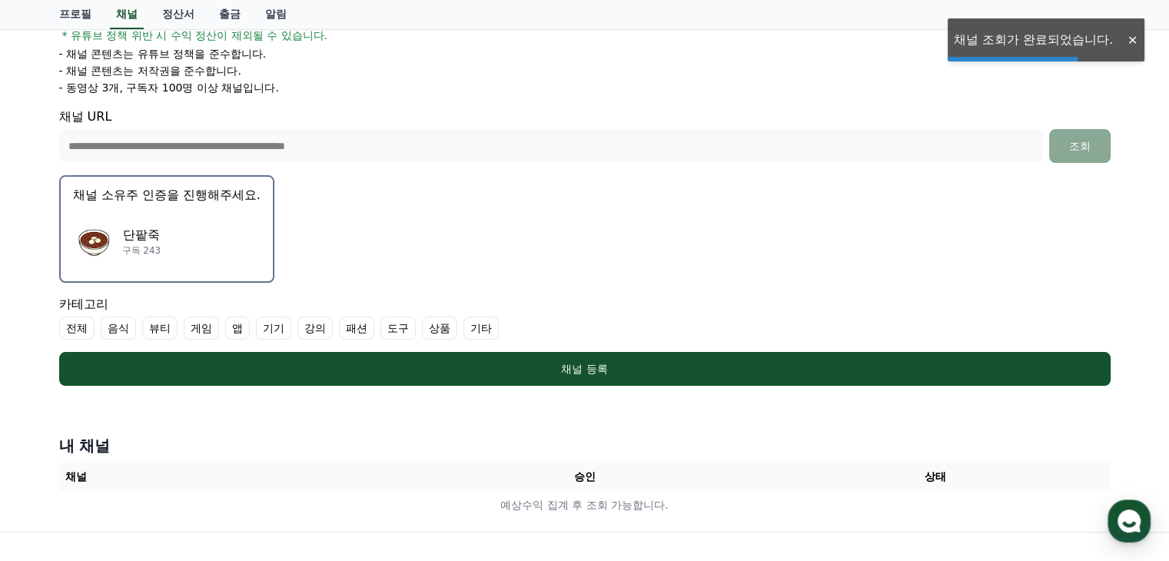
scroll to position [307, 0]
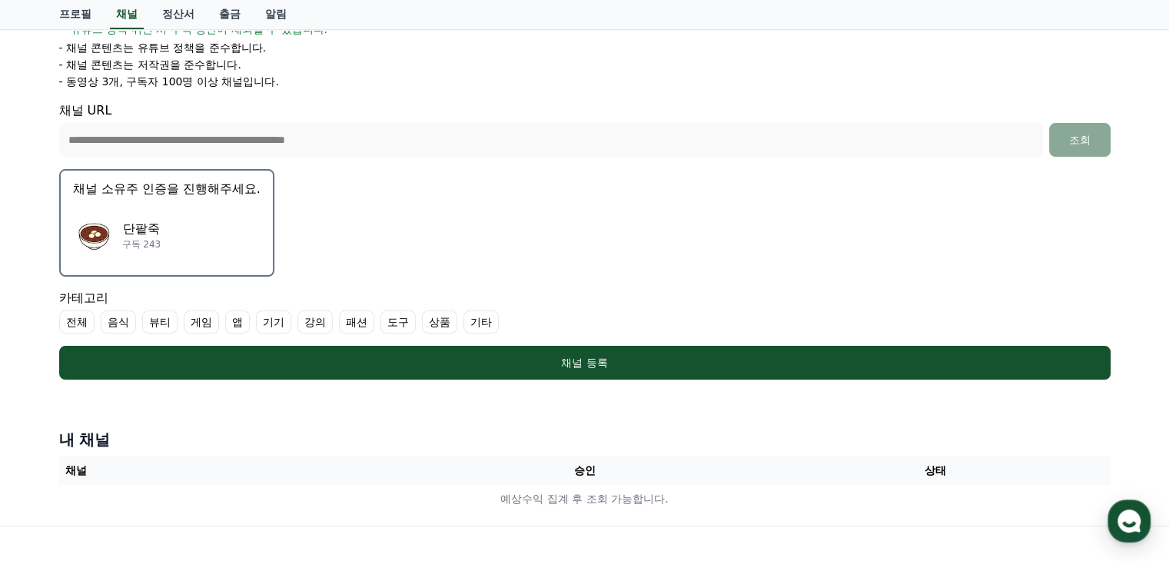
click at [260, 314] on label "기기" at bounding box center [273, 322] width 35 height 23
click at [271, 320] on icon at bounding box center [269, 322] width 12 height 12
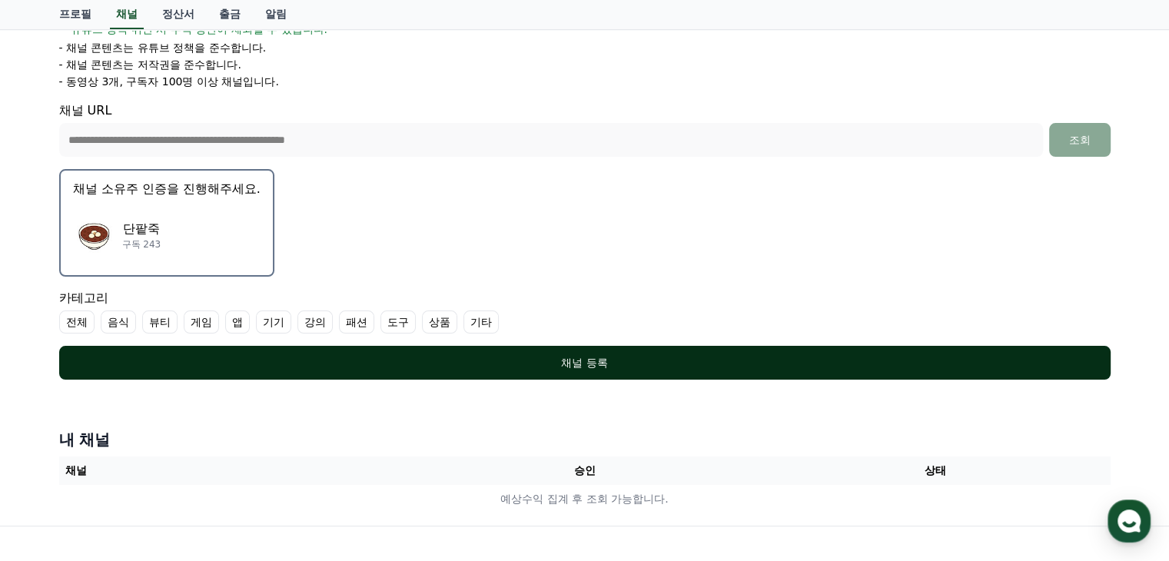
click at [334, 364] on div "채널 등록" at bounding box center [585, 362] width 990 height 15
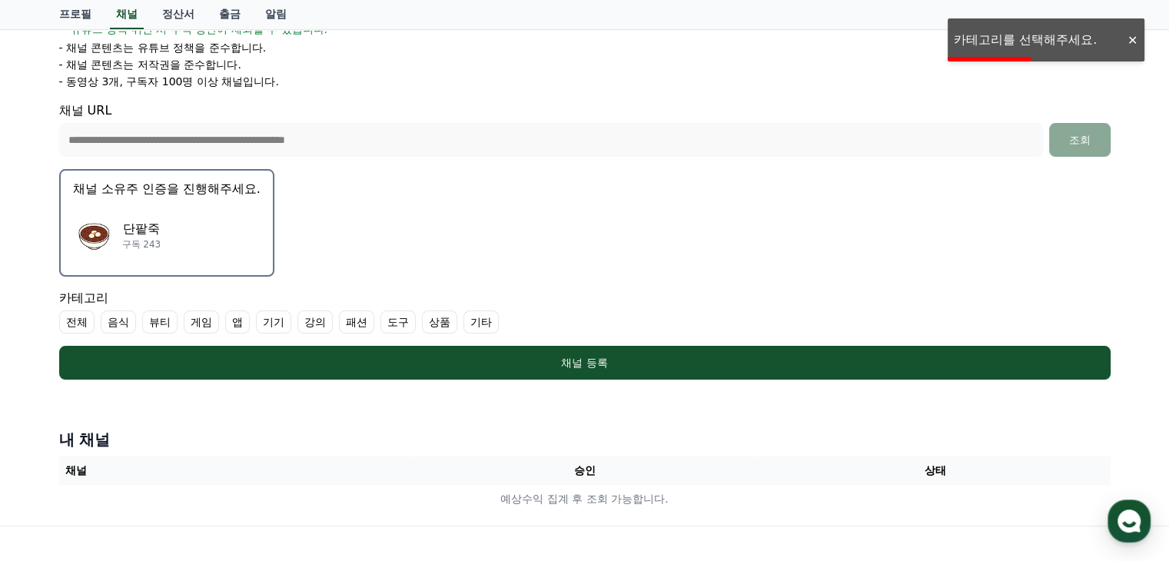
click at [470, 322] on label "기타" at bounding box center [480, 322] width 35 height 23
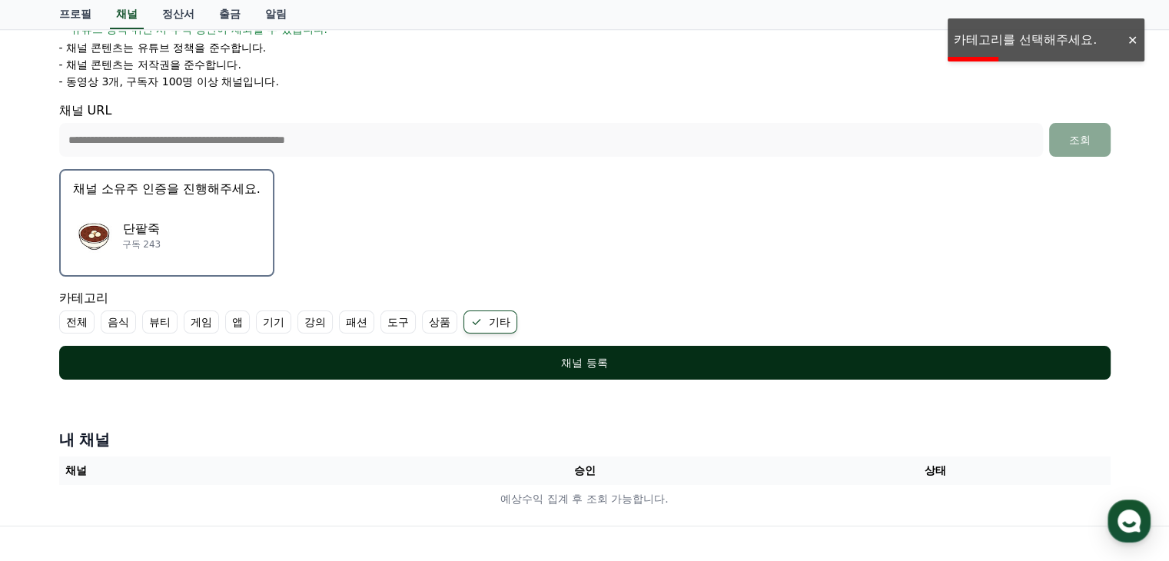
click at [493, 357] on div "채널 등록" at bounding box center [585, 362] width 990 height 15
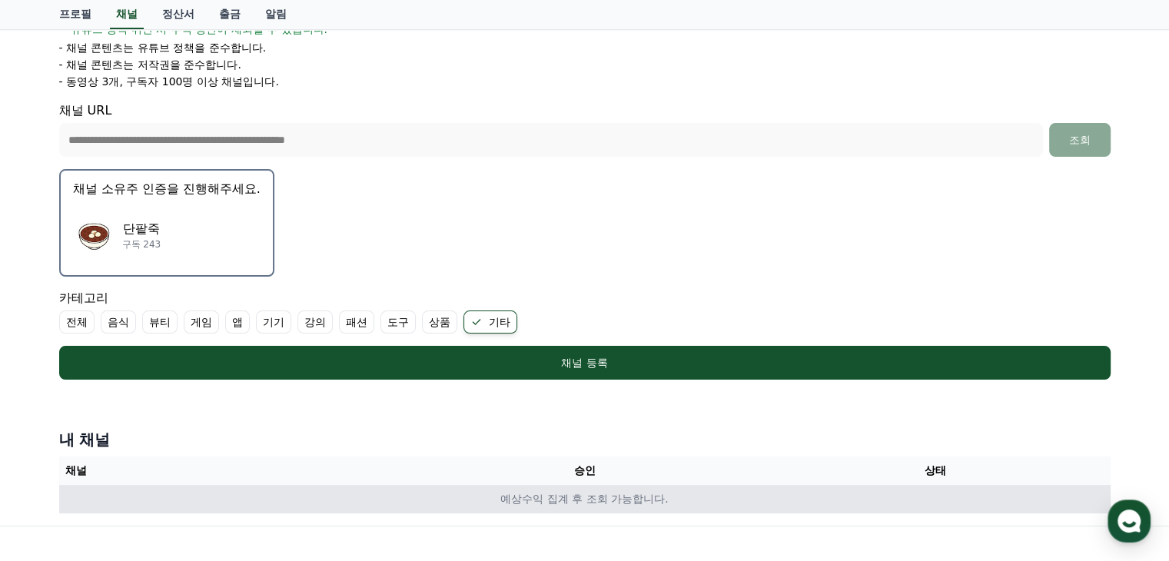
click at [571, 487] on td "예상수익 집계 후 조회 가능합니다." at bounding box center [584, 499] width 1051 height 28
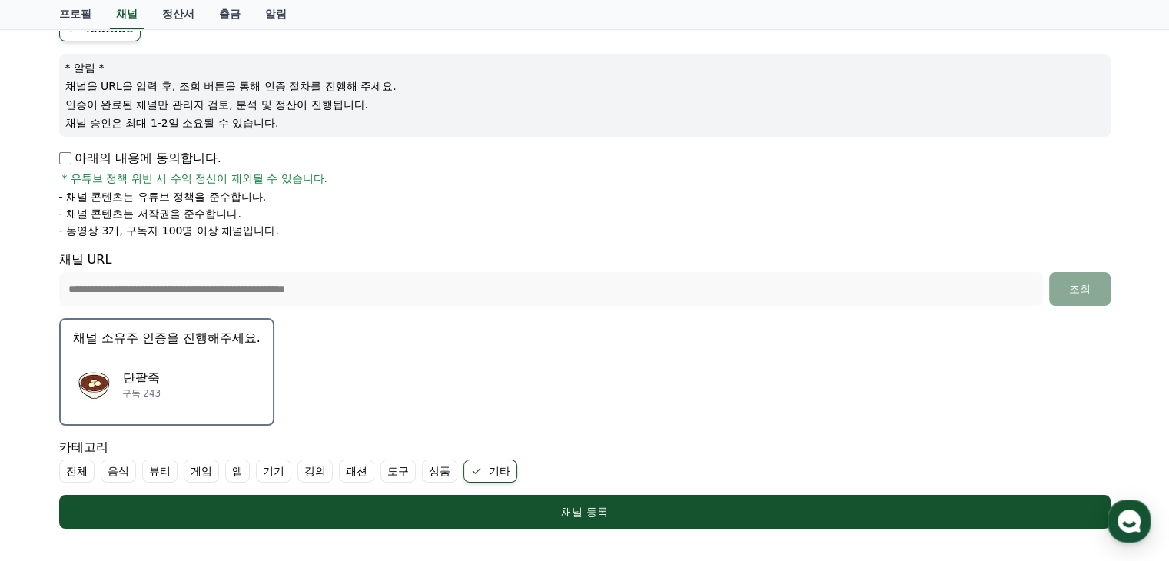
scroll to position [154, 0]
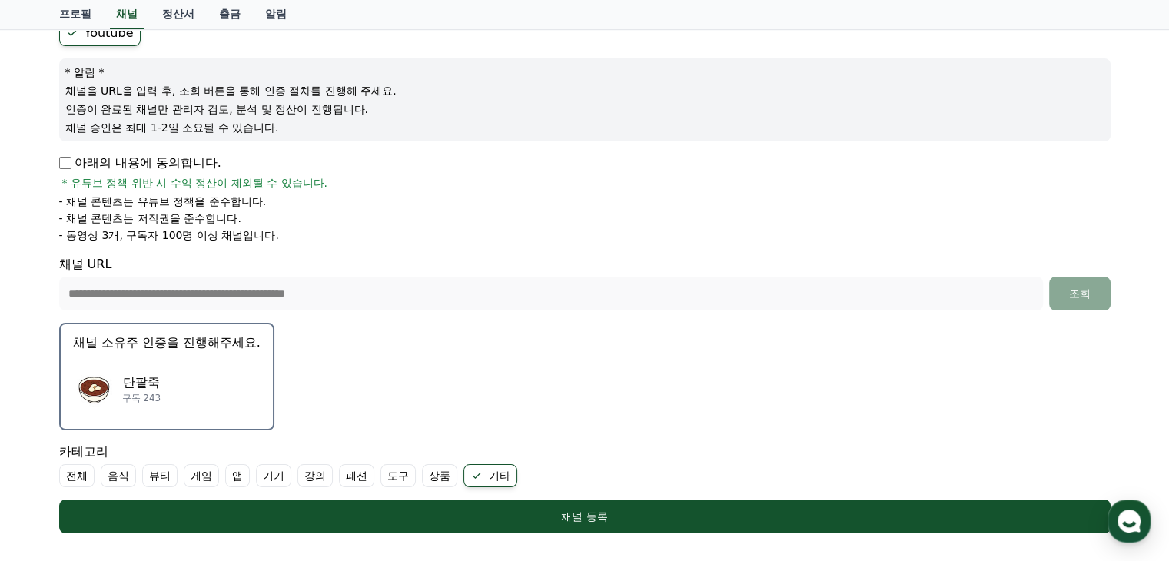
click at [224, 384] on div "단팥죽 구독 243" at bounding box center [167, 388] width 188 height 61
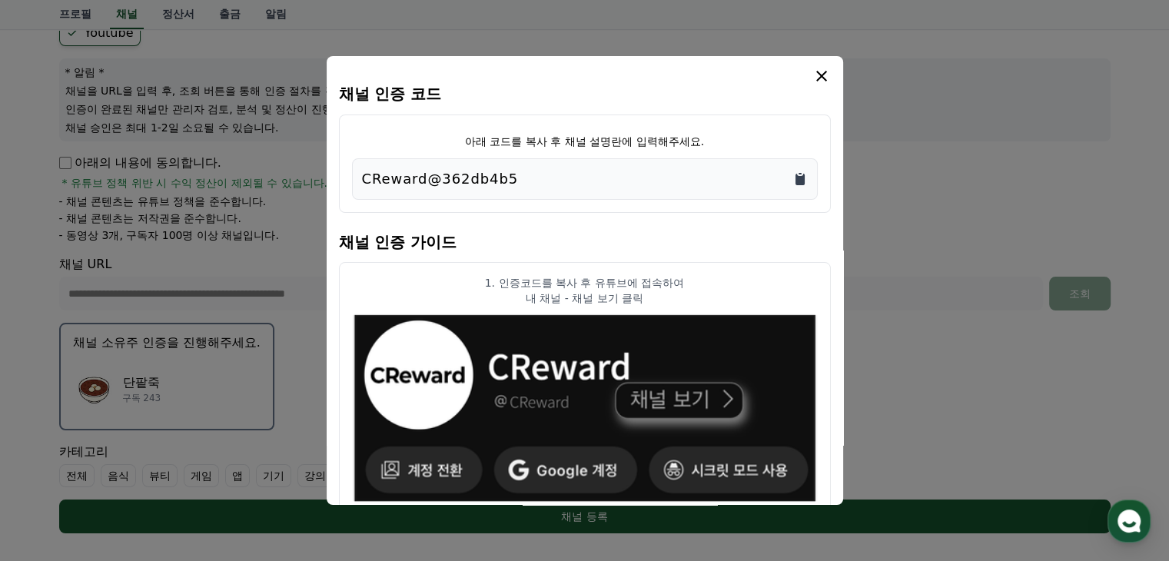
scroll to position [0, 0]
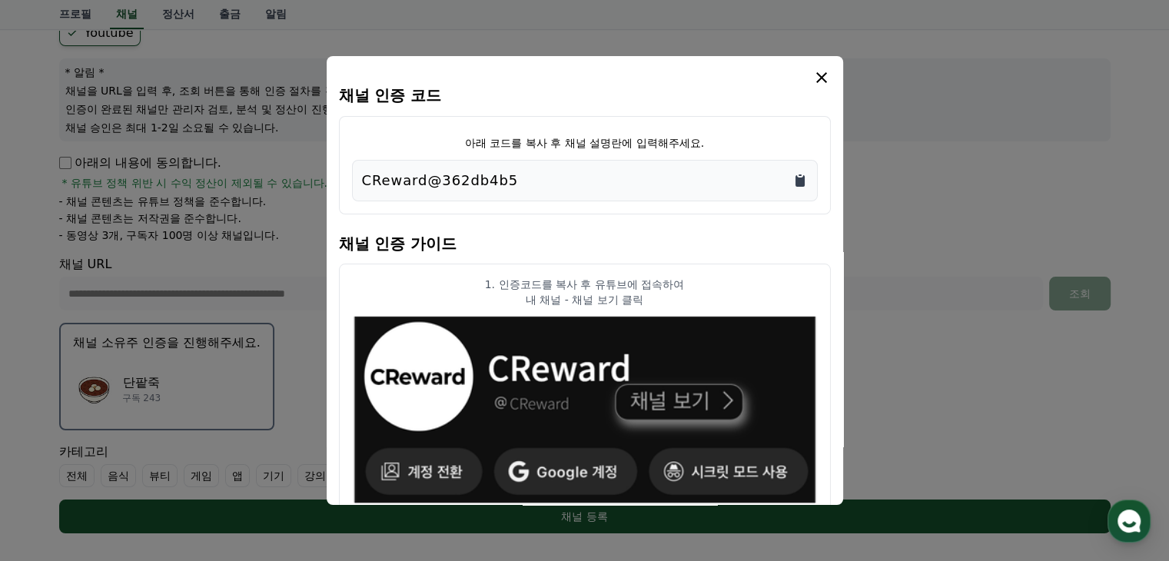
click at [805, 179] on icon "Copy to clipboard" at bounding box center [799, 180] width 15 height 15
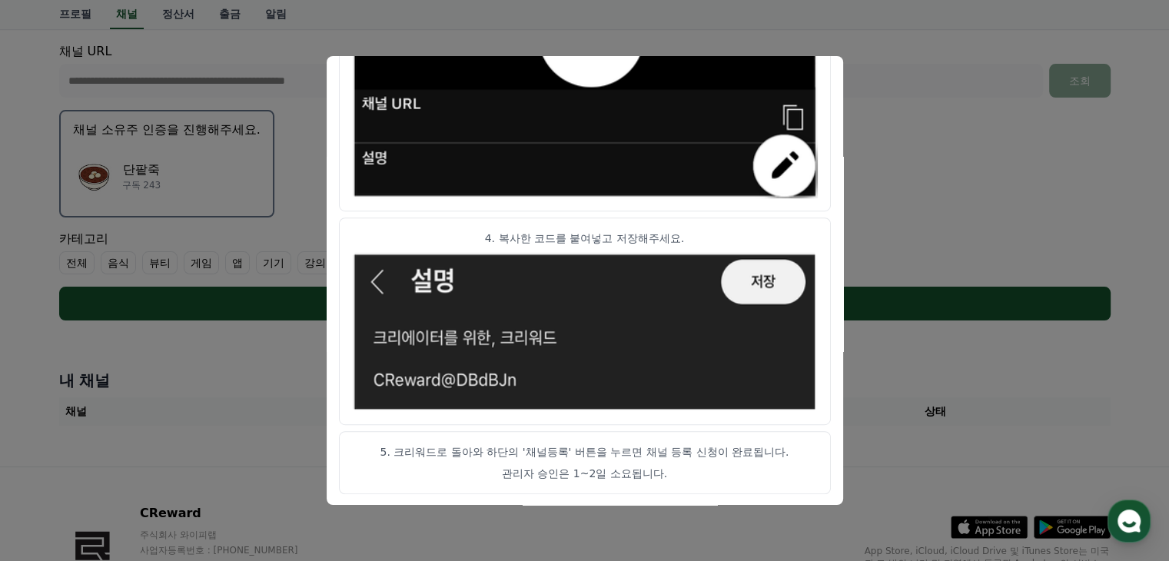
scroll to position [384, 0]
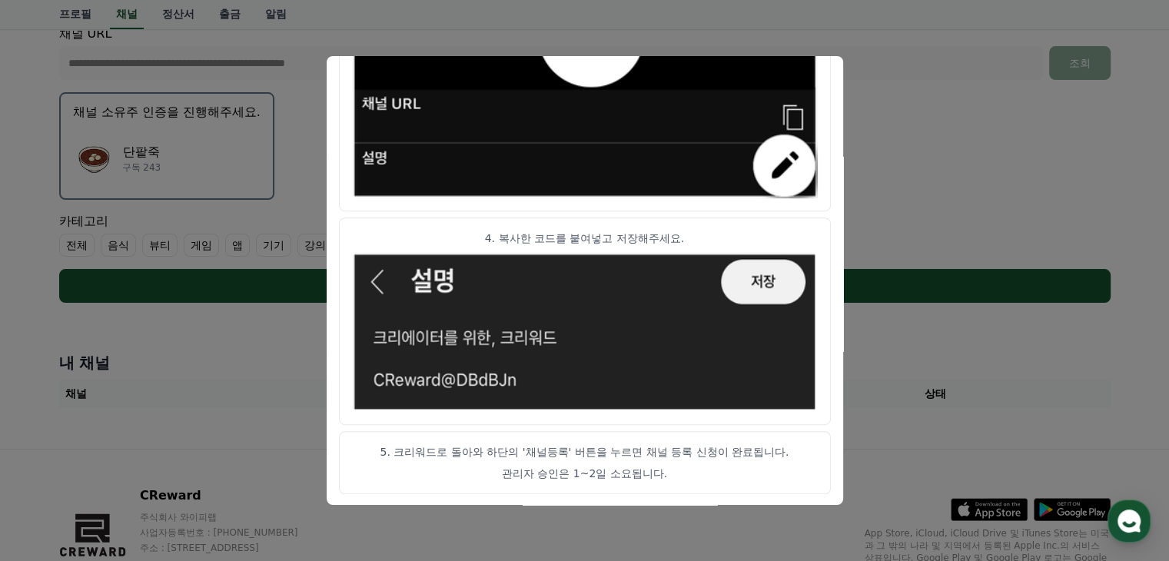
drag, startPoint x: 536, startPoint y: 448, endPoint x: 750, endPoint y: 450, distance: 213.7
click at [726, 450] on p "5. 크리워드로 돌아와 하단의 '채널등록' 버튼을 누르면 채널 등록 신청이 완료됩니다." at bounding box center [585, 451] width 466 height 15
click at [894, 341] on button "close modal" at bounding box center [584, 280] width 1169 height 561
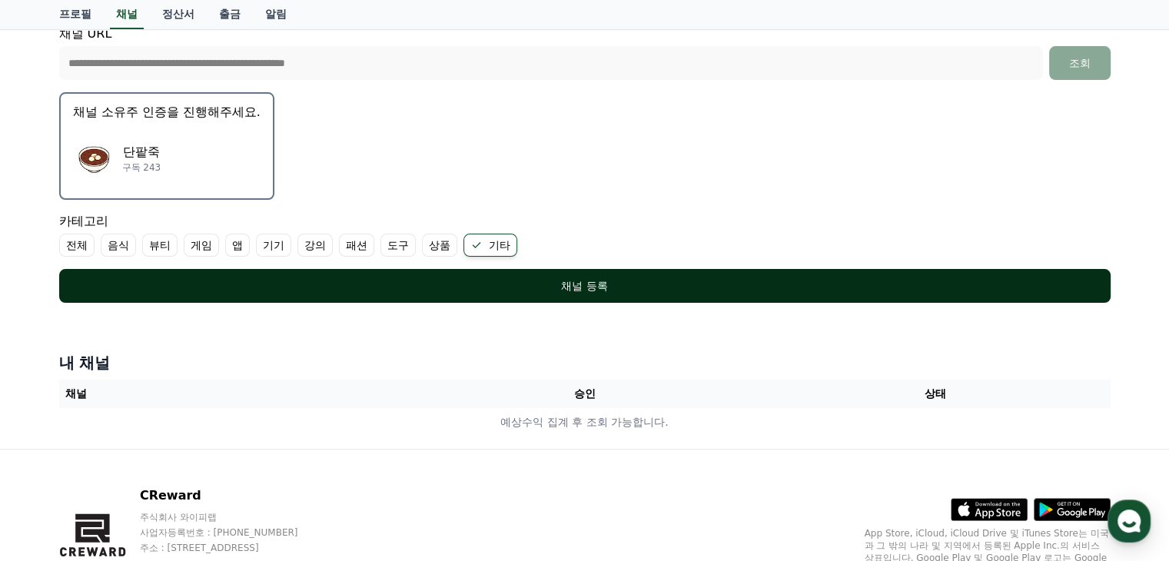
click at [687, 286] on div "채널 등록" at bounding box center [585, 285] width 990 height 15
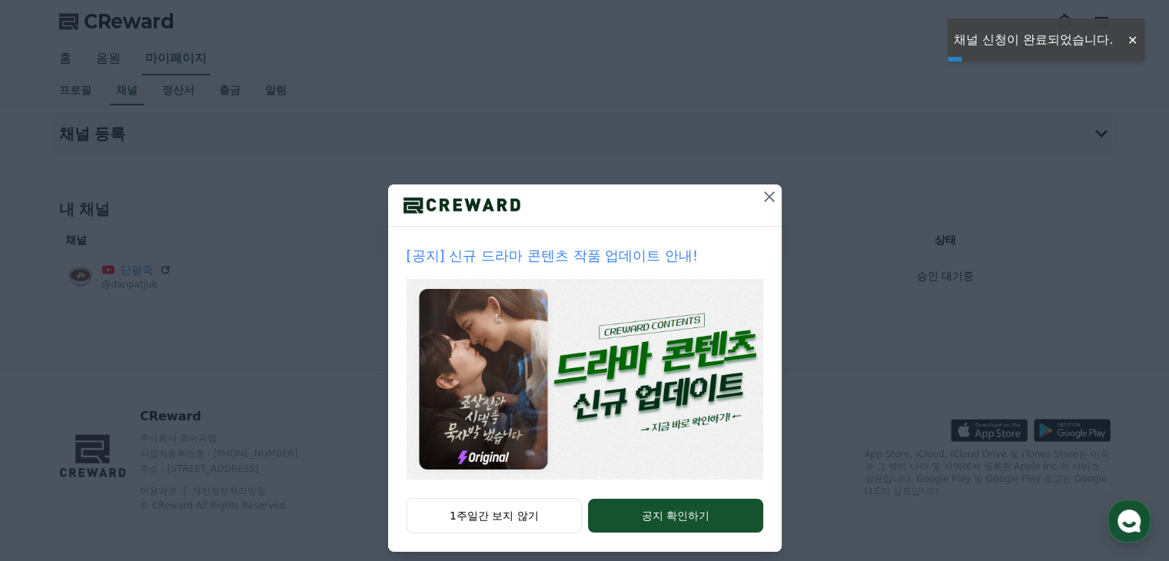
click at [764, 194] on icon at bounding box center [769, 196] width 11 height 11
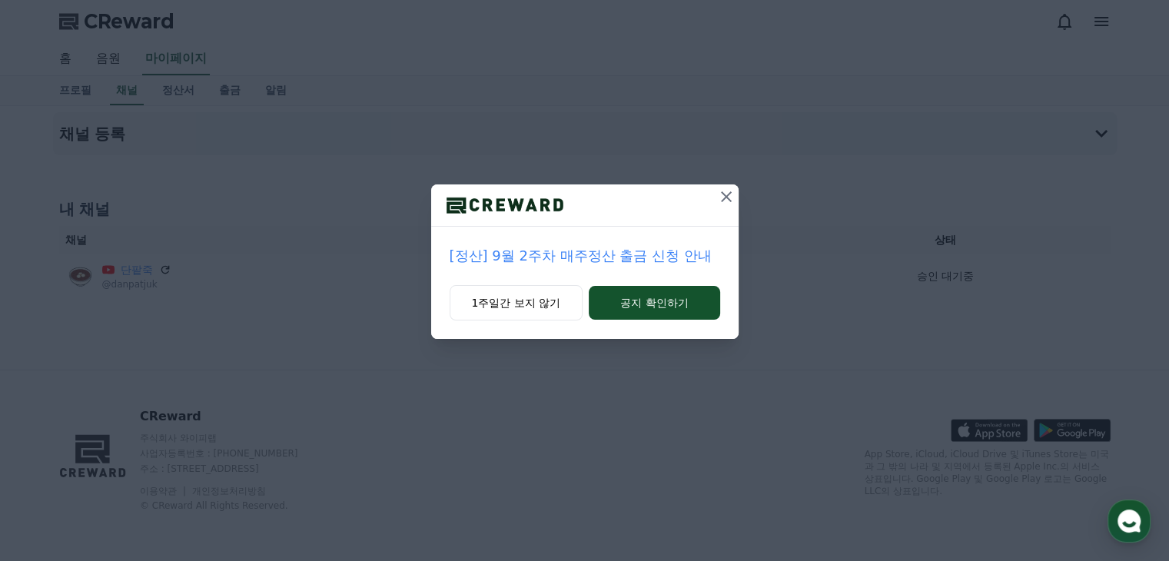
click at [729, 186] on button at bounding box center [726, 196] width 25 height 25
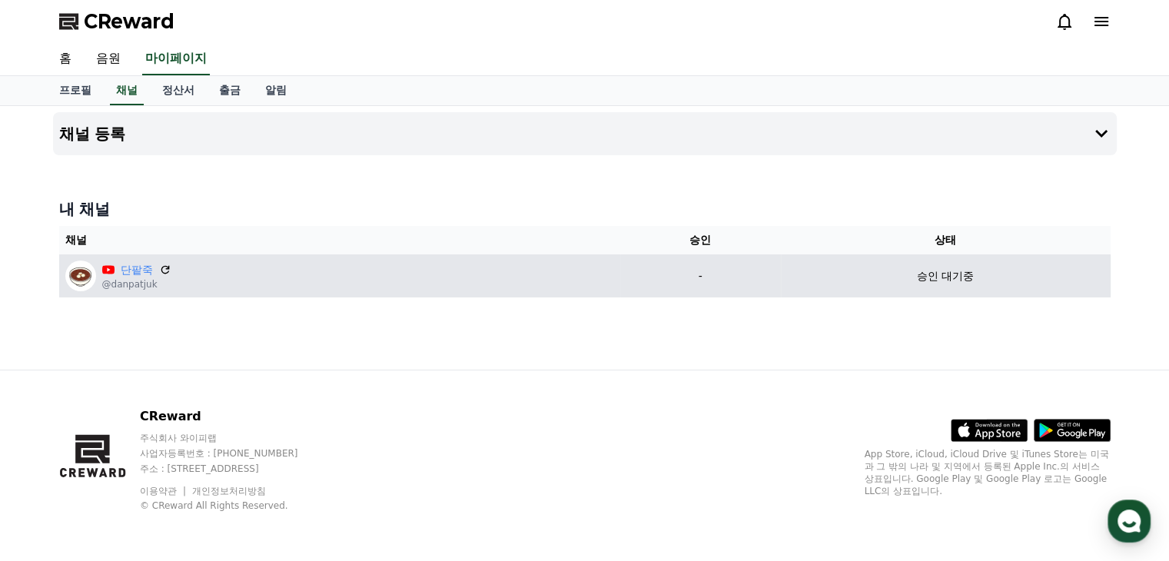
click at [987, 279] on div "승인 대기중" at bounding box center [945, 276] width 317 height 16
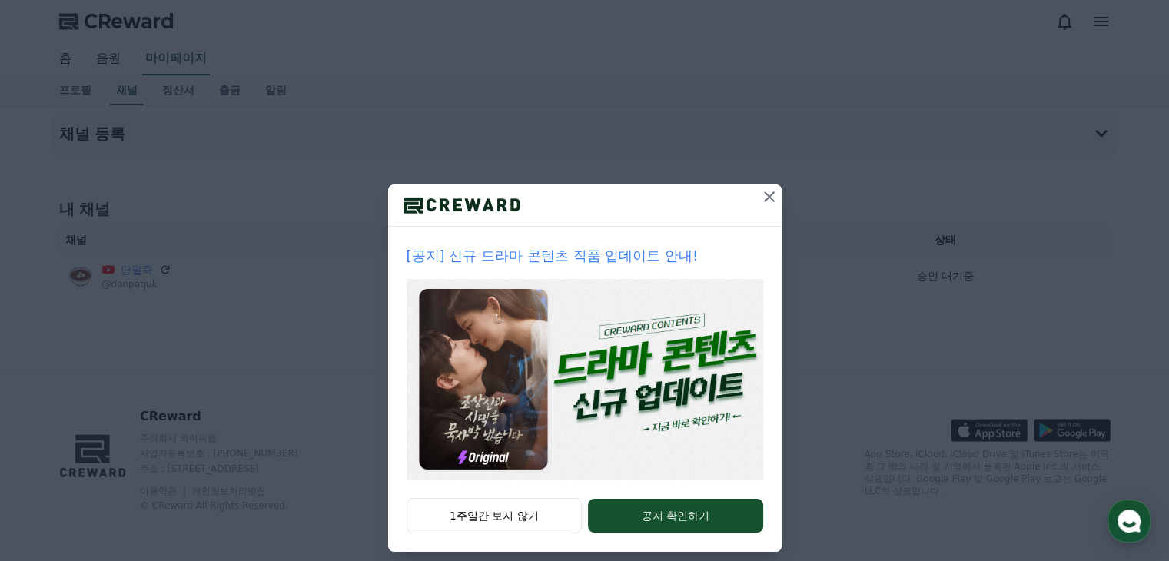
click at [766, 196] on icon at bounding box center [769, 197] width 18 height 18
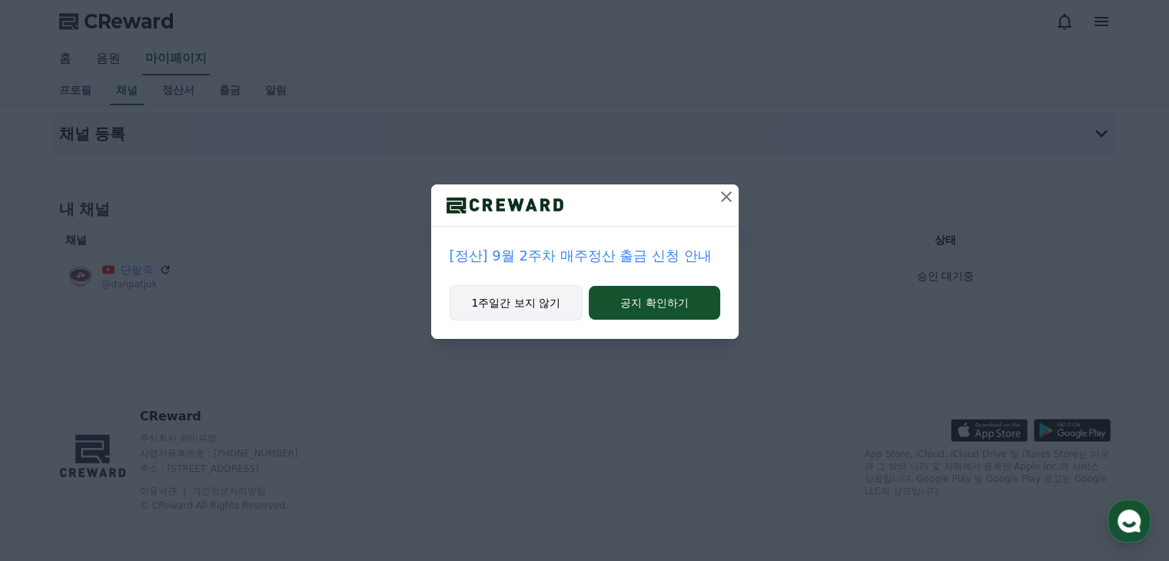
click at [526, 288] on button "1주일간 보지 않기" at bounding box center [517, 302] width 134 height 35
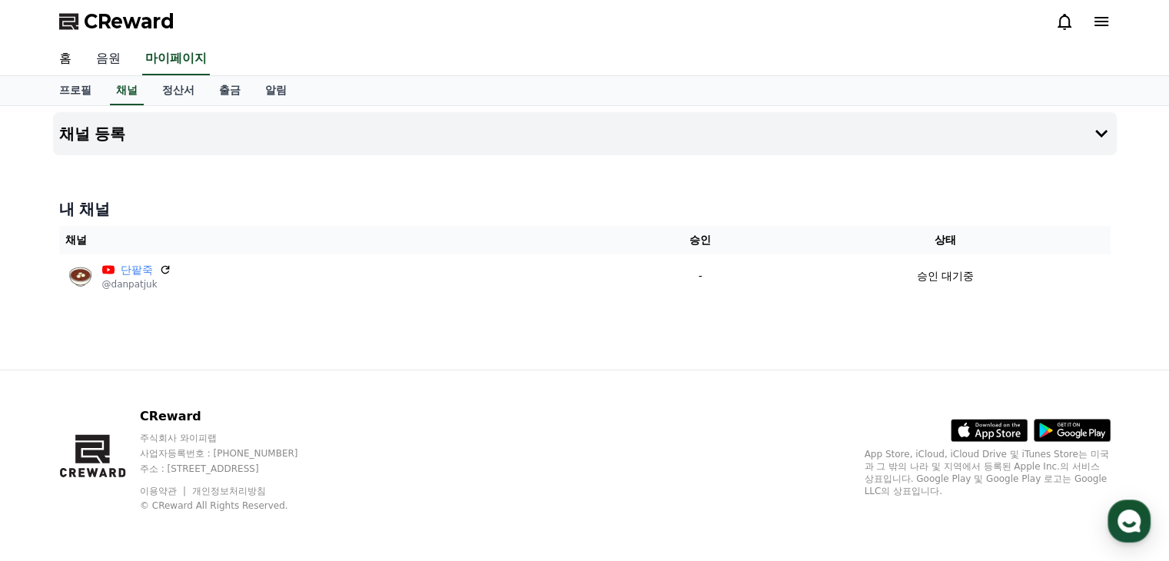
click at [110, 60] on link "음원" at bounding box center [108, 59] width 49 height 32
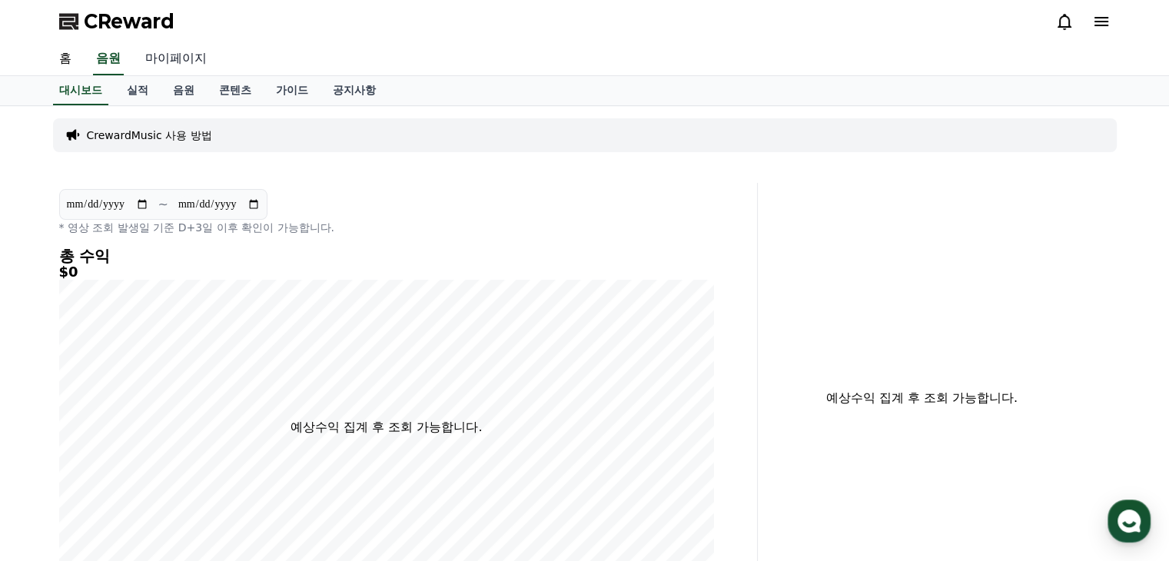
click at [178, 59] on link "마이페이지" at bounding box center [176, 59] width 86 height 32
select select "**********"
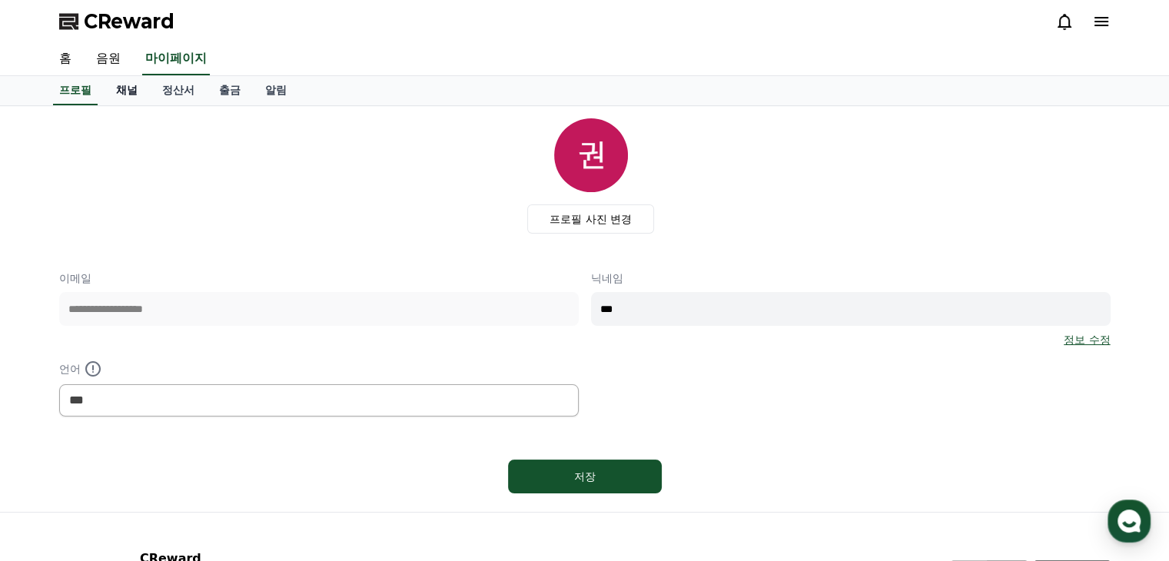
click at [111, 86] on link "채널" at bounding box center [127, 90] width 46 height 29
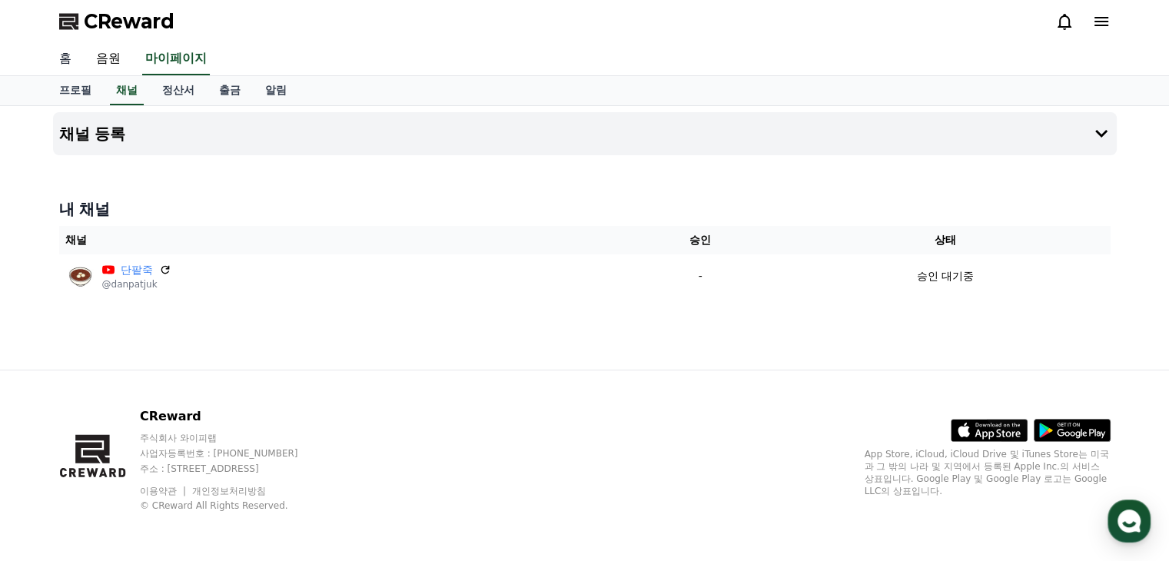
click at [69, 62] on link "홈" at bounding box center [65, 59] width 37 height 32
